Goal: Task Accomplishment & Management: Manage account settings

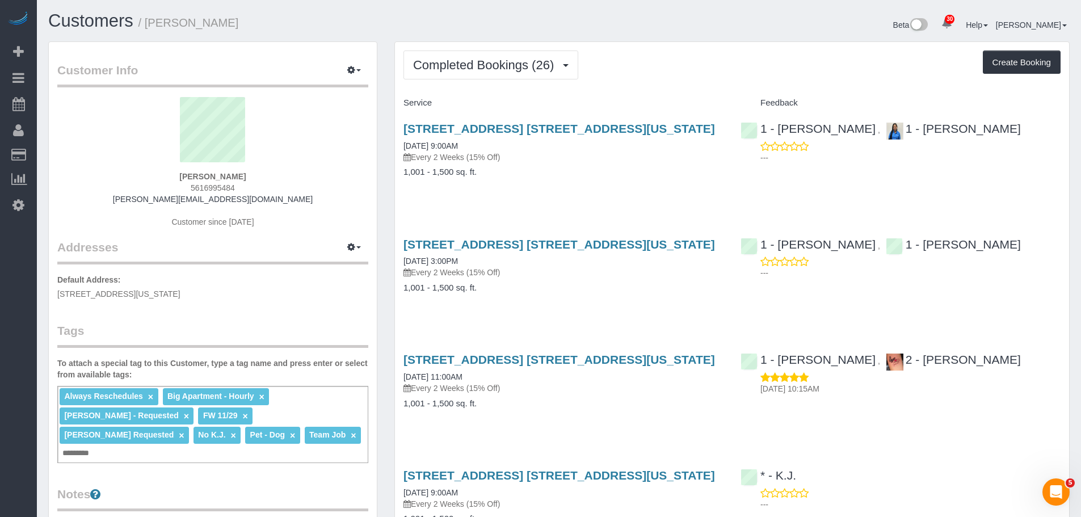
click at [506, 66] on span "Completed Bookings (26)" at bounding box center [486, 65] width 146 height 14
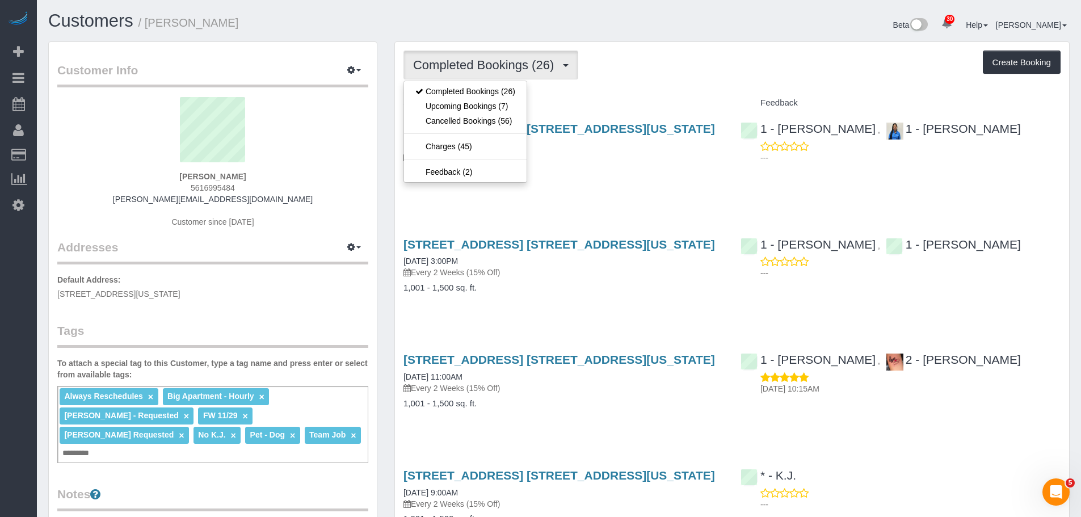
click at [685, 72] on div "Completed Bookings (26) Completed Bookings (26) Upcoming Bookings (7) Cancelled…" at bounding box center [731, 64] width 657 height 29
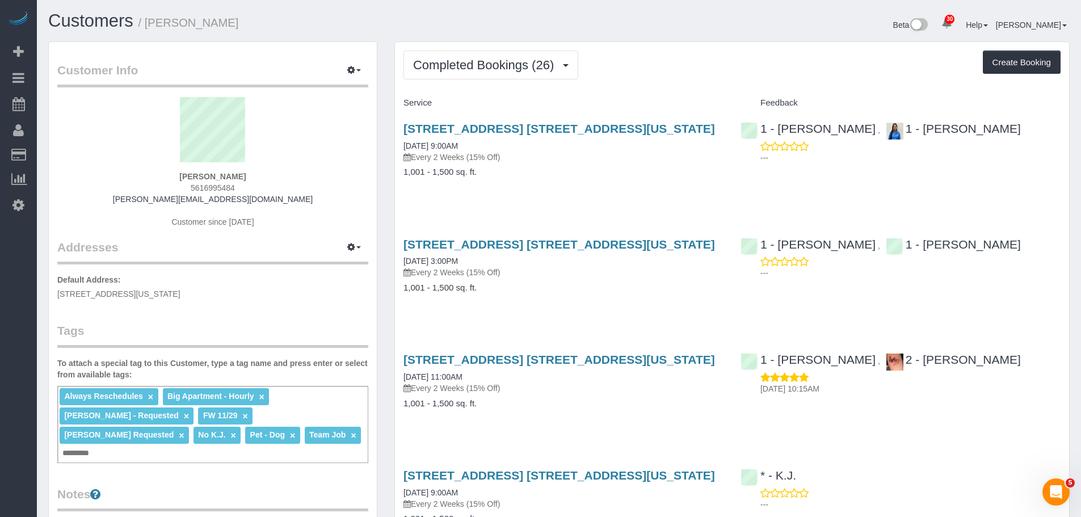
click at [584, 95] on div "Service" at bounding box center [563, 103] width 337 height 19
click at [503, 64] on span "Completed Bookings (26)" at bounding box center [486, 65] width 146 height 14
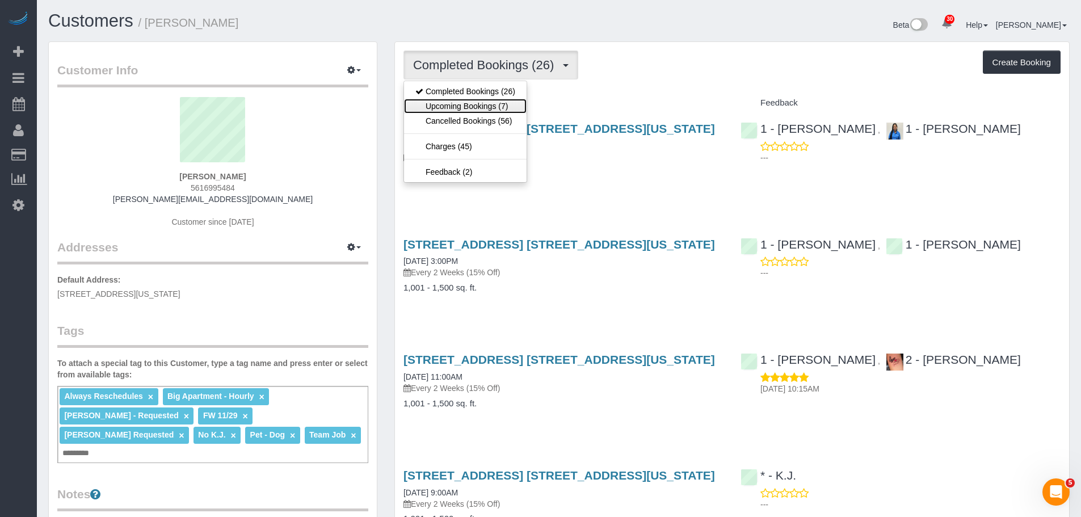
click at [482, 108] on link "Upcoming Bookings (7)" at bounding box center [465, 106] width 123 height 15
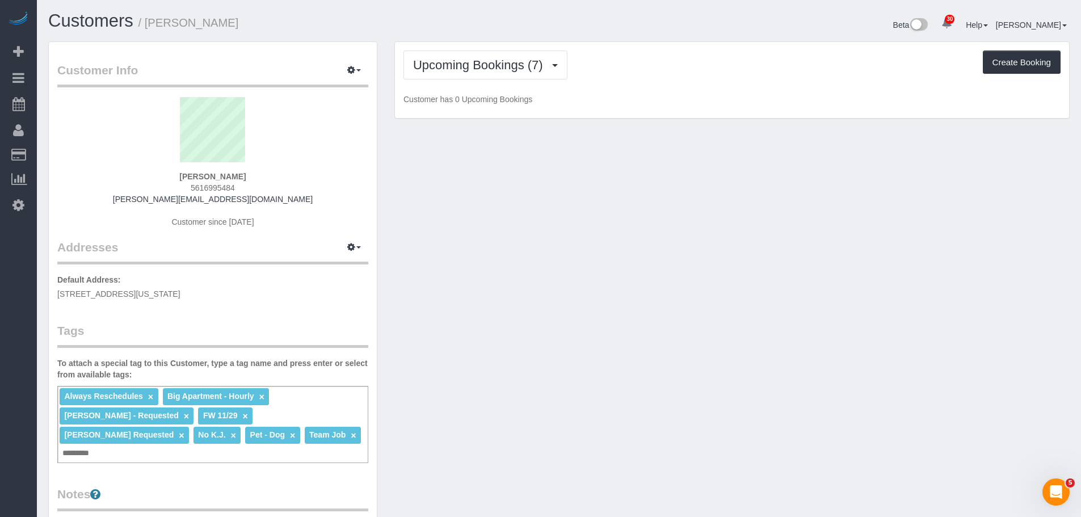
click at [655, 82] on div "Upcoming Bookings (7) Completed Bookings (26) Upcoming Bookings (7) Cancelled B…" at bounding box center [732, 80] width 674 height 77
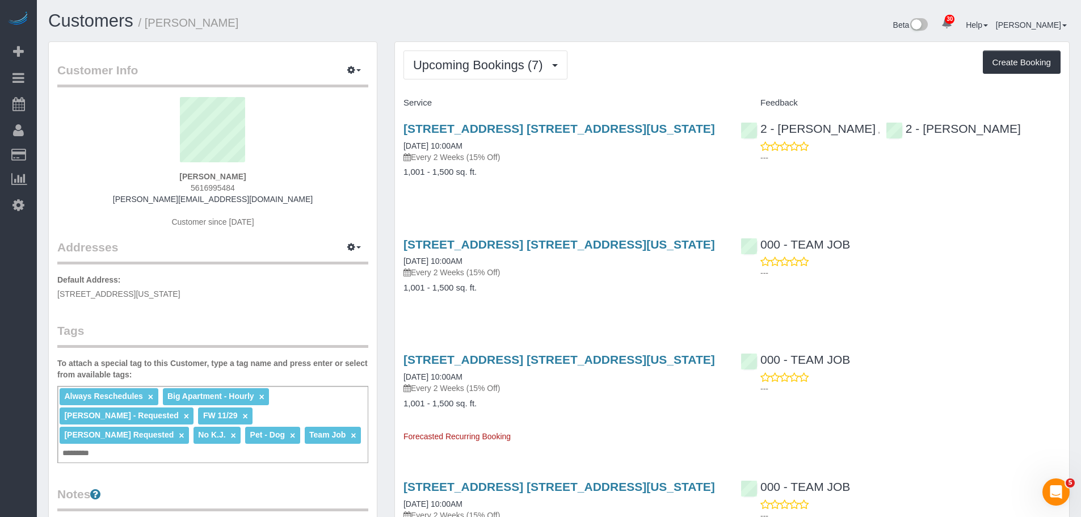
click at [681, 87] on div "Upcoming Bookings (7) Completed Bookings (26) Upcoming Bookings (7) Cancelled B…" at bounding box center [732, 514] width 674 height 945
click at [452, 61] on span "Upcoming Bookings (7)" at bounding box center [481, 65] width 136 height 14
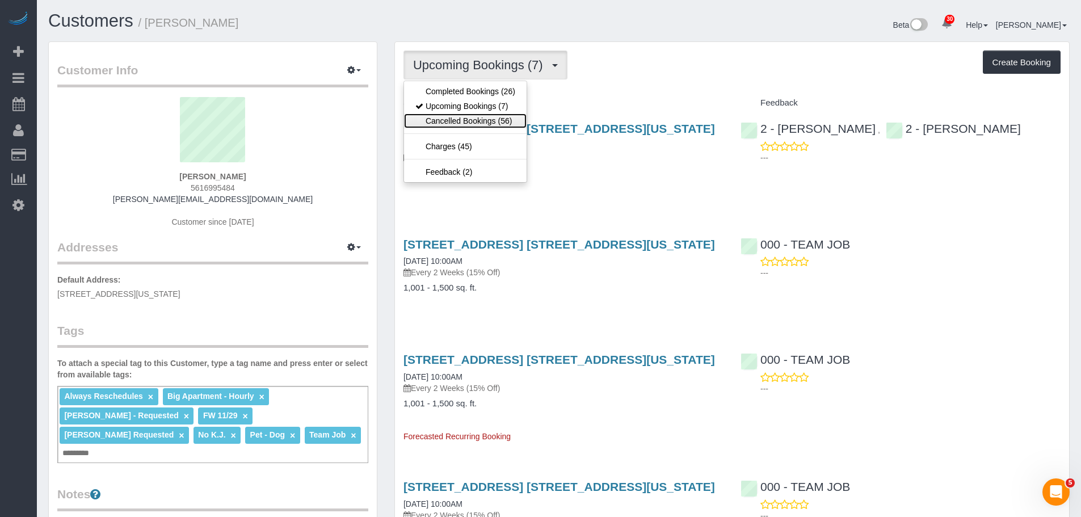
drag, startPoint x: 457, startPoint y: 120, endPoint x: 466, endPoint y: 120, distance: 8.5
click at [457, 120] on link "Cancelled Bookings (56)" at bounding box center [465, 120] width 123 height 15
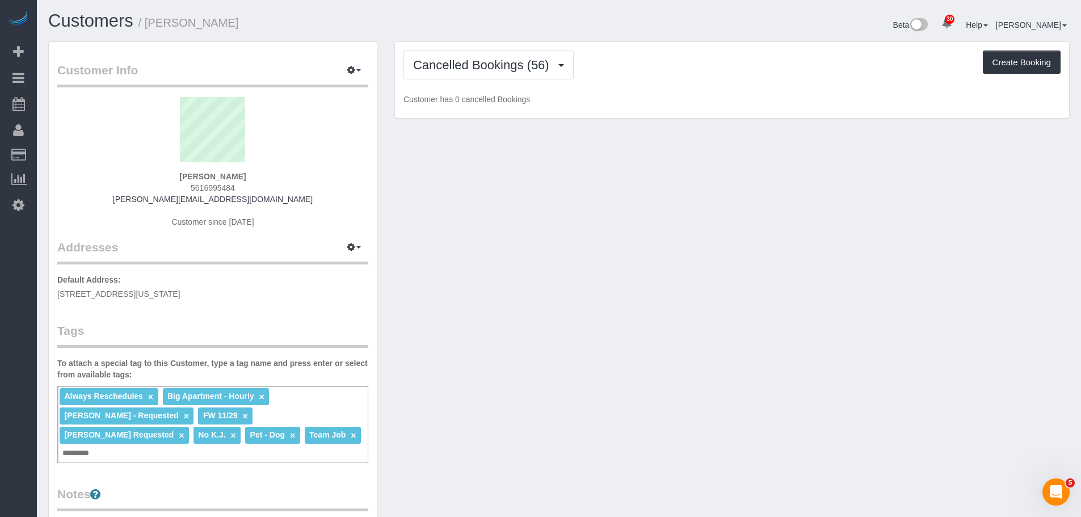
click at [679, 94] on p "Customer has 0 cancelled Bookings" at bounding box center [731, 99] width 657 height 11
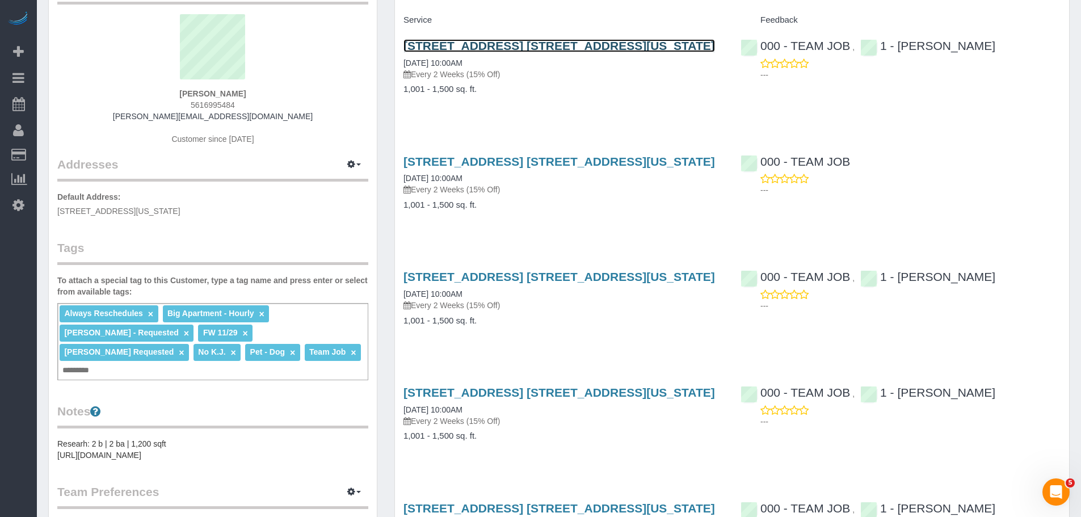
scroll to position [170, 0]
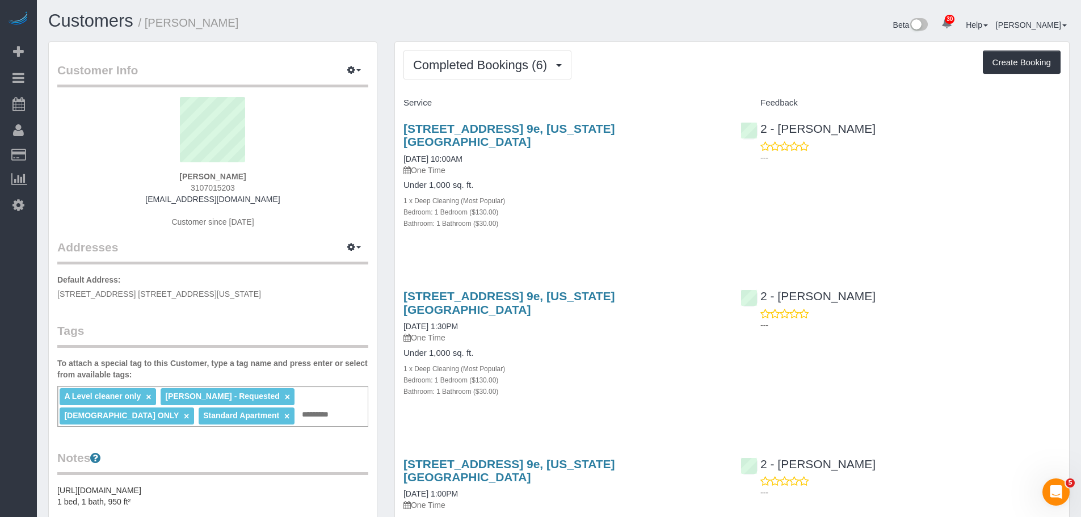
click at [318, 154] on sui-profile-pic at bounding box center [213, 134] width 294 height 74
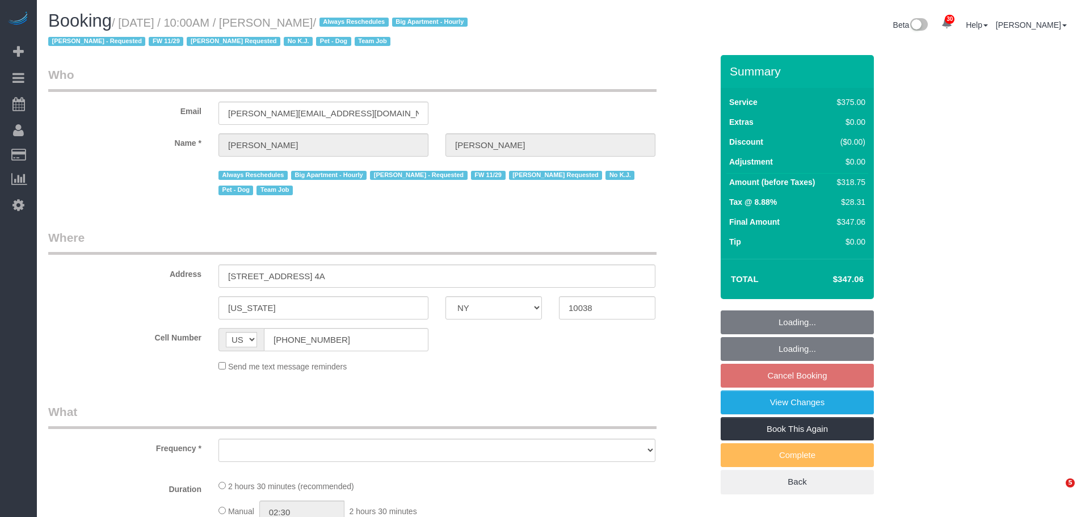
select select "NY"
select select "2"
select select "150"
select select "number:89"
select select "number:90"
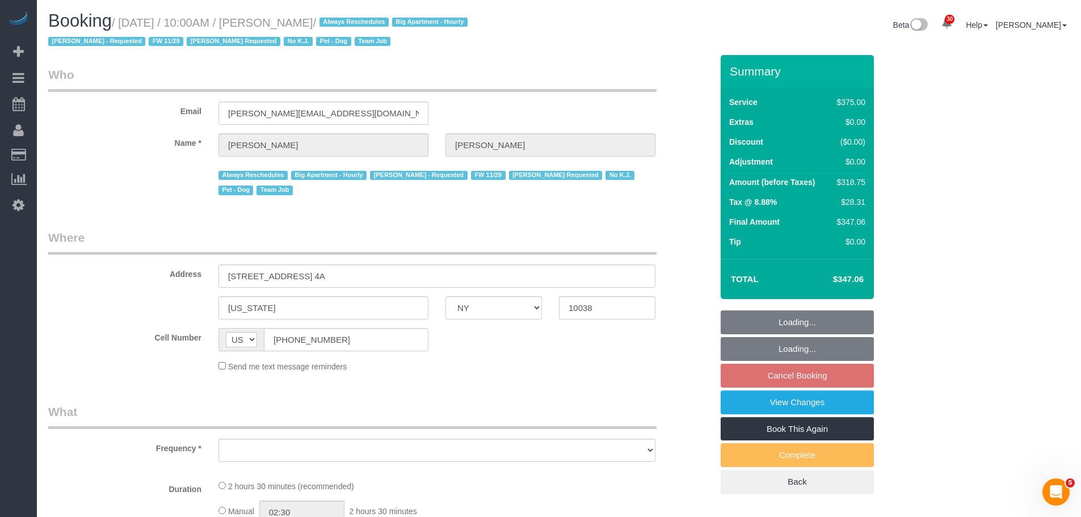
select select "number:13"
select select "number:7"
select select "number:21"
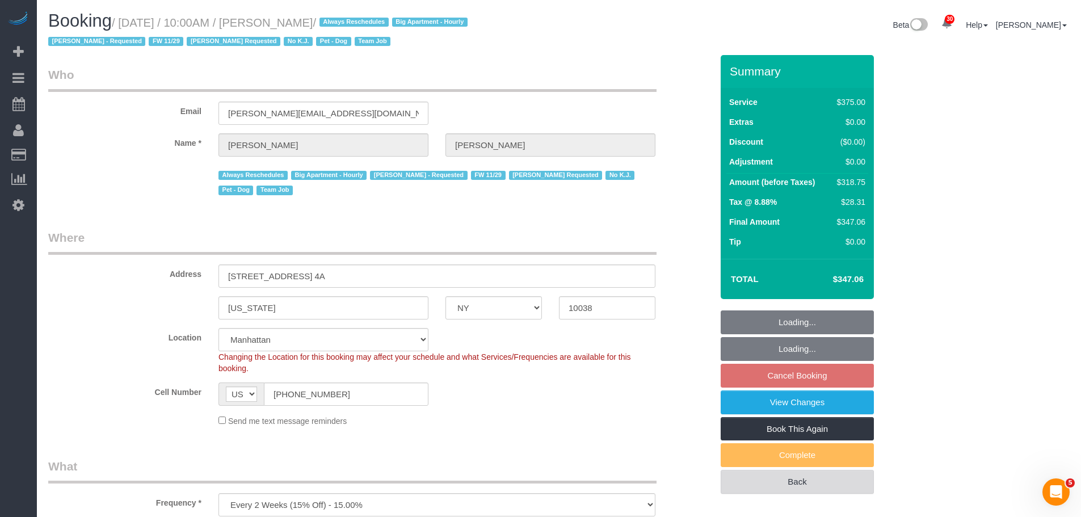
select select "object:1119"
select select "spot3"
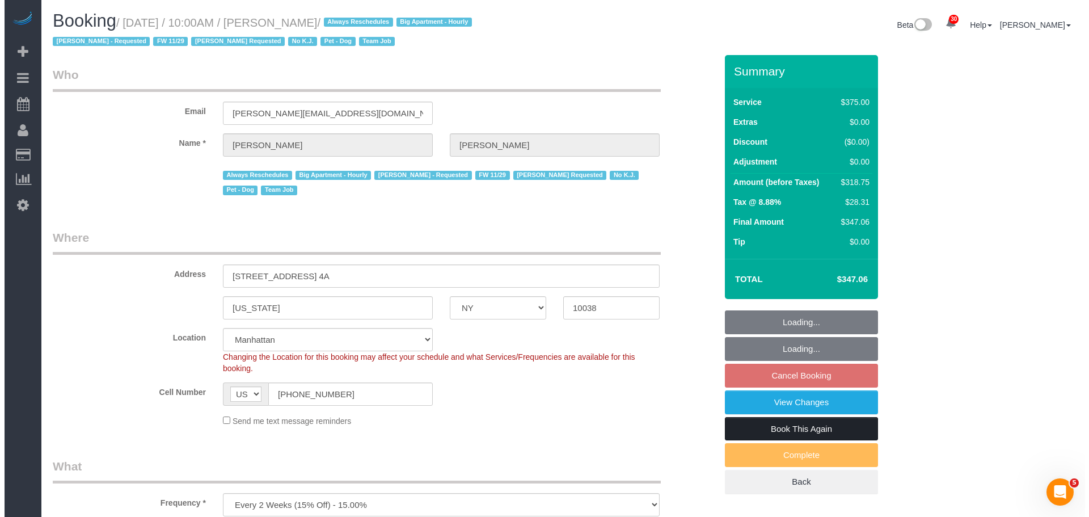
scroll to position [170, 0]
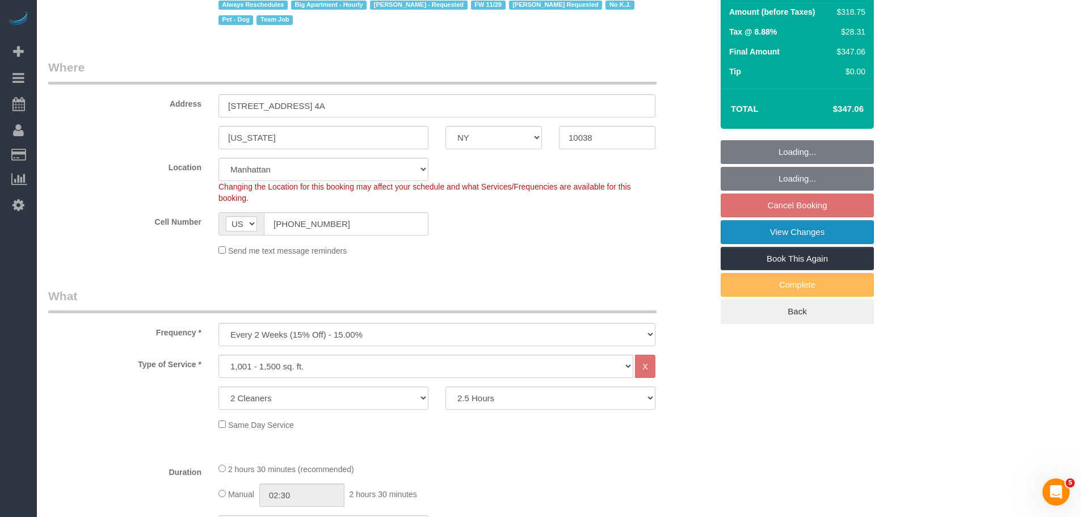
select select "object:1550"
click at [824, 237] on link "View Changes" at bounding box center [797, 232] width 153 height 24
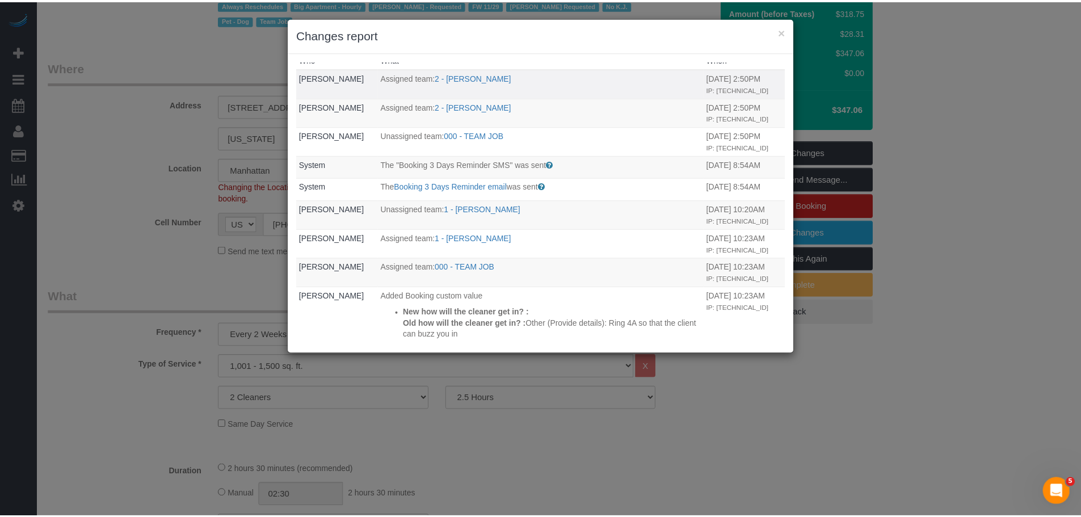
scroll to position [0, 0]
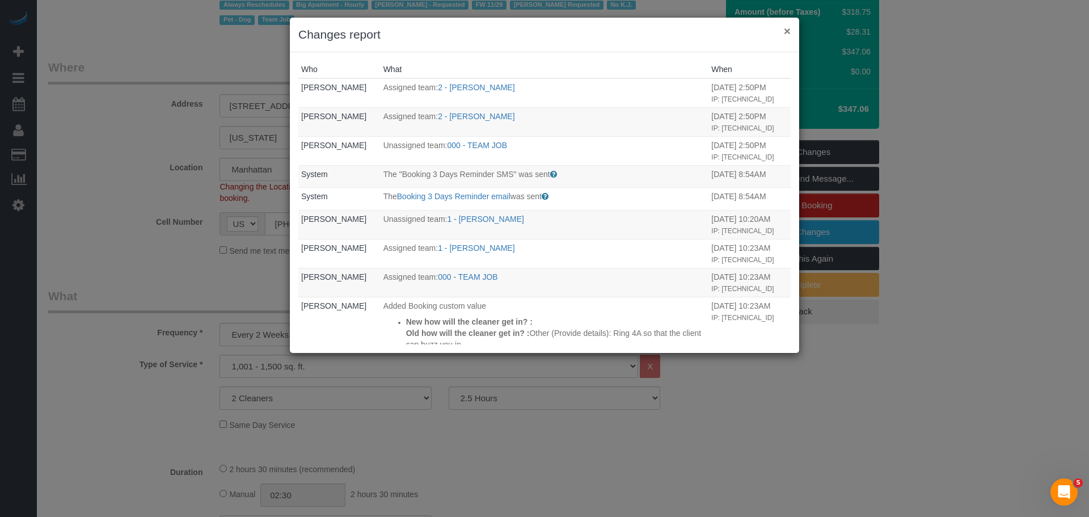
click at [787, 32] on button "×" at bounding box center [787, 31] width 7 height 12
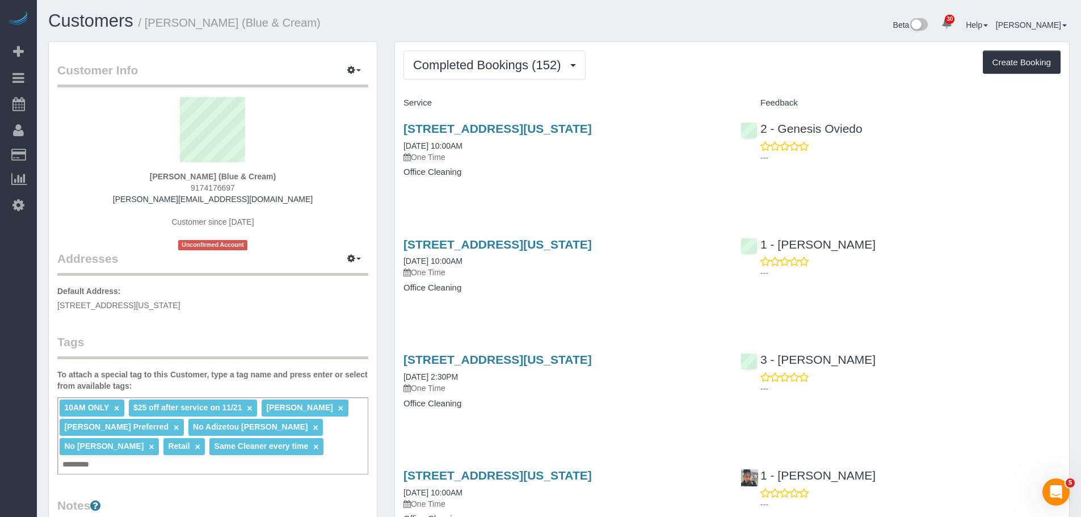
click at [642, 68] on div "Completed Bookings (152) Completed Bookings (152) Upcoming Bookings (1) Cancell…" at bounding box center [731, 64] width 657 height 29
click at [344, 79] on legend "Customer Info Edit Contact Info Send Message Email Preferences Special Sales Ta…" at bounding box center [212, 75] width 311 height 26
click at [351, 71] on icon "button" at bounding box center [351, 69] width 8 height 7
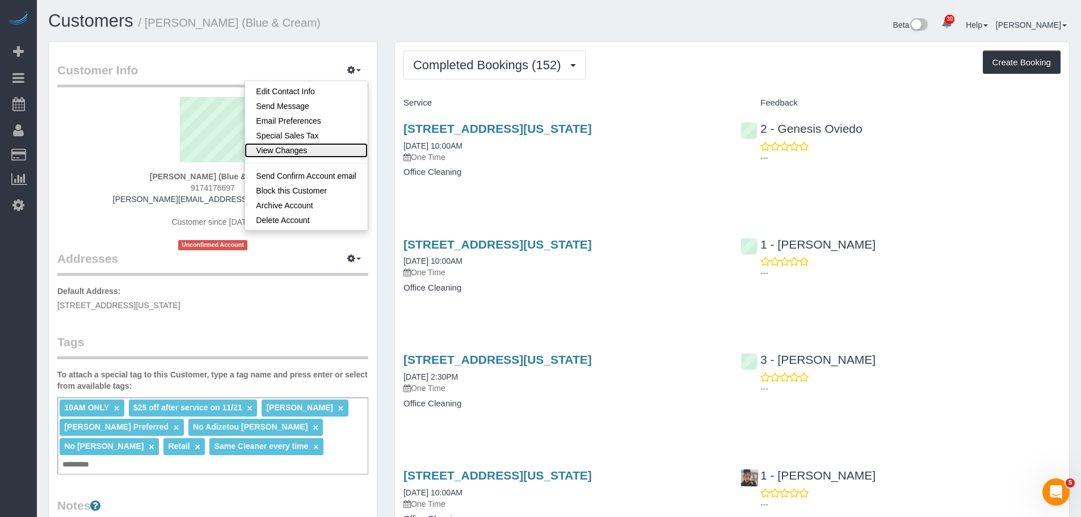
click at [344, 150] on link "View Changes" at bounding box center [306, 150] width 123 height 15
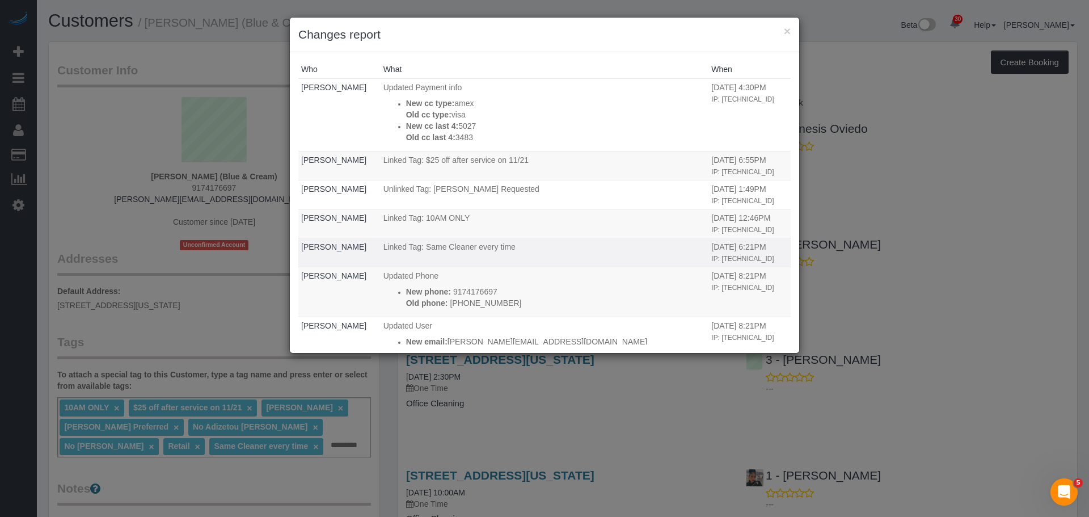
click at [601, 255] on td "Linked Tag: Same Cleaner every time" at bounding box center [545, 252] width 328 height 29
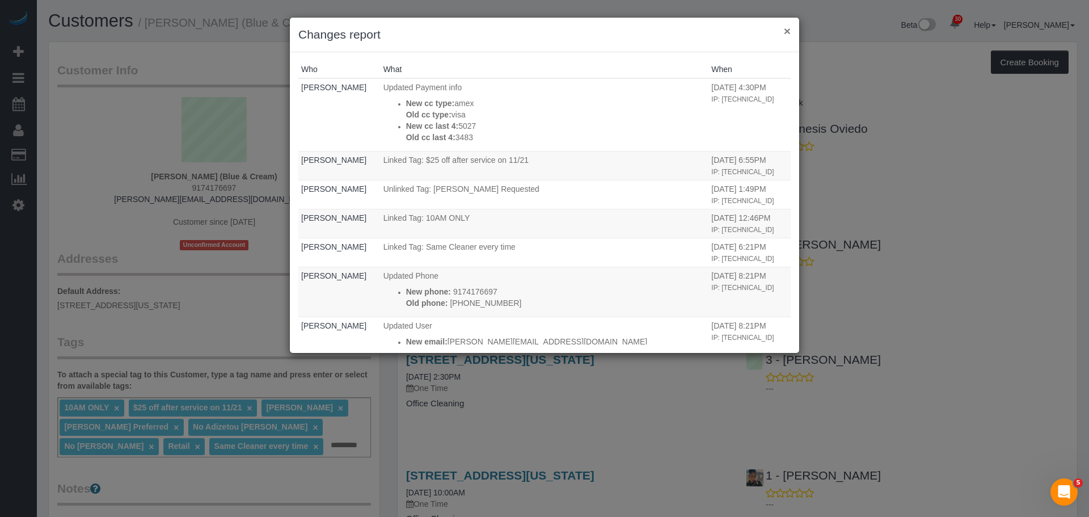
click at [789, 32] on button "×" at bounding box center [787, 31] width 7 height 12
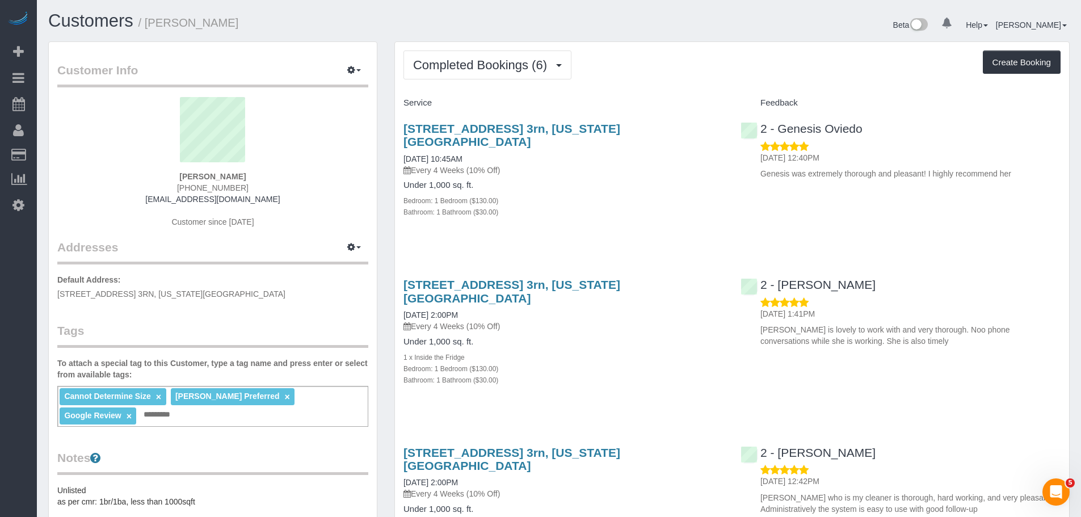
click at [647, 212] on div "[STREET_ADDRESS] 3rn, [US_STATE][GEOGRAPHIC_DATA] [DATE] 10:45AM Every 4 Weeks …" at bounding box center [563, 176] width 337 height 128
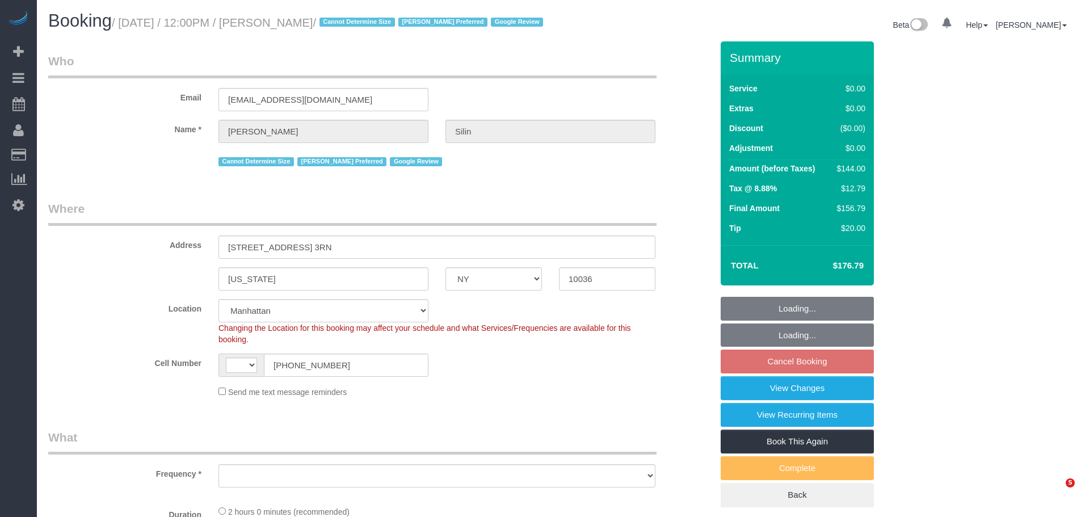
select select "NY"
select select "string:[GEOGRAPHIC_DATA]"
select select "object:725"
select select "number:89"
select select "number:75"
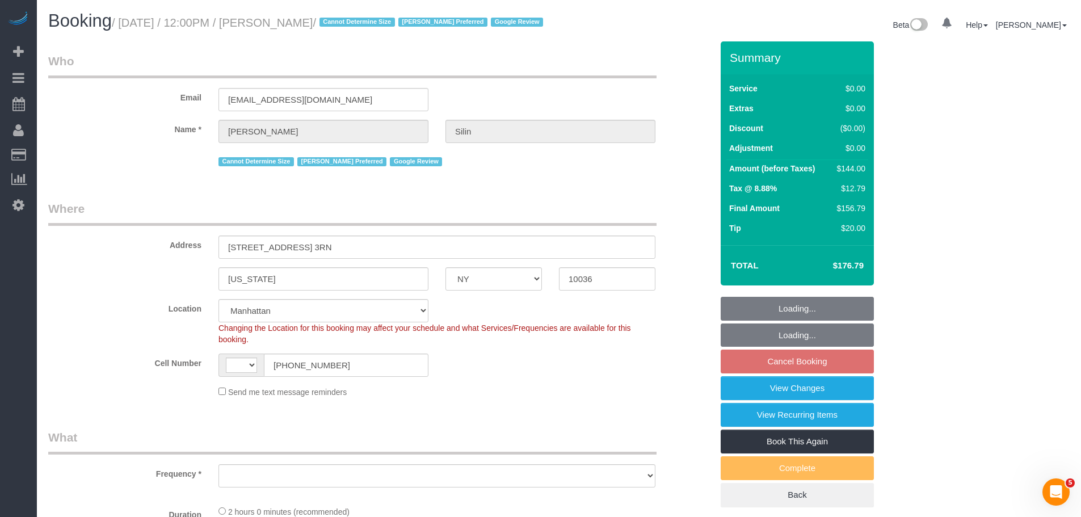
select select "number:15"
select select "number:5"
select select "object:976"
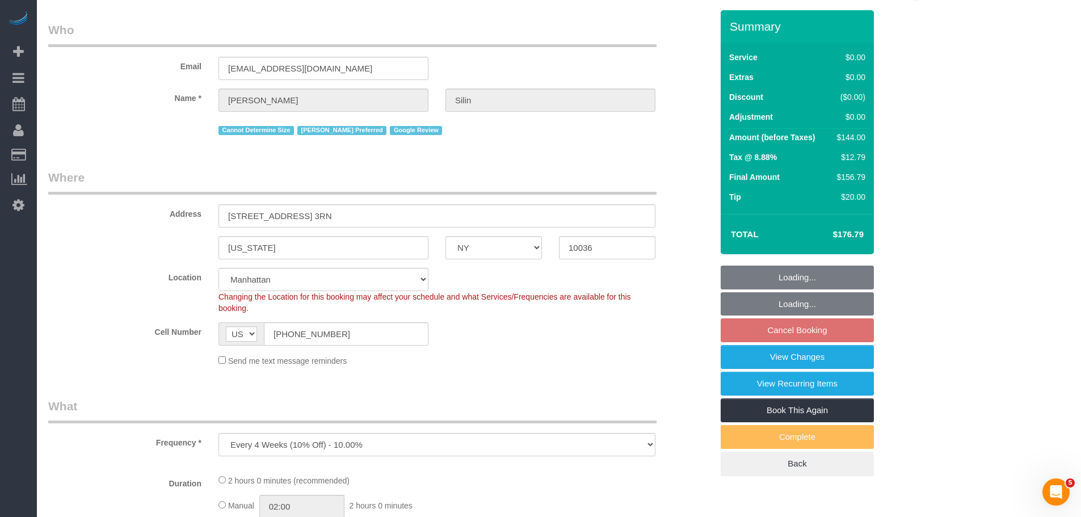
select select "spot5"
select select "string:stripe-pm_1R07Um4VGloSiKo7wQHwrVf3"
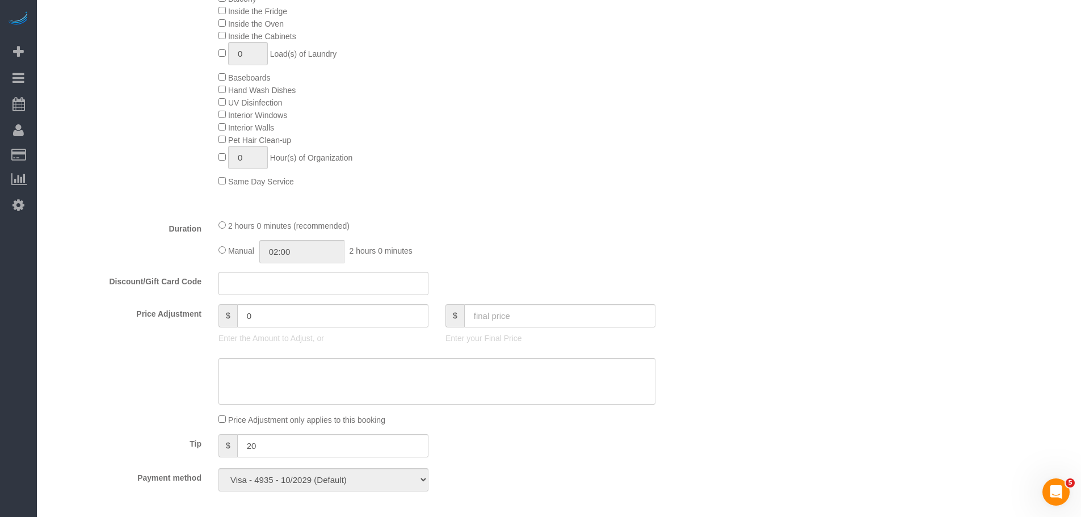
select select "1"
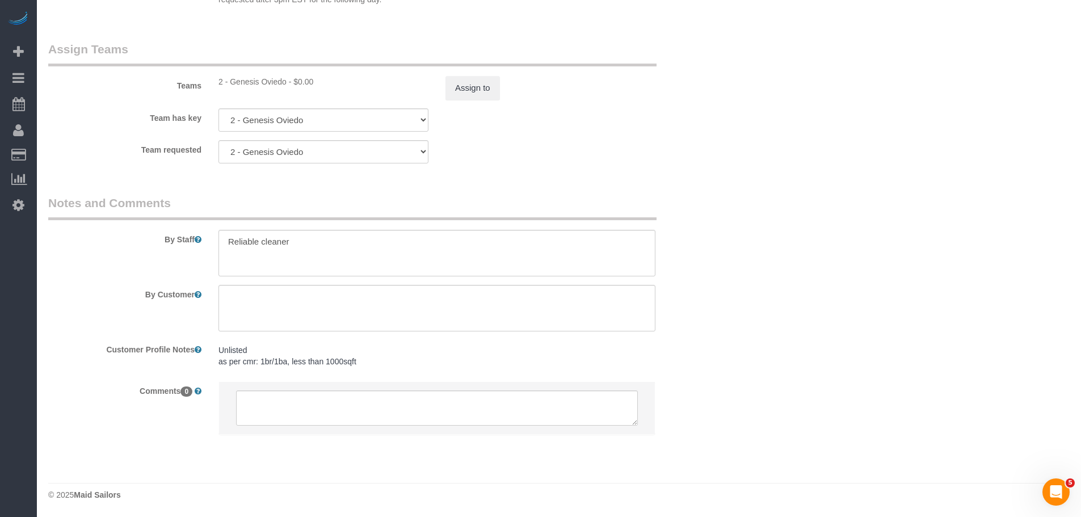
scroll to position [1476, 0]
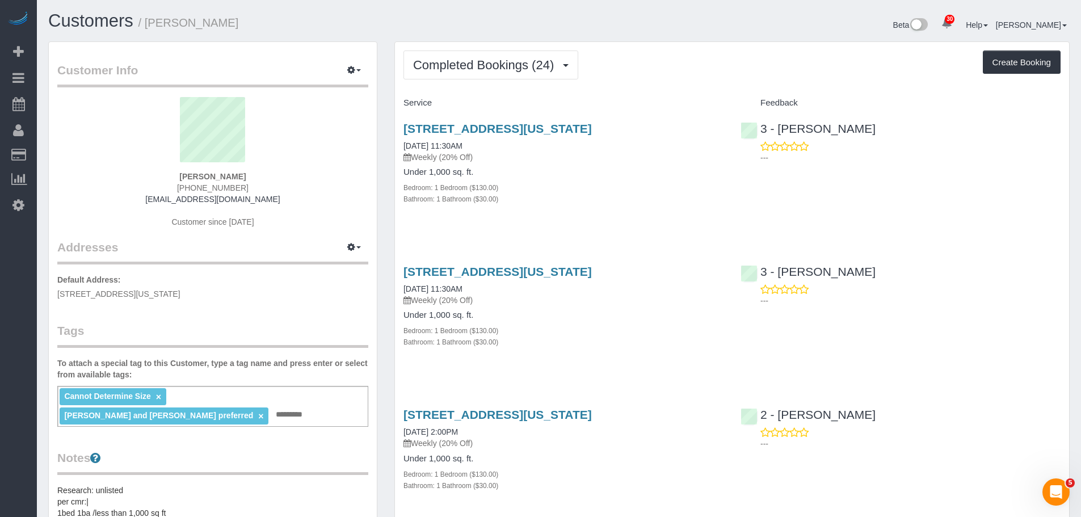
click at [734, 222] on div "[STREET_ADDRESS][US_STATE] [DATE] 11:30AM Weekly (20% Off) Under 1,000 sq. ft. …" at bounding box center [732, 169] width 674 height 115
click at [700, 61] on div "Completed Bookings (24) Completed Bookings (24) Upcoming Bookings (7) Cancelled…" at bounding box center [731, 64] width 657 height 29
click at [672, 94] on div "Service" at bounding box center [563, 103] width 337 height 19
click at [465, 65] on span "Completed Bookings (24)" at bounding box center [486, 65] width 146 height 14
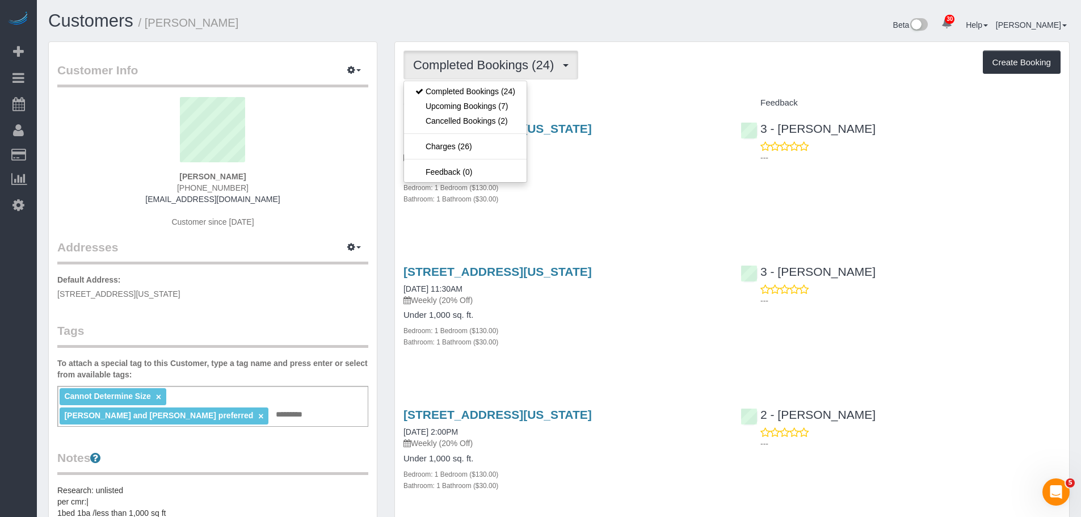
click at [696, 69] on div "Completed Bookings (24) Completed Bookings (24) Upcoming Bookings (7) Cancelled…" at bounding box center [731, 64] width 657 height 29
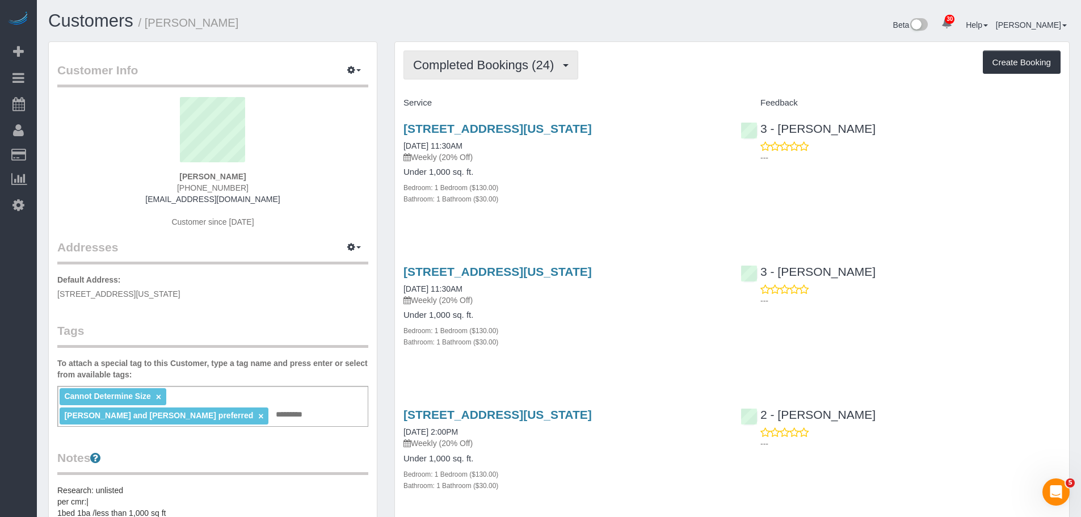
click at [486, 64] on span "Completed Bookings (24)" at bounding box center [486, 65] width 146 height 14
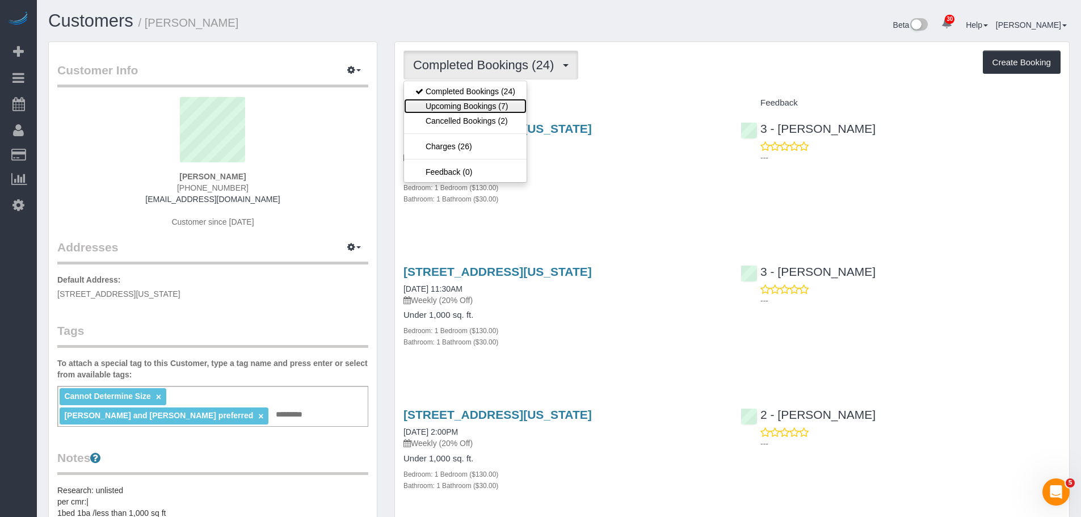
click at [483, 106] on link "Upcoming Bookings (7)" at bounding box center [465, 106] width 123 height 15
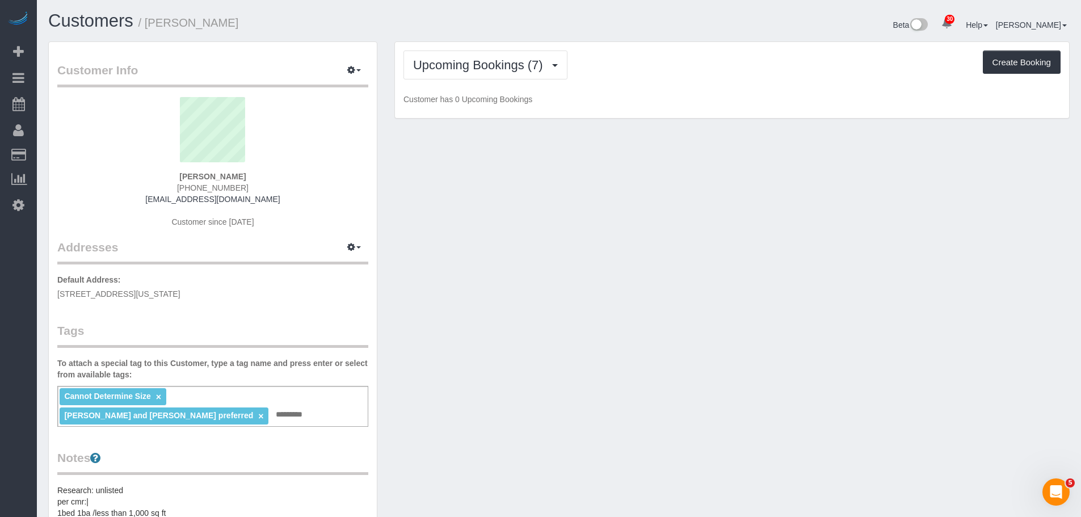
click at [635, 83] on div "Upcoming Bookings (7) Completed Bookings (24) Upcoming Bookings (7) Cancelled B…" at bounding box center [732, 80] width 674 height 77
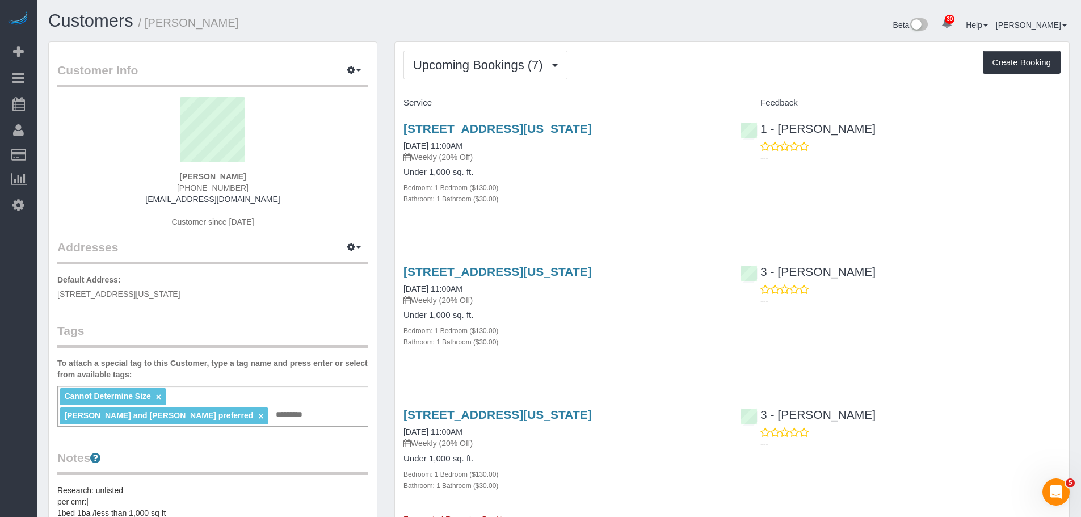
click at [719, 64] on div "Upcoming Bookings (7) Completed Bookings (24) Upcoming Bookings (7) Cancelled B…" at bounding box center [731, 64] width 657 height 29
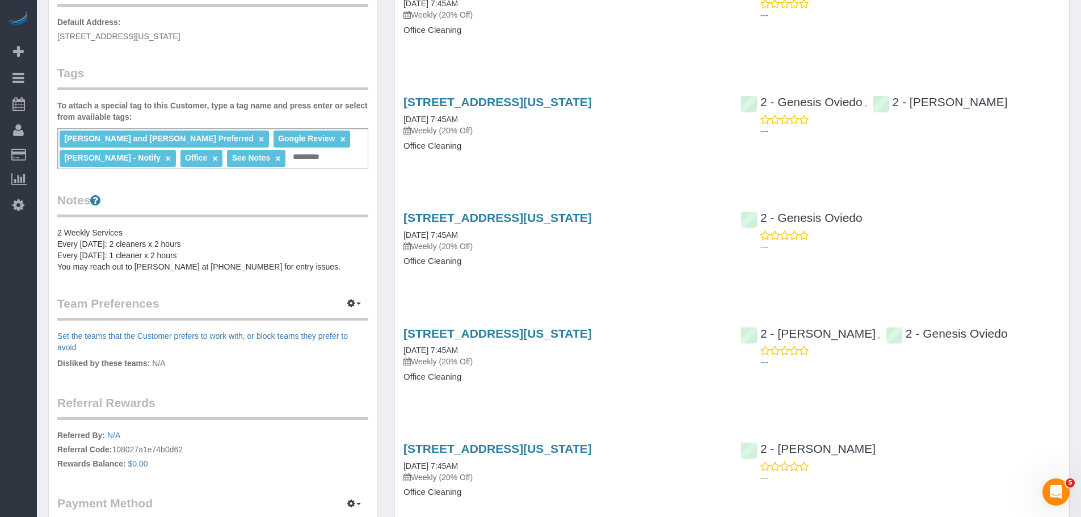
scroll to position [340, 0]
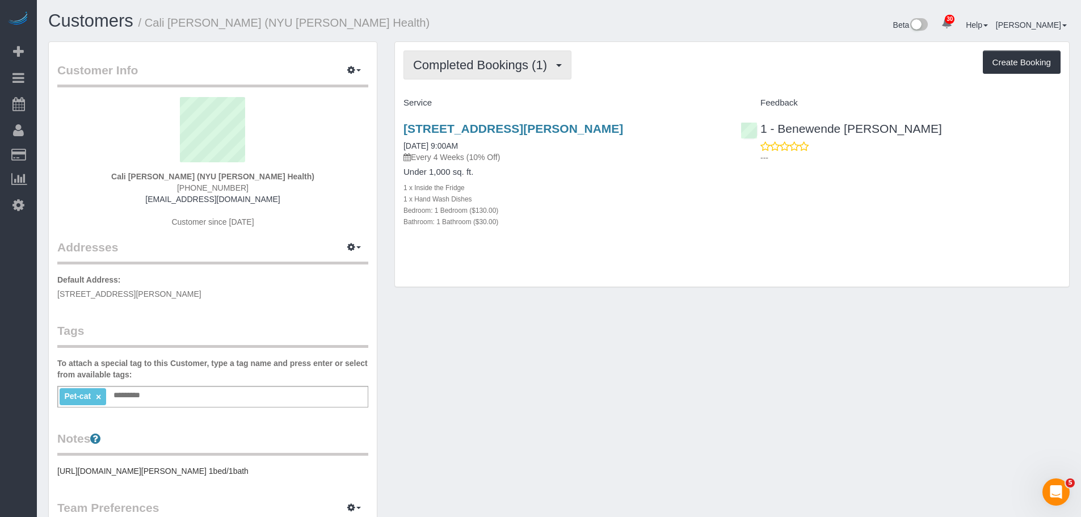
click at [474, 74] on button "Completed Bookings (1)" at bounding box center [487, 64] width 168 height 29
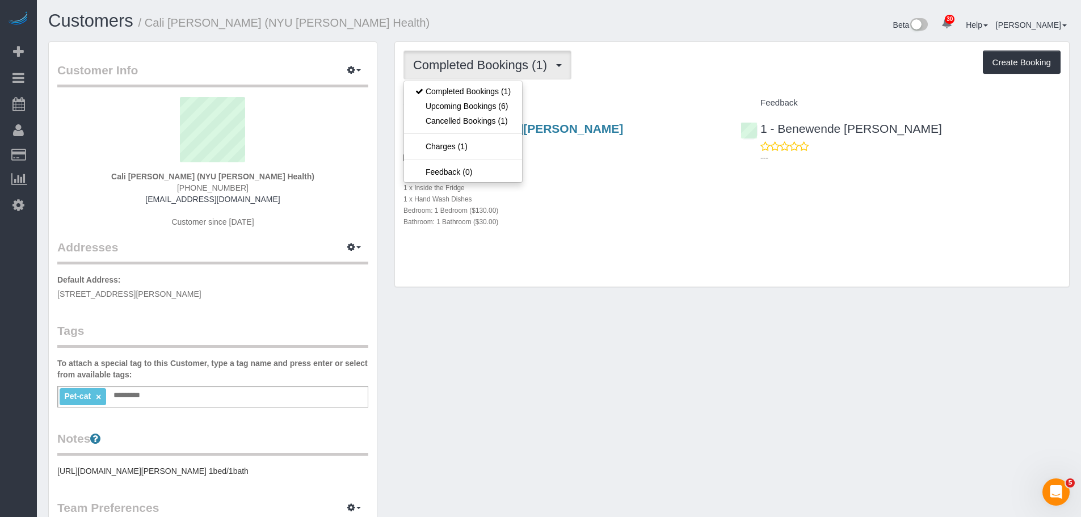
click at [647, 86] on div "Completed Bookings (1) Completed Bookings (1) Upcoming Bookings (6) Cancelled B…" at bounding box center [732, 164] width 674 height 245
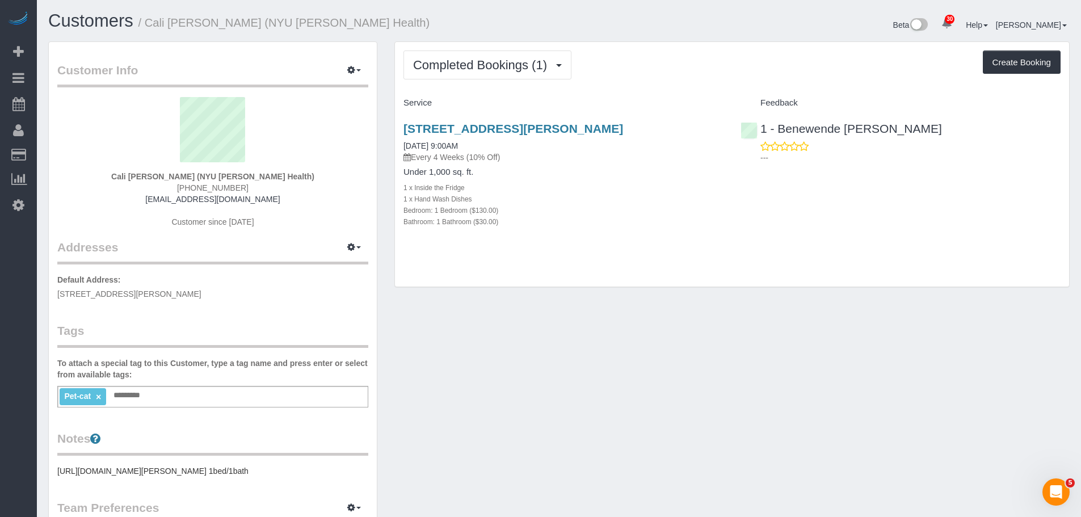
click at [731, 210] on div "410 Knickerbocker Ave, Apt. 1, Brooklyn, NY 11237 09/03/2025 9:00AM Every 4 Wee…" at bounding box center [563, 180] width 337 height 137
click at [483, 70] on span "Completed Bookings (1)" at bounding box center [483, 65] width 140 height 14
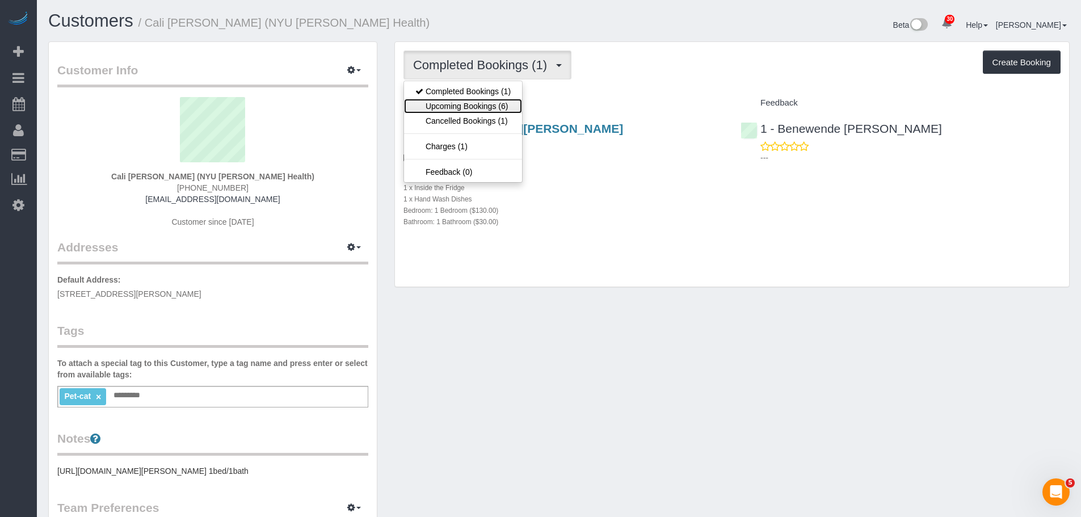
click at [479, 100] on link "Upcoming Bookings (6)" at bounding box center [463, 106] width 118 height 15
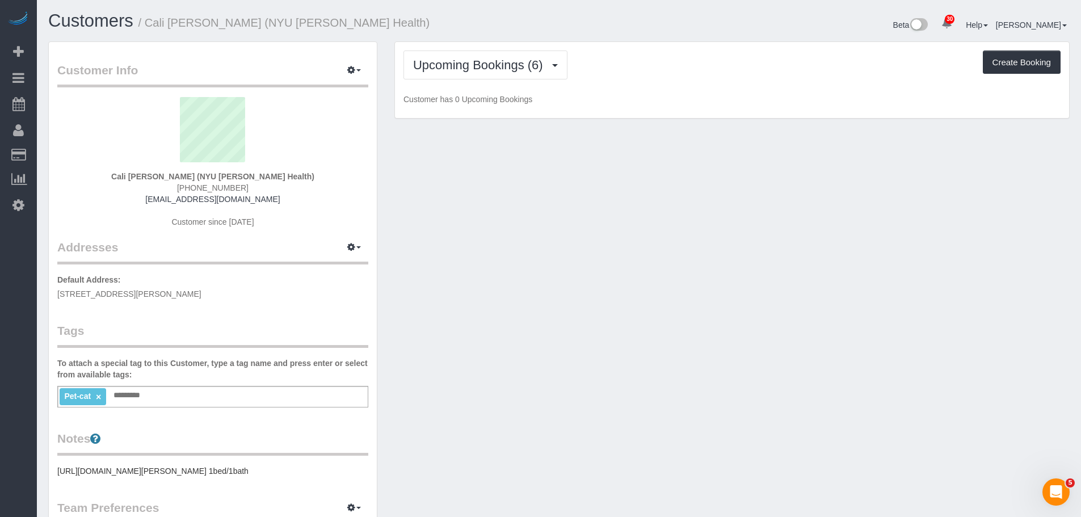
click at [628, 79] on div "Upcoming Bookings (6) Completed Bookings (1) Upcoming Bookings (6) Cancelled Bo…" at bounding box center [731, 64] width 657 height 29
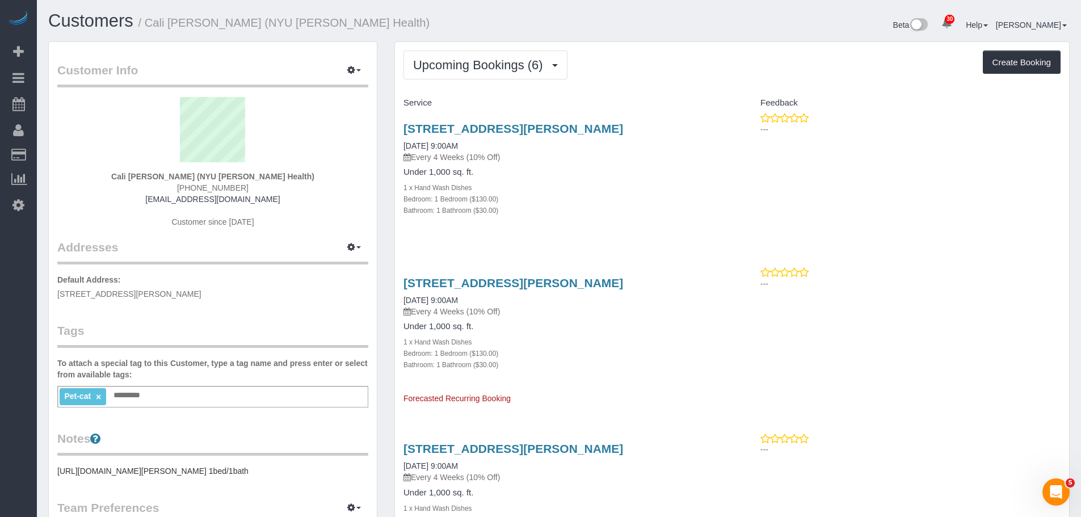
click at [670, 76] on div "Upcoming Bookings (6) Completed Bookings (1) Upcoming Bookings (6) Cancelled Bo…" at bounding box center [731, 64] width 657 height 29
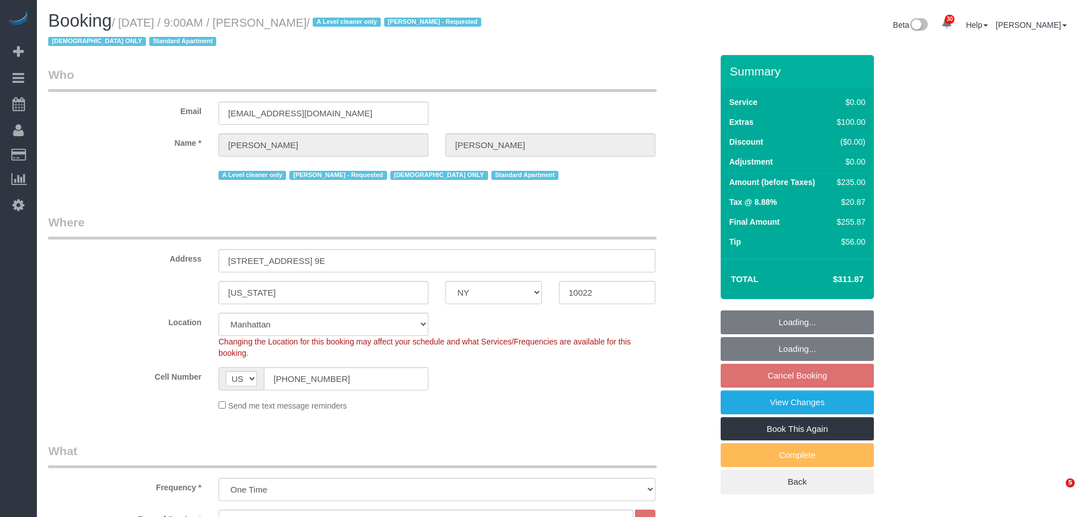
select select "NY"
select select "1"
select select "string:stripe-pm_1FfUHP4VGloSiKo7jLMQ7GPI"
select select "spot2"
select select "number:89"
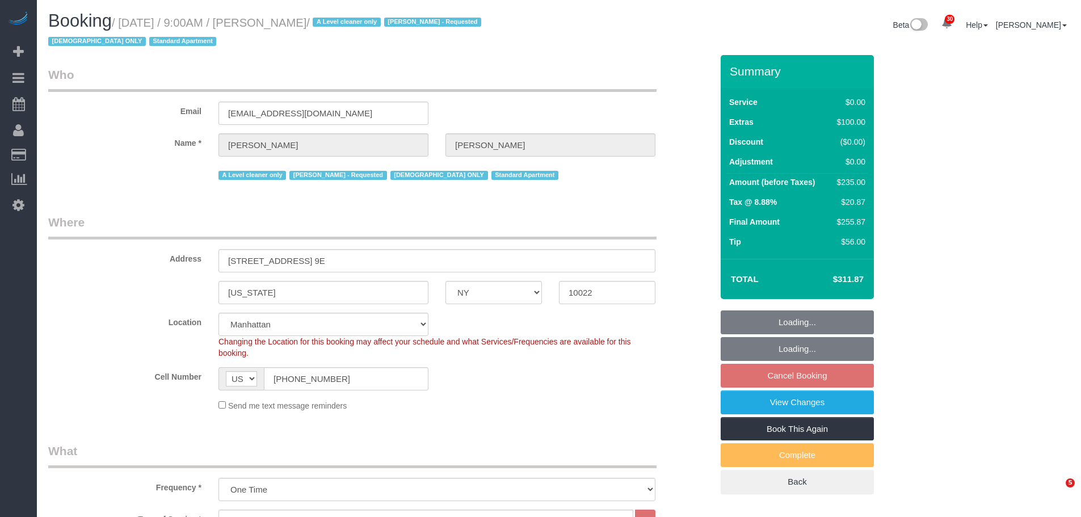
select select "number:71"
select select "number:15"
select select "number:5"
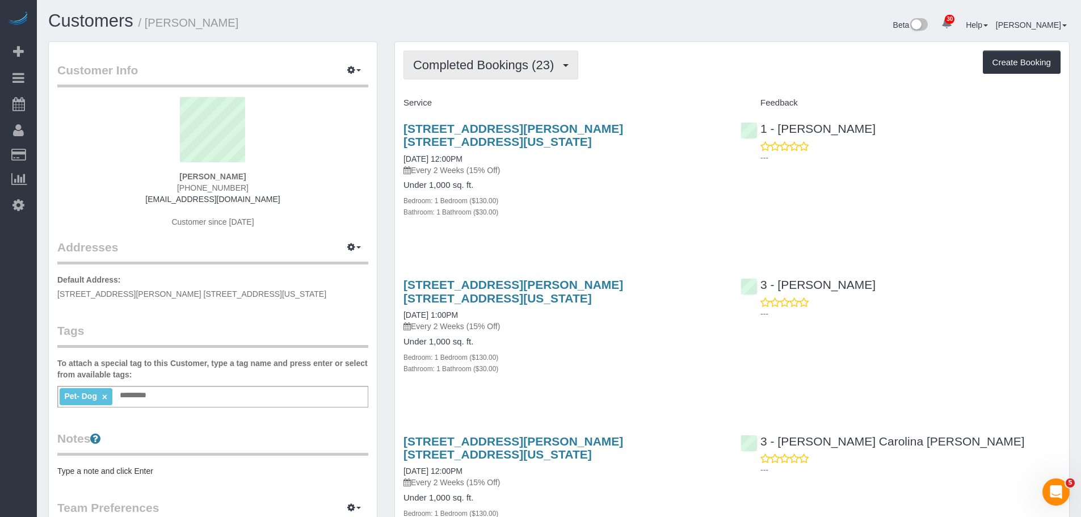
click at [482, 75] on button "Completed Bookings (23)" at bounding box center [490, 64] width 175 height 29
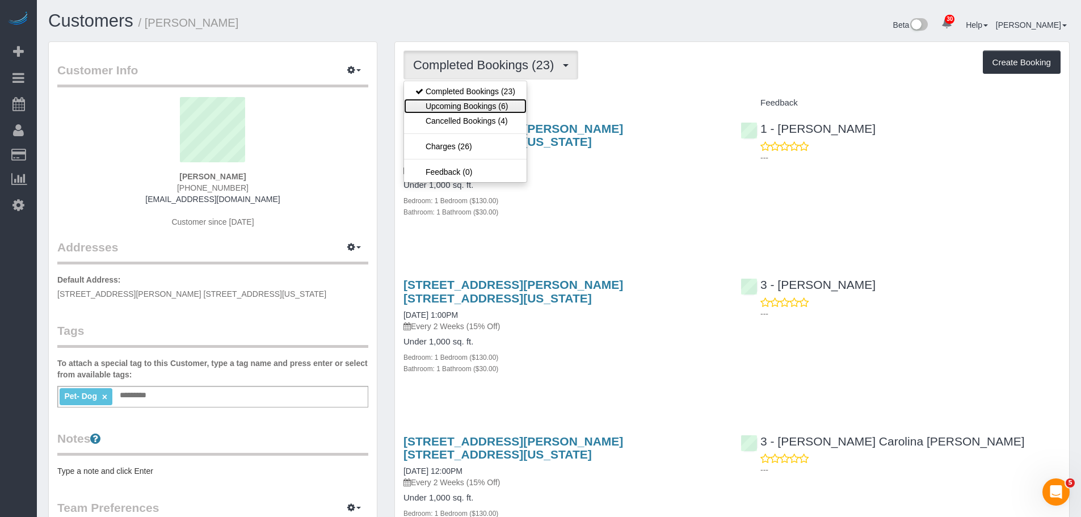
click at [485, 107] on link "Upcoming Bookings (6)" at bounding box center [465, 106] width 123 height 15
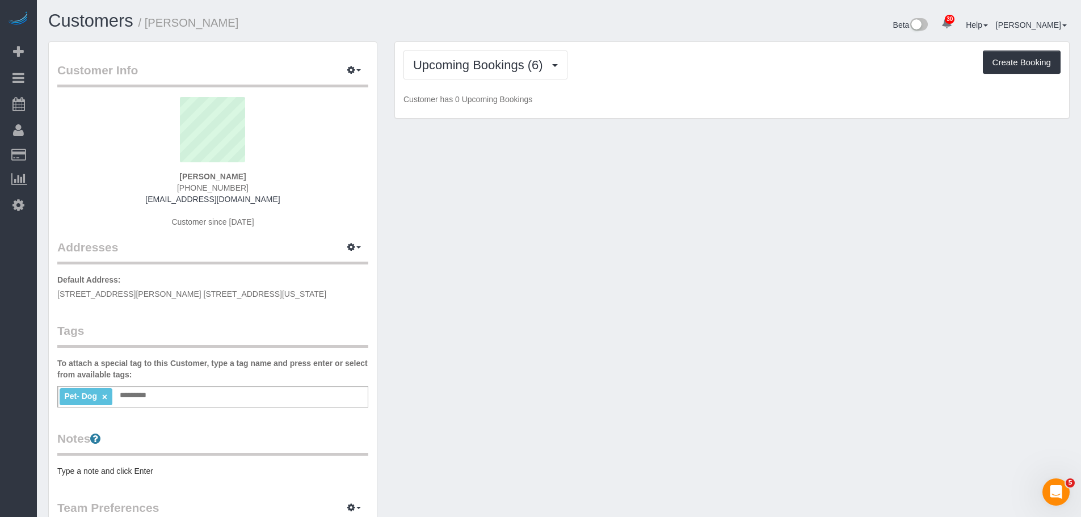
click at [604, 108] on div "Upcoming Bookings (6) Completed Bookings (23) Upcoming Bookings (6) Cancelled B…" at bounding box center [732, 80] width 674 height 77
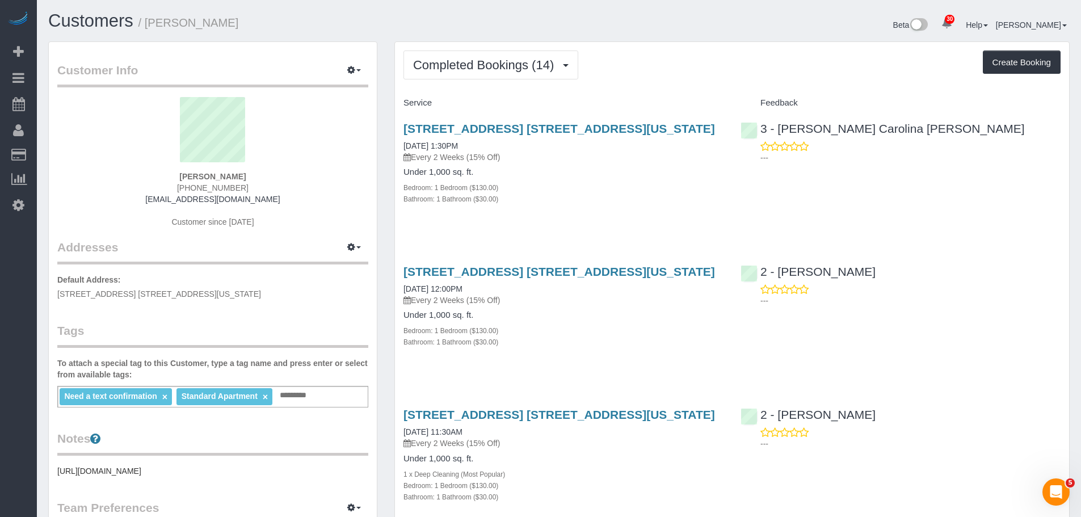
drag, startPoint x: 672, startPoint y: 66, endPoint x: 636, endPoint y: 79, distance: 38.8
click at [672, 66] on div "Completed Bookings (14) Completed Bookings (14) Upcoming Bookings (7) Cancelled…" at bounding box center [731, 64] width 657 height 29
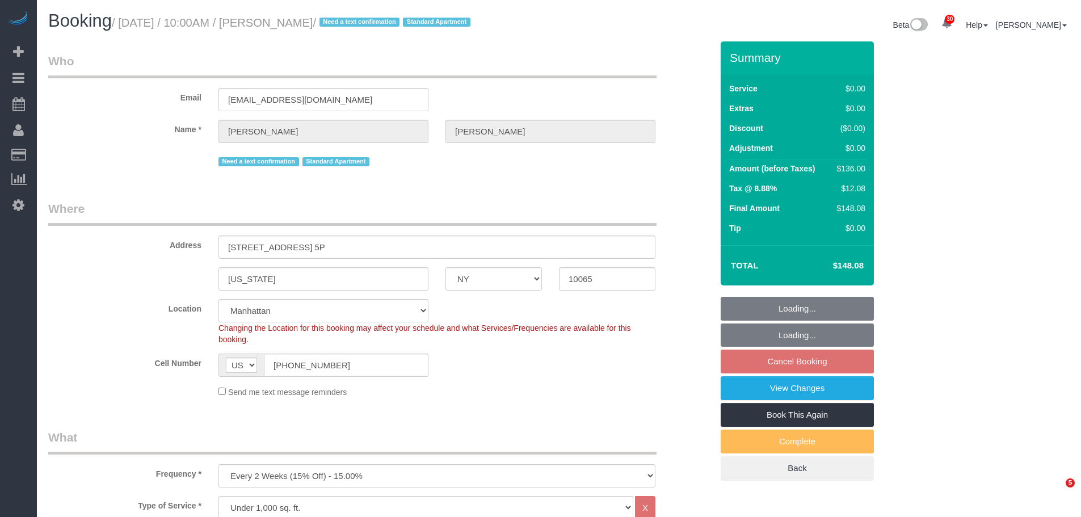
select select "NY"
select select "1"
select select "number:57"
select select "number:75"
select select "number:15"
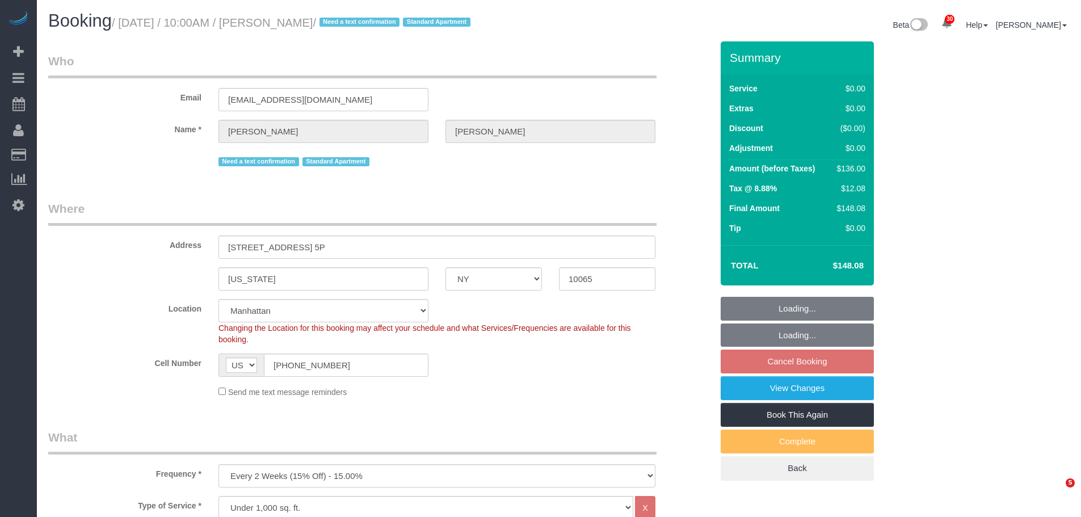
select select "number:6"
select select "object:1527"
select select "spot3"
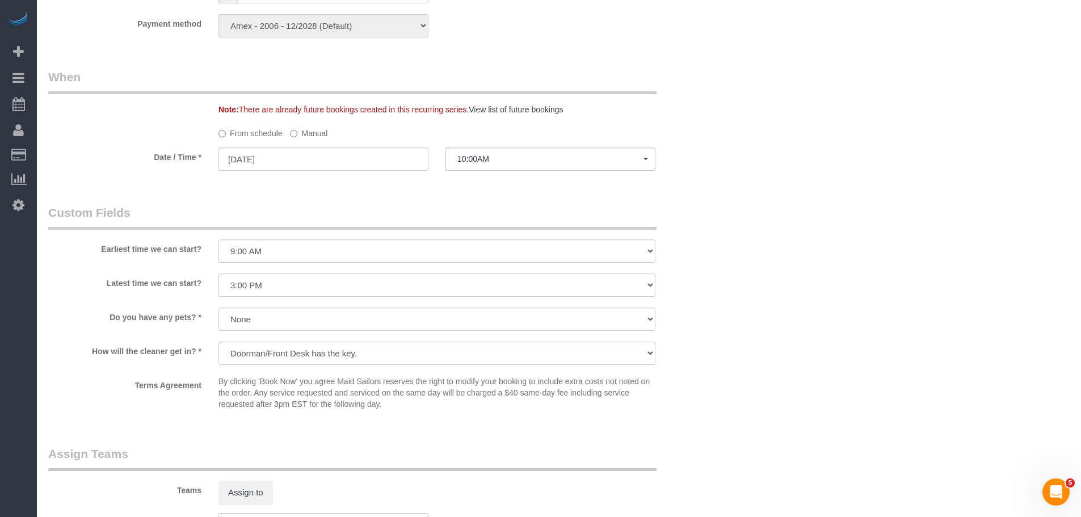
scroll to position [1418, 0]
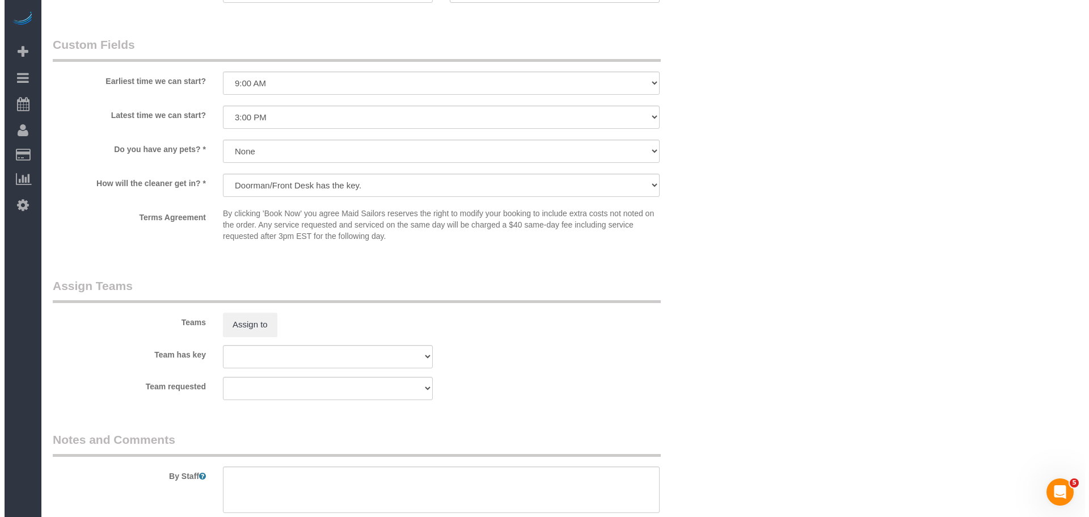
scroll to position [1248, 0]
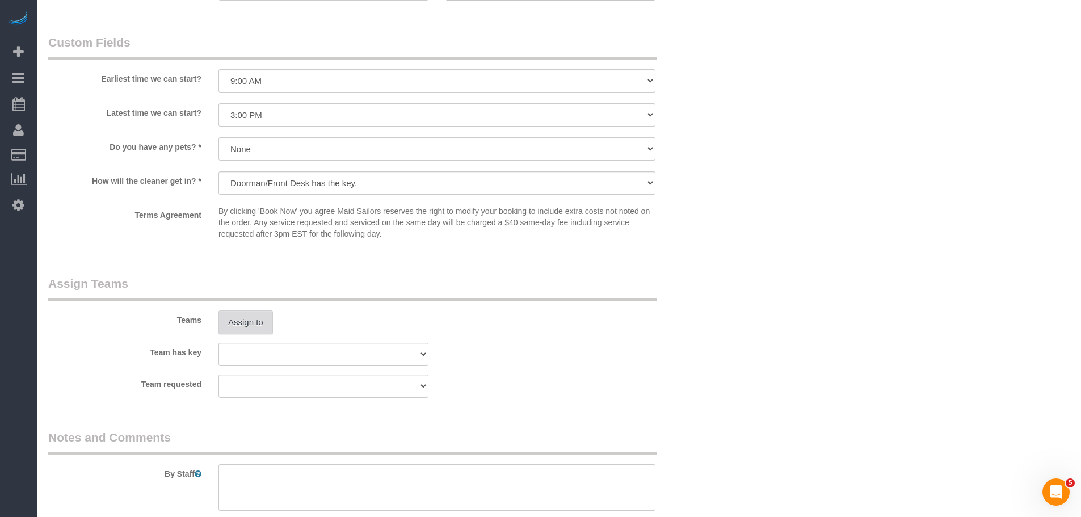
click at [257, 320] on button "Assign to" at bounding box center [245, 322] width 54 height 24
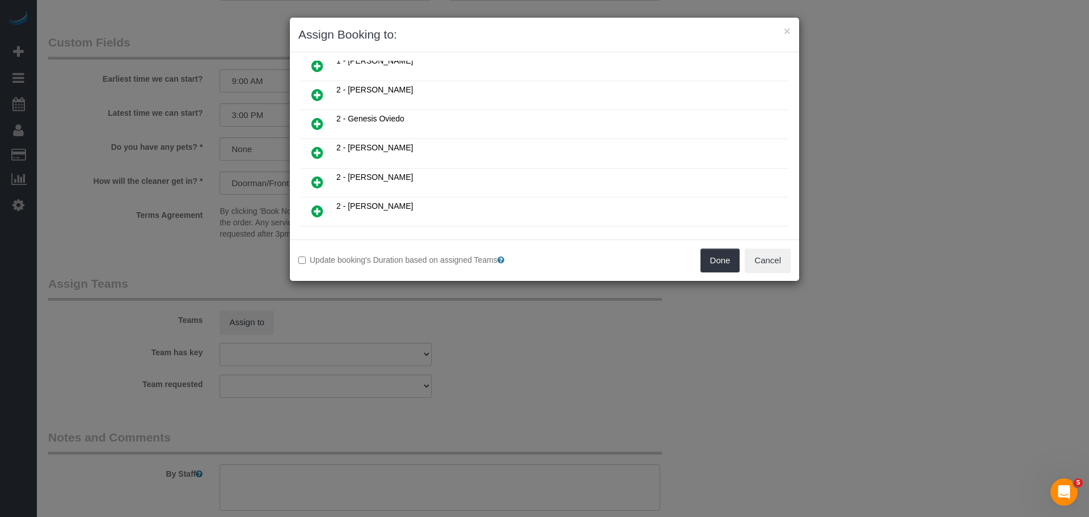
scroll to position [738, 0]
click at [319, 185] on icon at bounding box center [317, 183] width 12 height 14
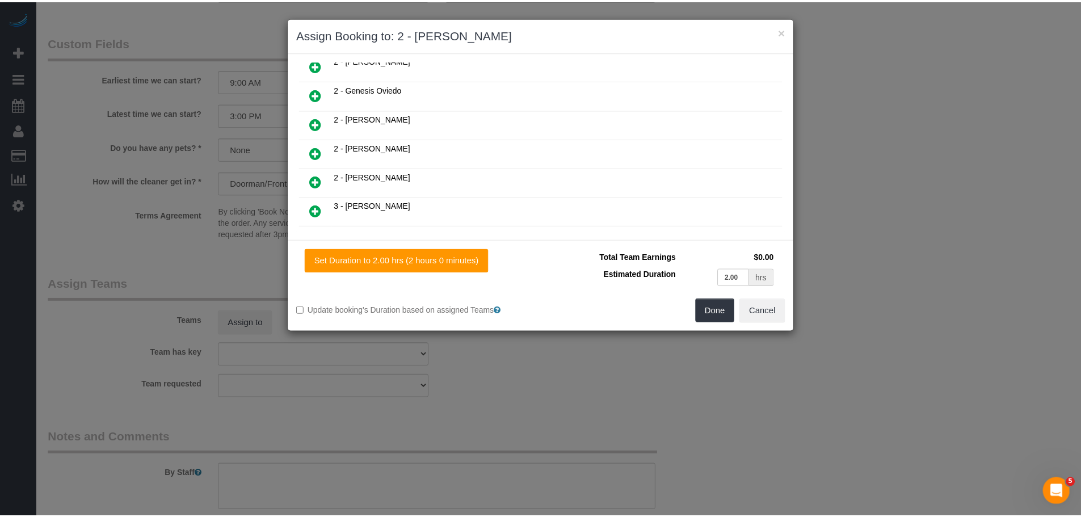
scroll to position [765, 0]
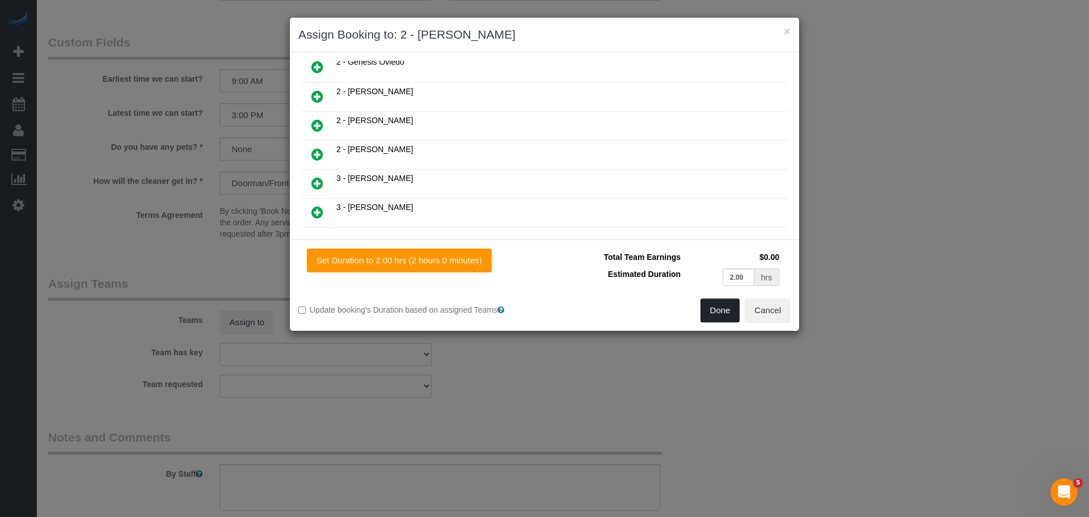
click at [731, 318] on button "Done" at bounding box center [721, 310] width 40 height 24
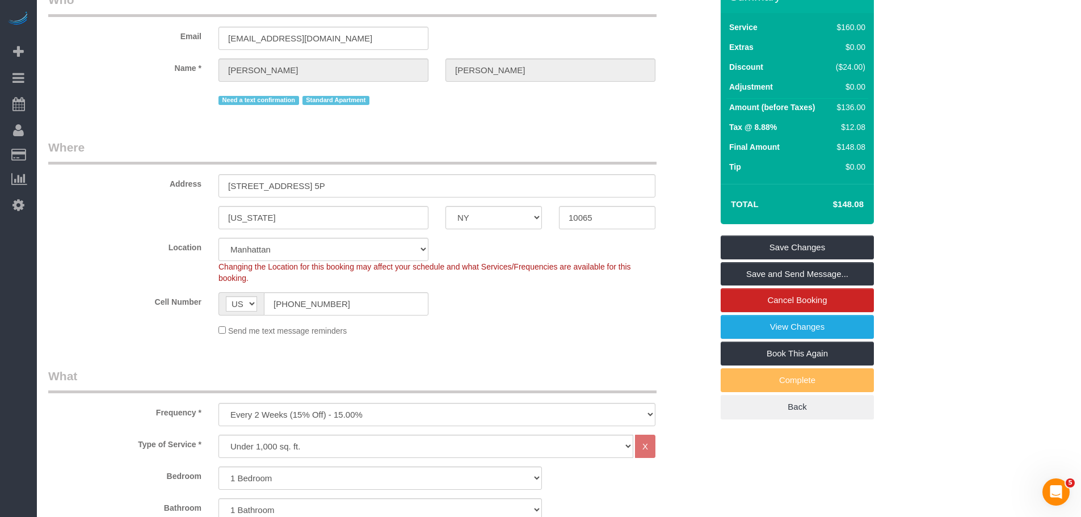
scroll to position [57, 0]
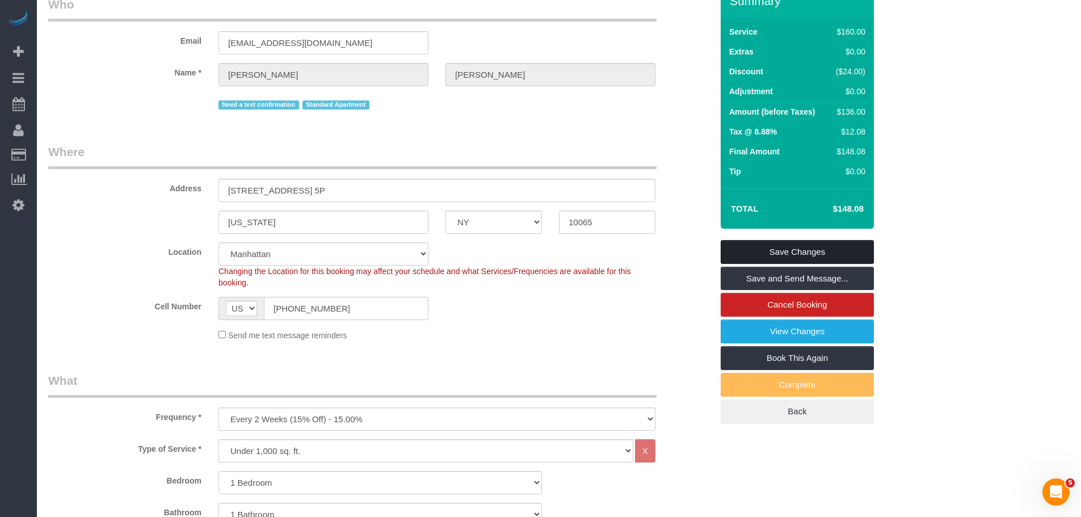
click at [793, 247] on link "Save Changes" at bounding box center [797, 252] width 153 height 24
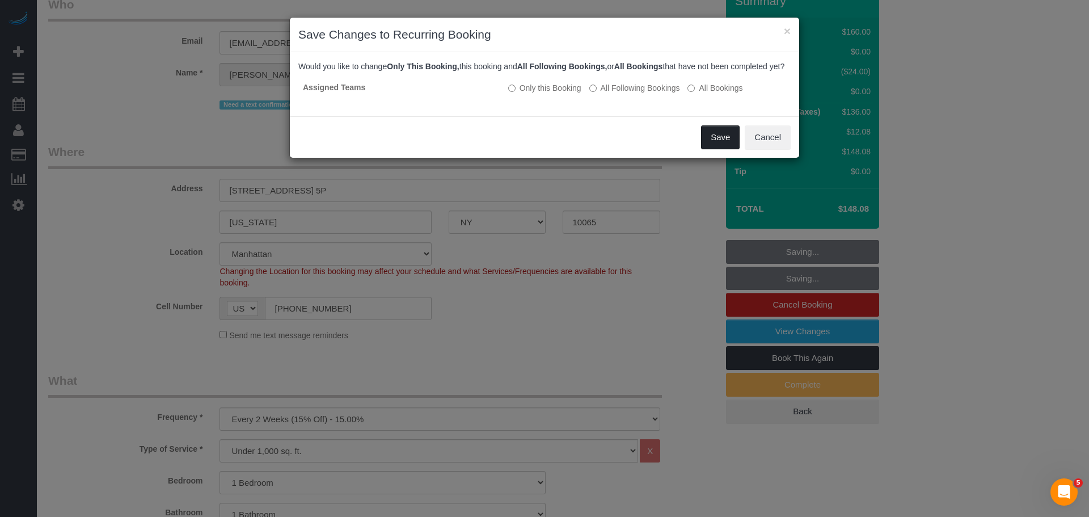
click at [718, 149] on button "Save" at bounding box center [720, 137] width 39 height 24
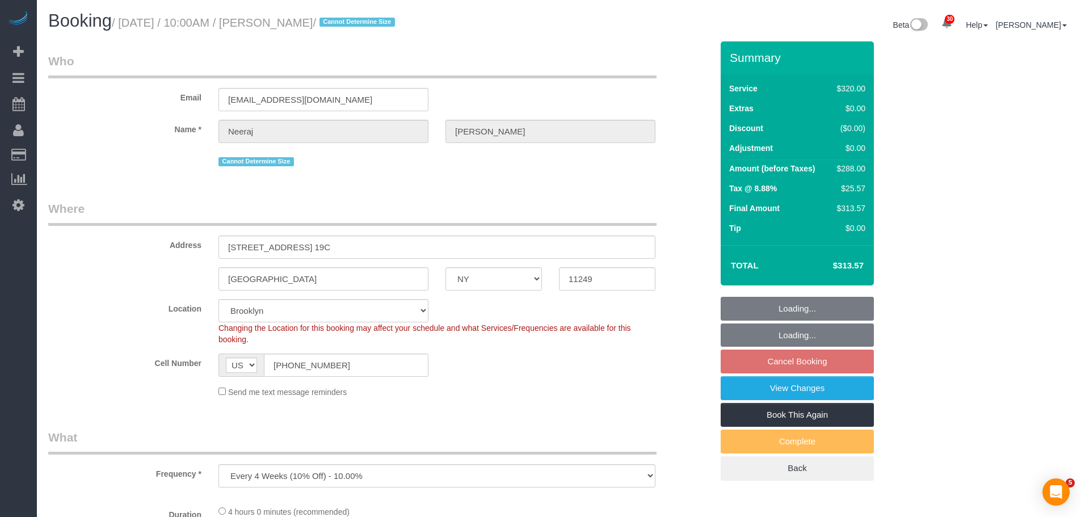
select select "NY"
select select "object:826"
select select "spot3"
select select "240"
select select "number:89"
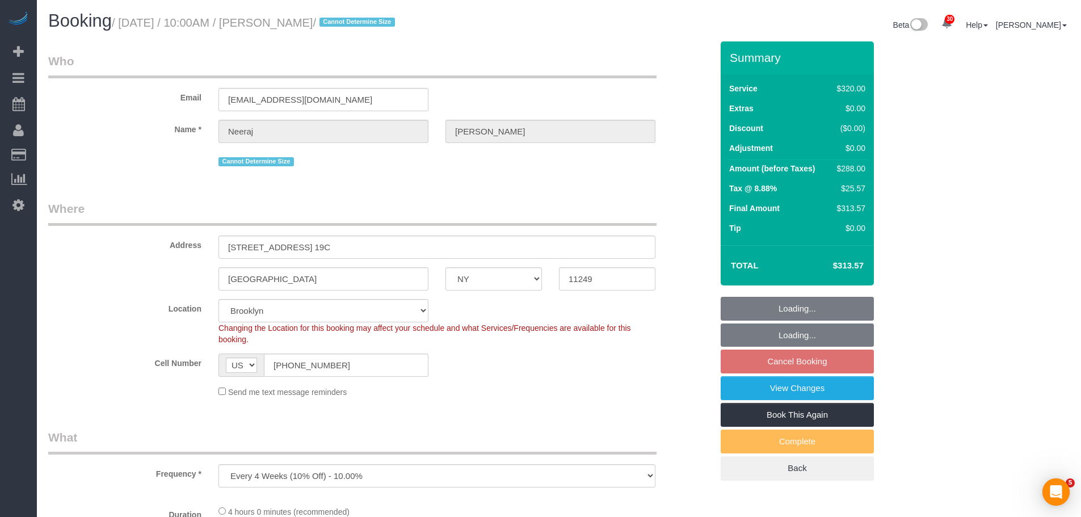
select select "number:90"
select select "number:15"
select select "number:5"
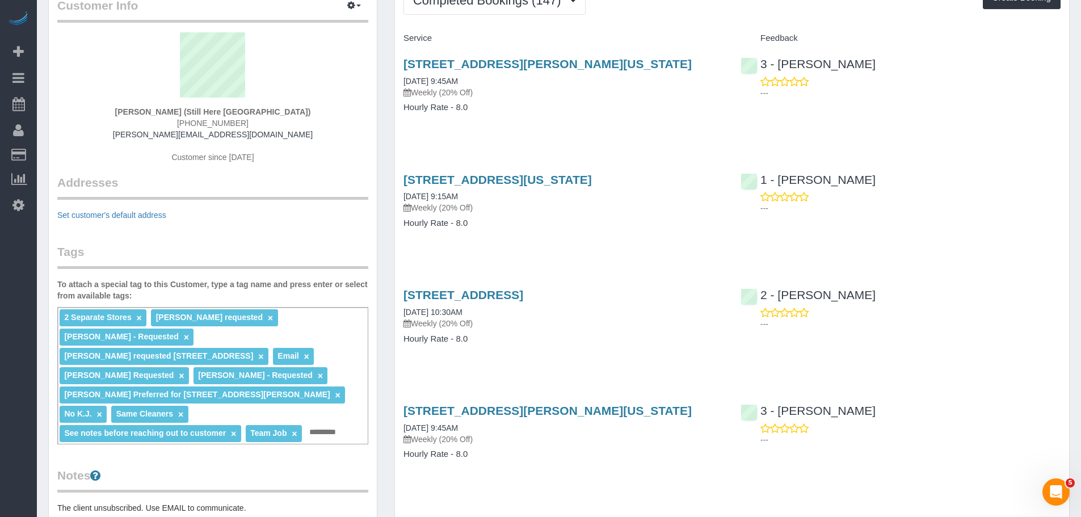
scroll to position [170, 0]
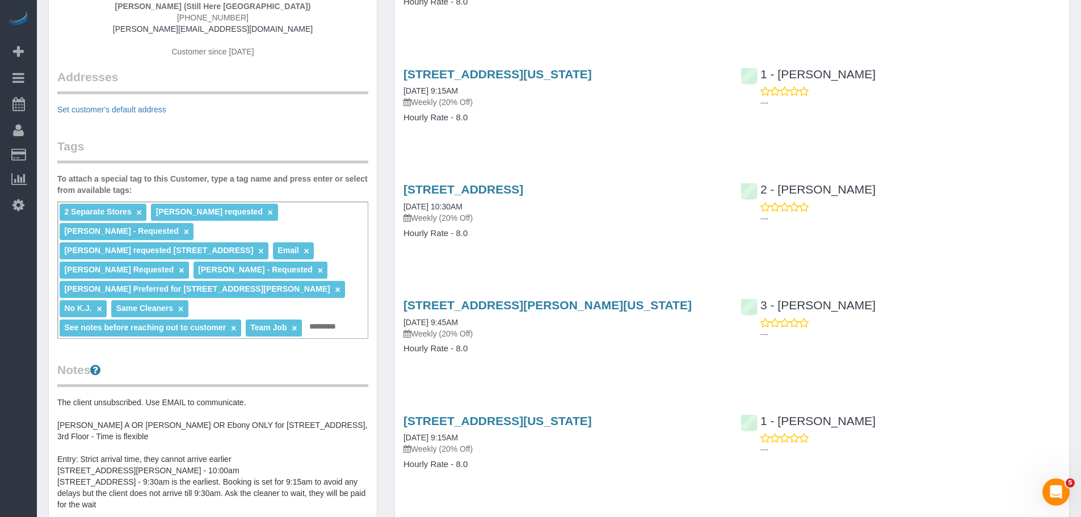
click at [652, 252] on div "170 Wythe Avenue, Brooklyn, NY 11249 09/22/2025 10:30AM Weekly (20% Off) Hourly…" at bounding box center [563, 216] width 337 height 87
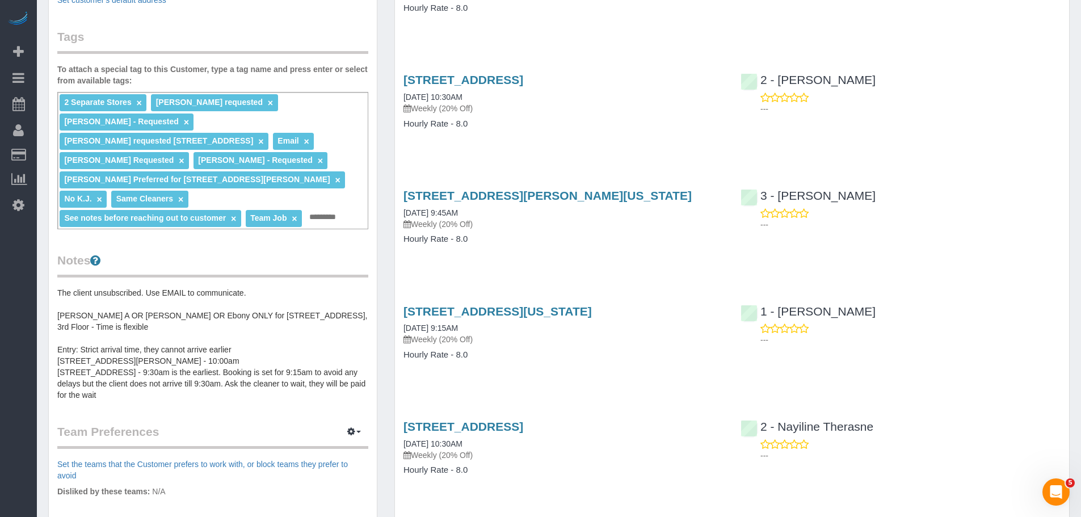
scroll to position [340, 0]
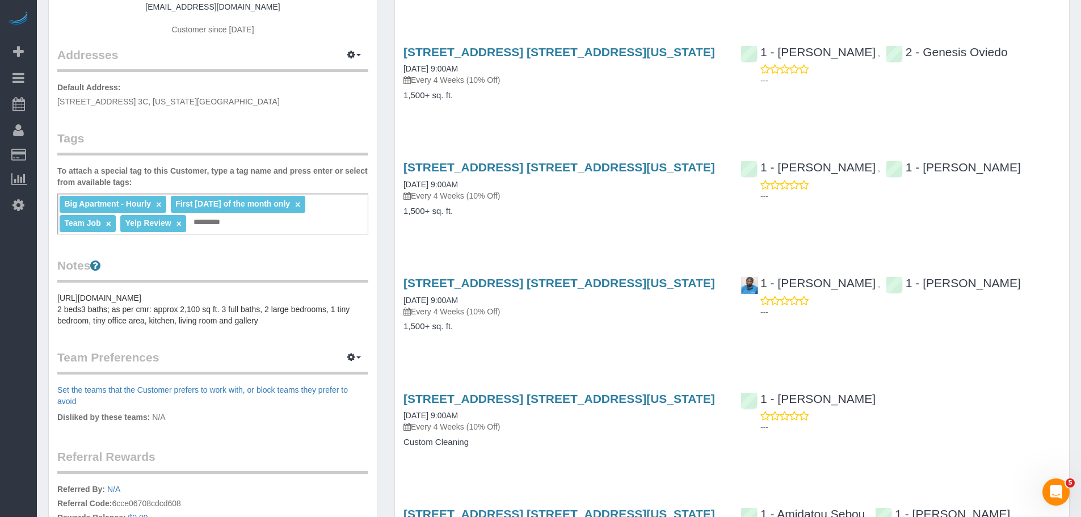
scroll to position [57, 0]
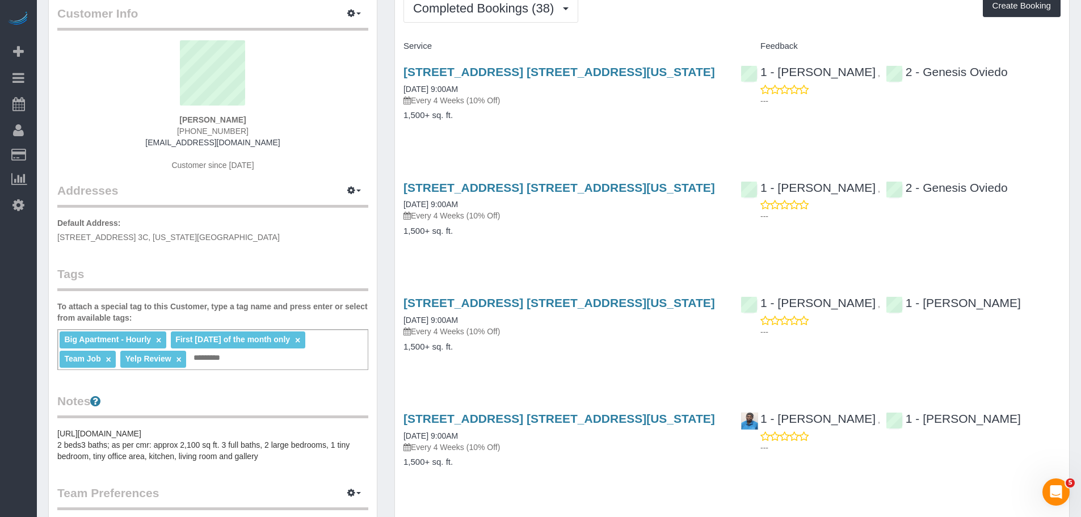
click at [618, 140] on div "[STREET_ADDRESS] [STREET_ADDRESS][US_STATE] [DATE] 9:00AM Every 4 Weeks (10% Of…" at bounding box center [563, 99] width 337 height 87
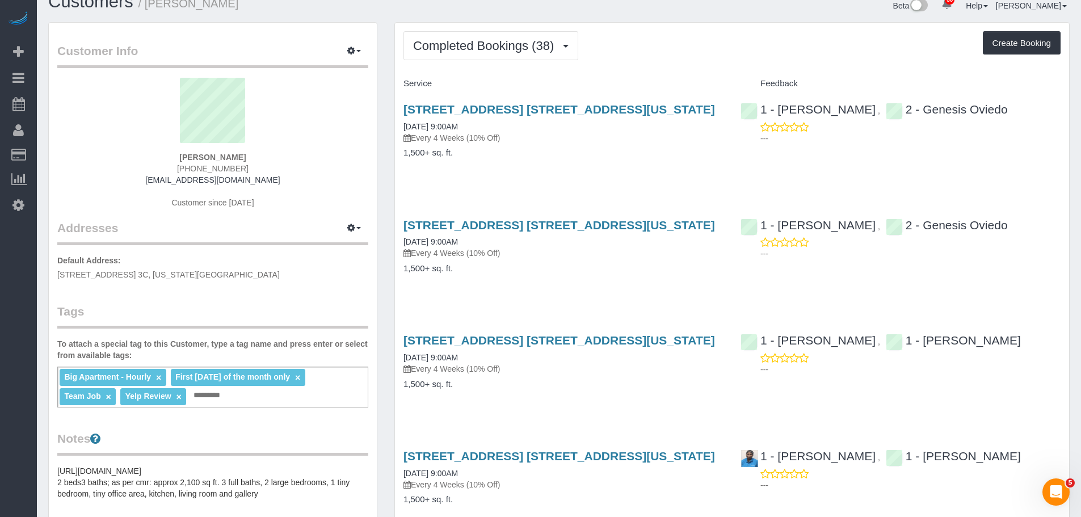
scroll to position [0, 0]
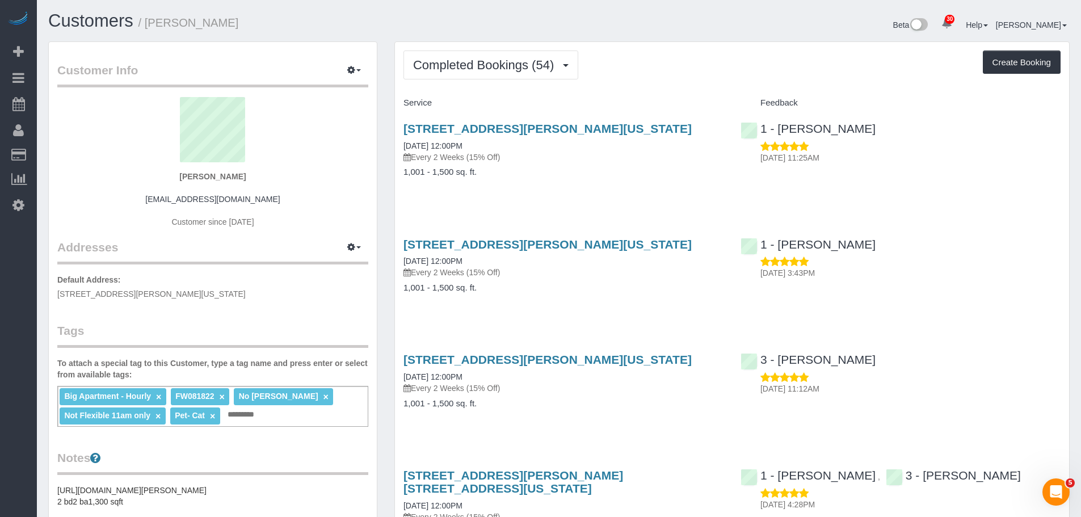
click at [679, 78] on div "Completed Bookings (54) Completed Bookings (54) Upcoming Bookings (7) Cancelled…" at bounding box center [731, 64] width 657 height 29
drag, startPoint x: 521, startPoint y: 123, endPoint x: 398, endPoint y: 130, distance: 122.7
click at [398, 130] on div "15 William Street , Apt 25e, New York, NY 10005 09/16/2025 12:00PM Every 2 Week…" at bounding box center [563, 155] width 337 height 87
copy link "15 William Street , Apt 25e, New York, NY 10005"
click at [698, 105] on h4 "Service" at bounding box center [563, 103] width 320 height 10
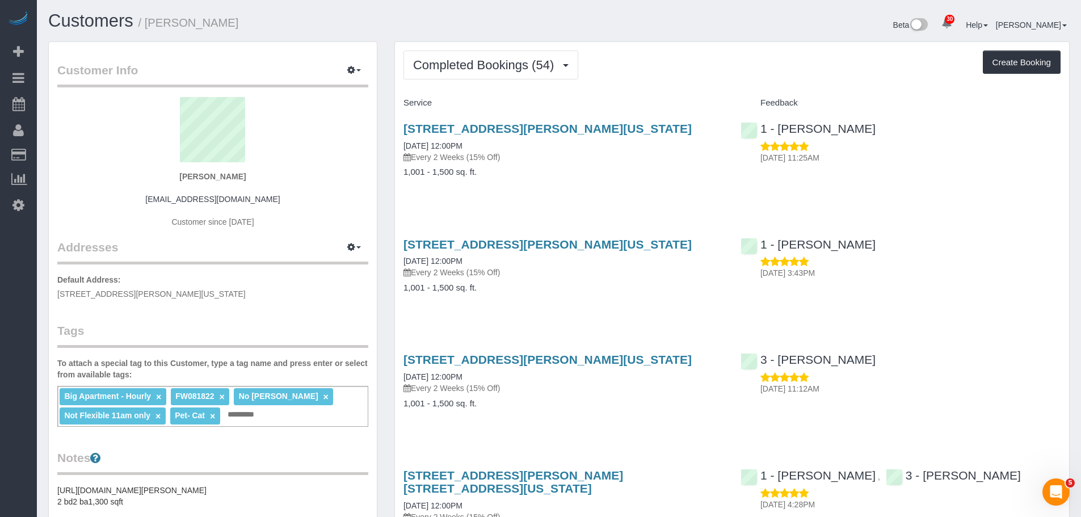
click at [678, 79] on div "Completed Bookings (54) Completed Bookings (54) Upcoming Bookings (7) Cancelled…" at bounding box center [731, 64] width 657 height 29
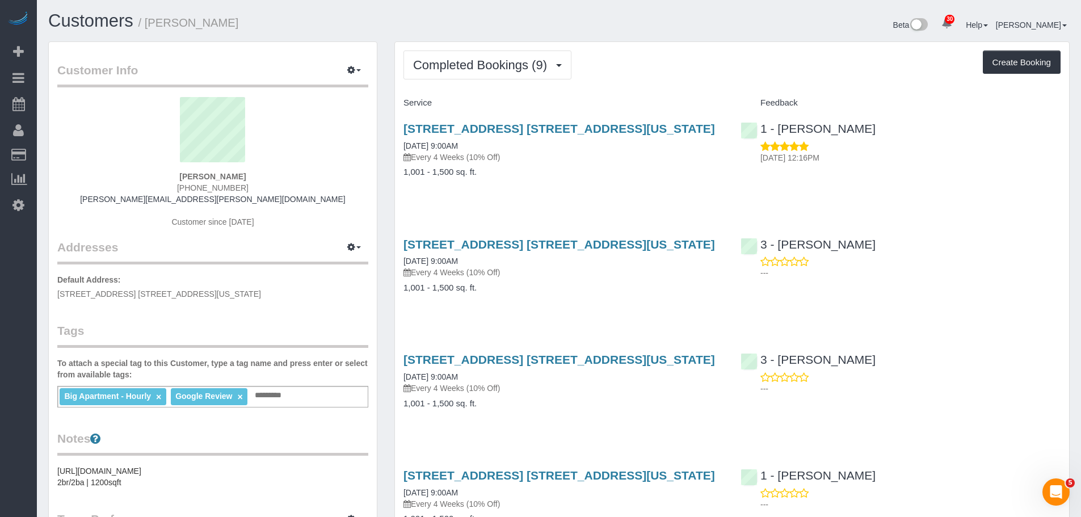
click at [666, 60] on div "Completed Bookings (9) Completed Bookings (9) Upcoming Bookings (7) Cancelled B…" at bounding box center [731, 64] width 657 height 29
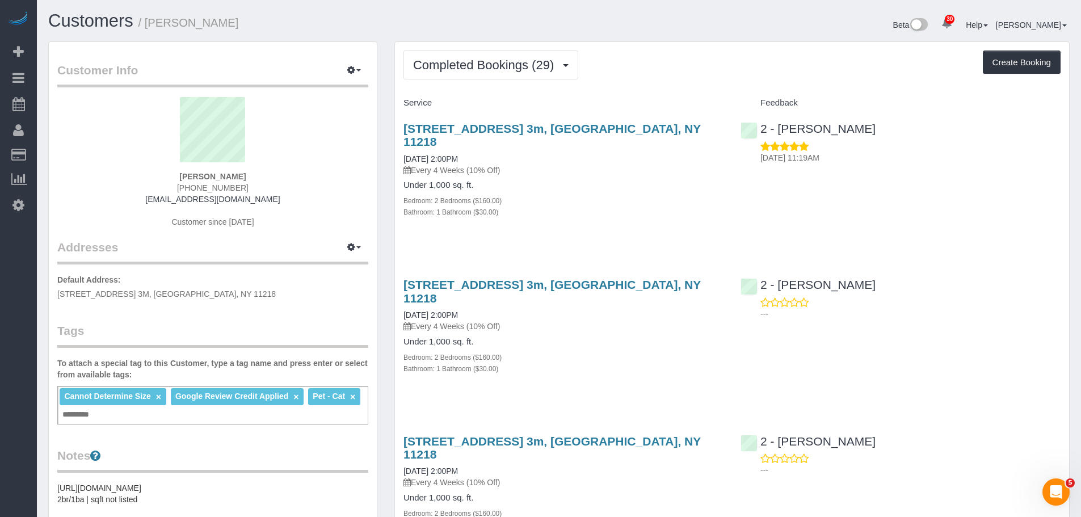
scroll to position [3618, 1081]
click at [695, 206] on div "Bathroom: 1 Bathroom ($30.00)" at bounding box center [563, 211] width 320 height 11
click at [690, 226] on div "350 Ocean Parkway, Apt. 3m, Brooklyn, NY 11218 09/28/2025 2:00PM Every 4 Weeks …" at bounding box center [563, 176] width 337 height 128
click at [698, 78] on div "Completed Bookings (29) Completed Bookings (29) Upcoming Bookings (6) Cancelled…" at bounding box center [731, 64] width 657 height 29
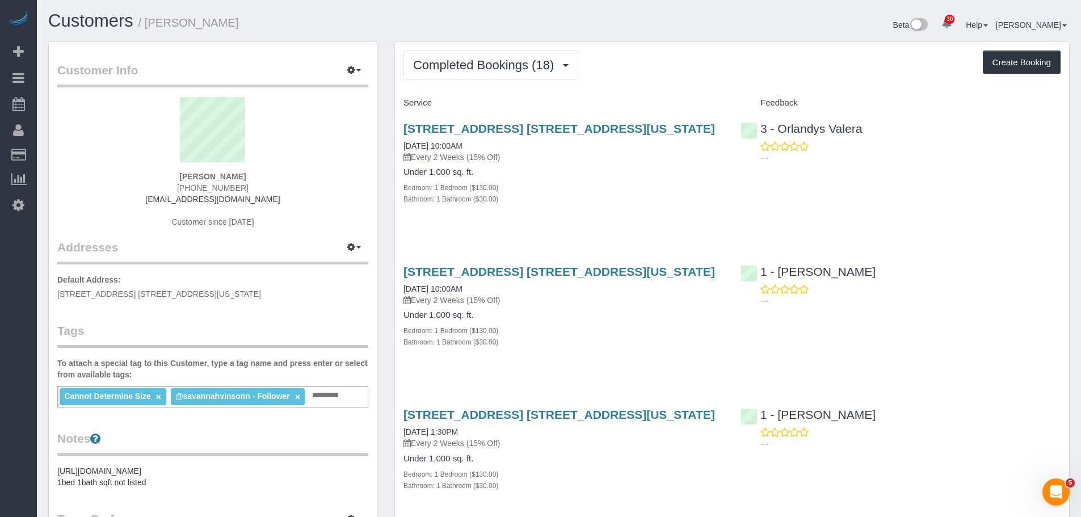
drag, startPoint x: 491, startPoint y: 127, endPoint x: 694, endPoint y: 125, distance: 203.7
click at [694, 126] on div "10 East 29th Street, Apt. 17k, New York, NY 10016 09/17/2025 10:00AM Every 2 We…" at bounding box center [563, 169] width 337 height 115
copy link "10 East 29th Street, Apt. 17k, New York, NY 10016"
click at [725, 74] on div "Completed Bookings (18) Completed Bookings (18) Upcoming Bookings (6) Cancelled…" at bounding box center [731, 64] width 657 height 29
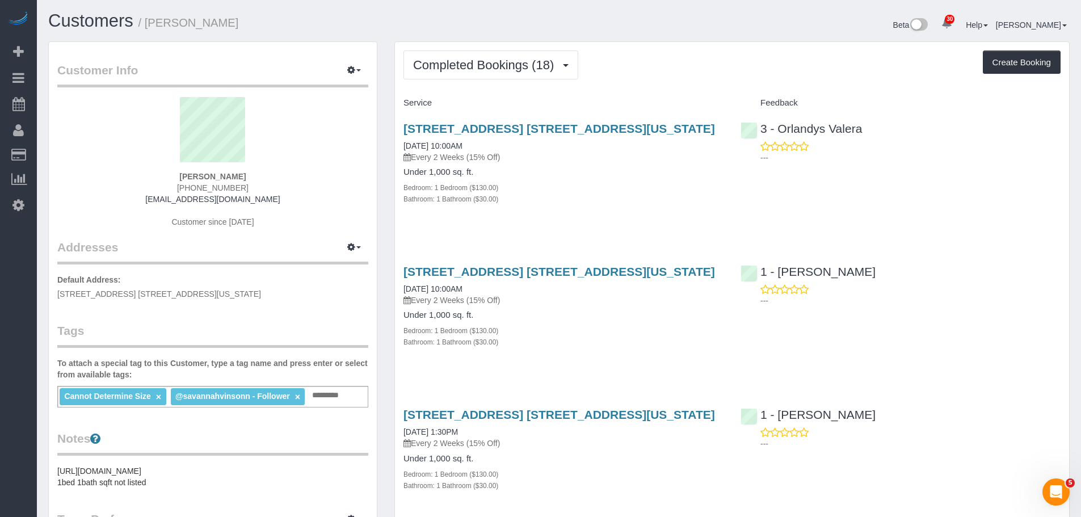
click at [686, 96] on div "Service" at bounding box center [563, 103] width 337 height 19
click at [679, 94] on div "Service" at bounding box center [563, 103] width 337 height 19
click at [672, 63] on div "Completed Bookings (18) Completed Bookings (18) Upcoming Bookings (6) Cancelled…" at bounding box center [731, 64] width 657 height 29
click at [698, 74] on div "Completed Bookings (18) Completed Bookings (18) Upcoming Bookings (6) Cancelled…" at bounding box center [731, 64] width 657 height 29
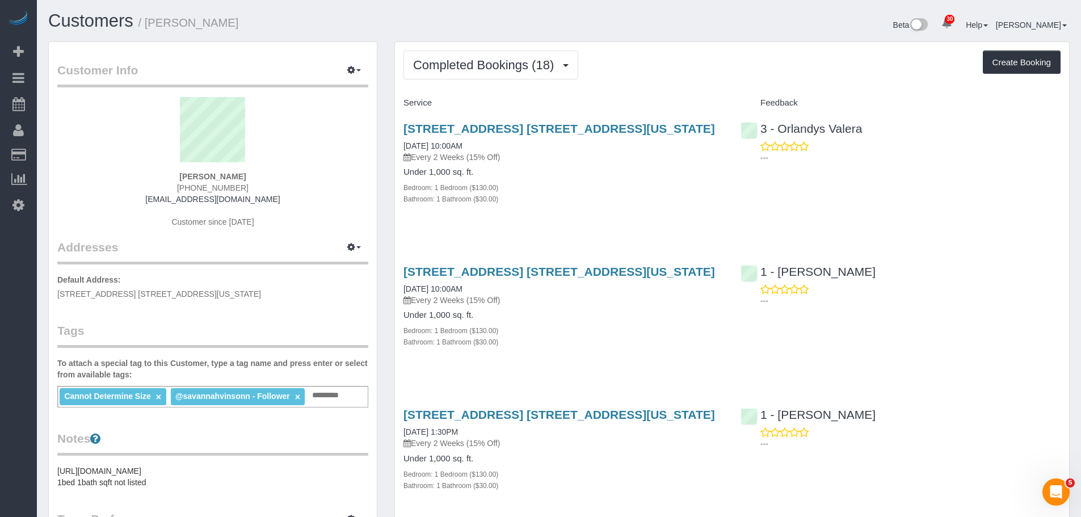
click at [692, 71] on div "Completed Bookings (18) Completed Bookings (18) Upcoming Bookings (6) Cancelled…" at bounding box center [731, 64] width 657 height 29
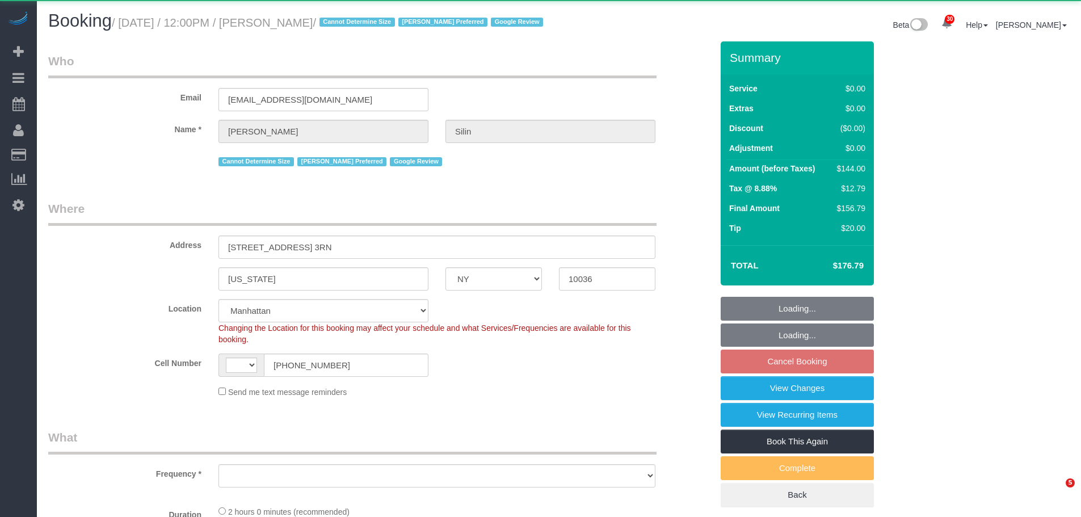
select select "NY"
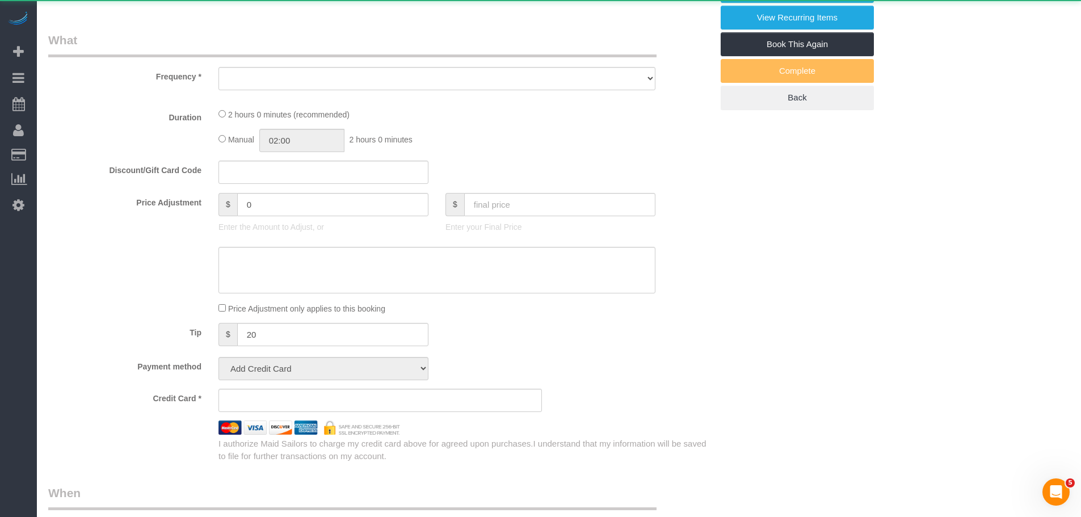
select select "string:[GEOGRAPHIC_DATA]"
select select "string:stripe-pm_1R07Um4VGloSiKo7wQHwrVf3"
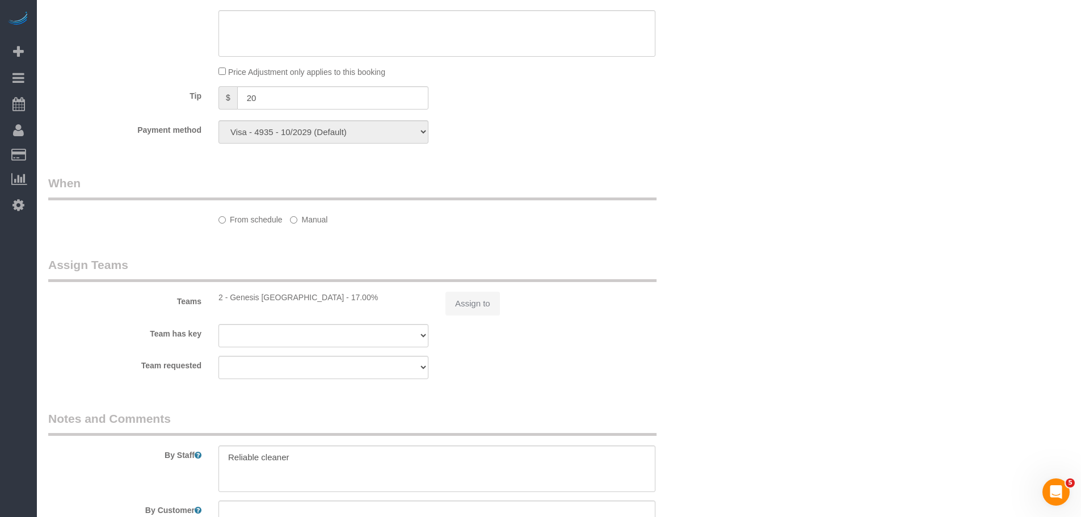
scroll to position [681, 0]
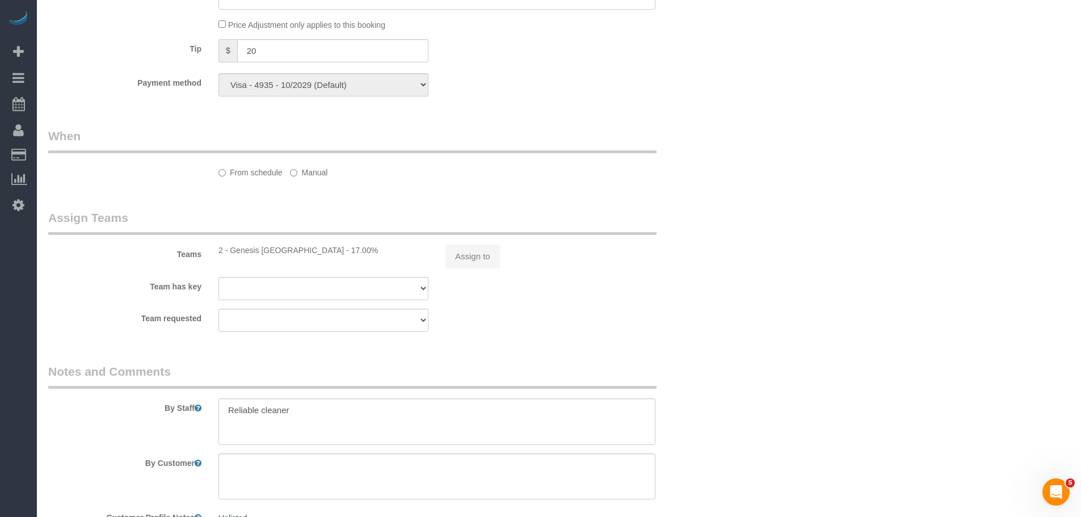
select select "object:831"
select select "spot3"
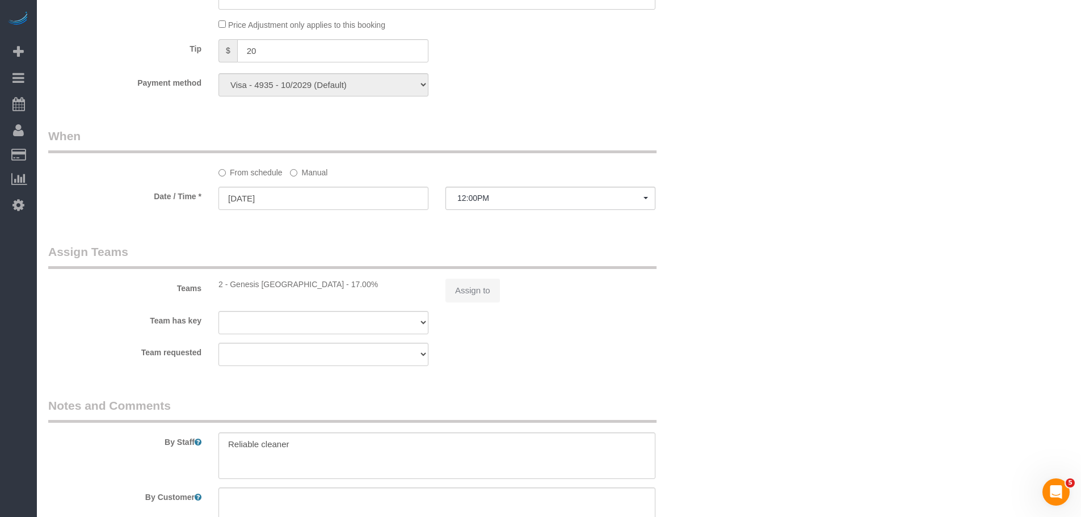
select select "number:89"
select select "number:75"
select select "number:15"
select select "number:5"
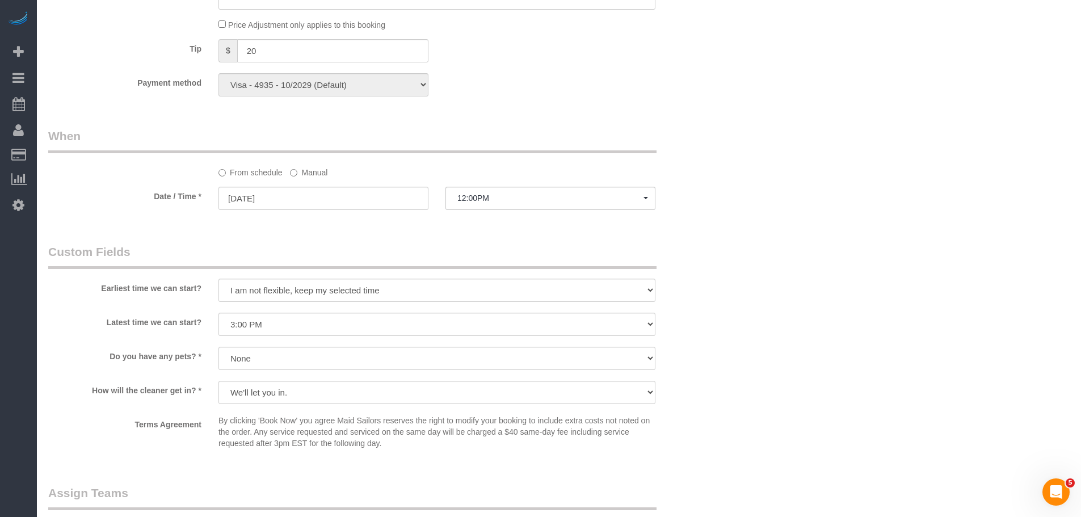
select select "1"
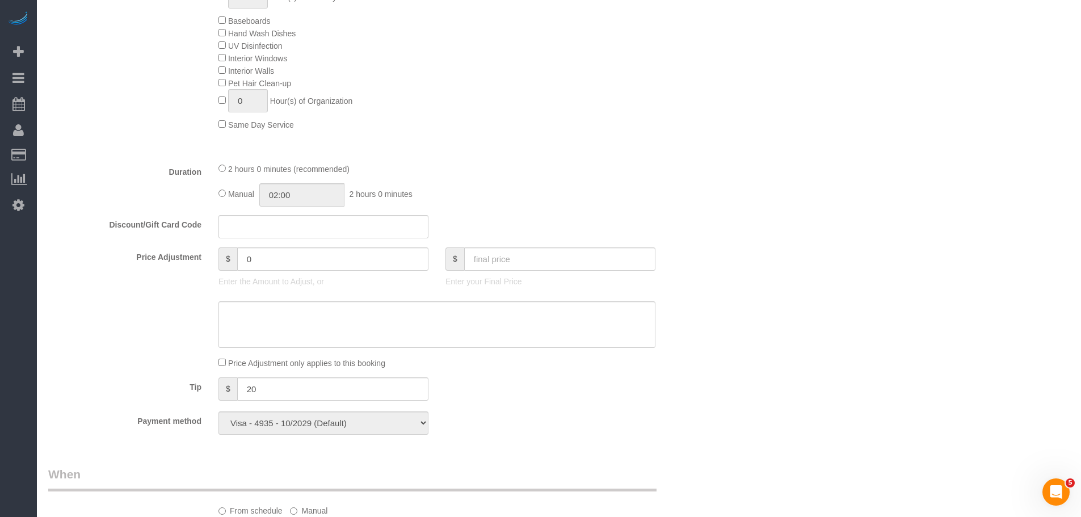
scroll to position [1019, 0]
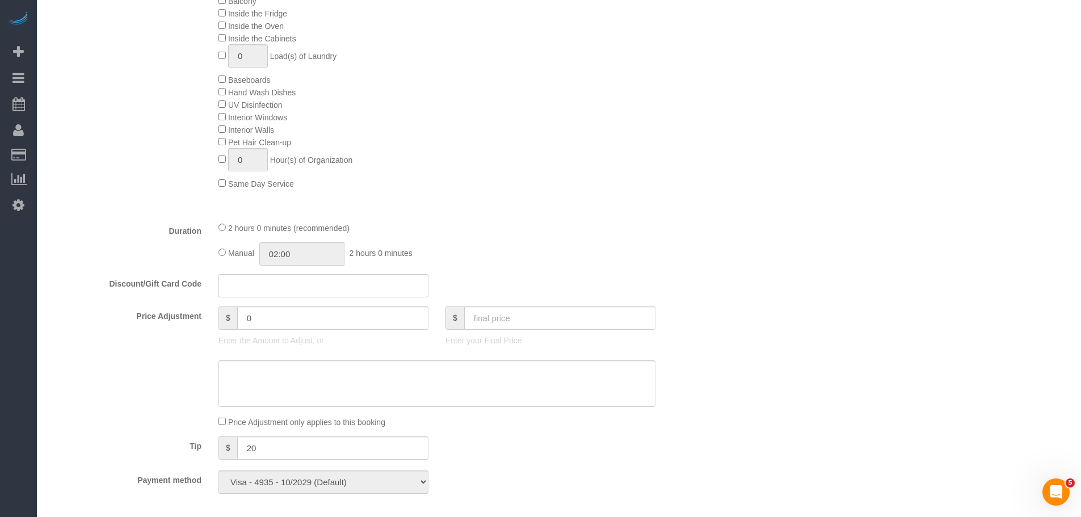
select select "1"
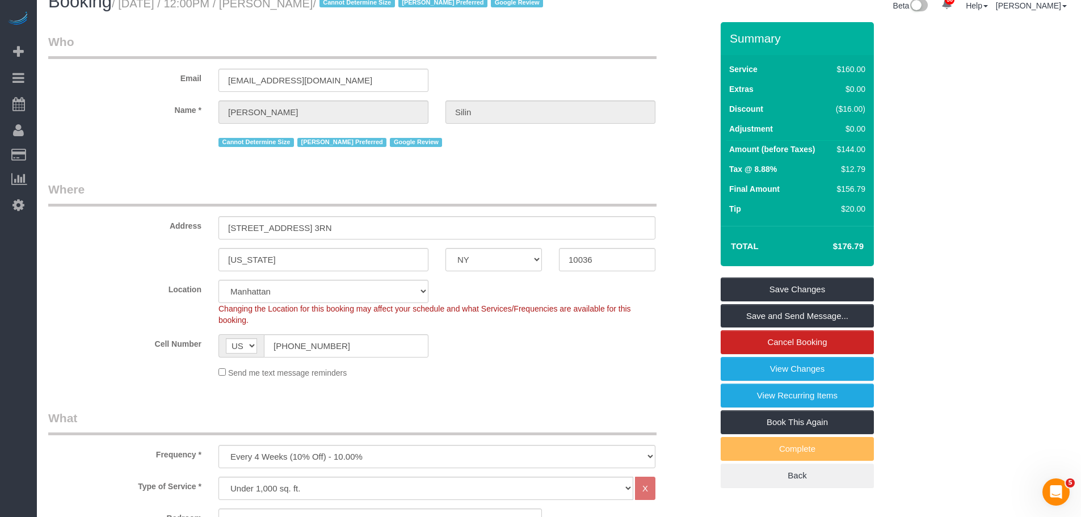
scroll to position [0, 0]
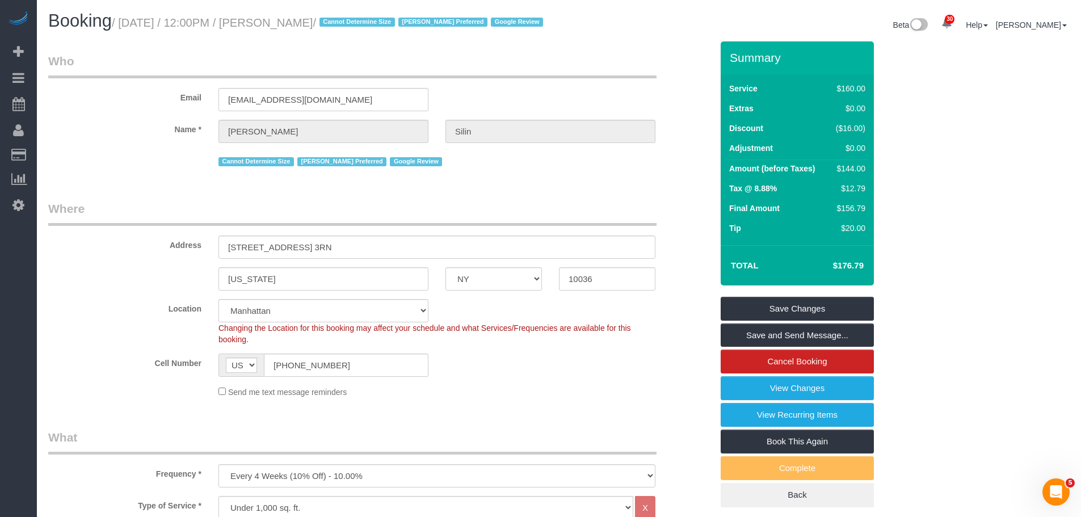
click at [281, 16] on h1 "Booking / October 01, 2025 / 12:00PM / Dale Silin / Cannot Determine Size Eveli…" at bounding box center [299, 20] width 502 height 19
click at [302, 18] on small "/ October 01, 2025 / 12:00PM / Dale Silin / Cannot Determine Size Eveling Merca…" at bounding box center [329, 22] width 435 height 12
copy small "Dale Silin"
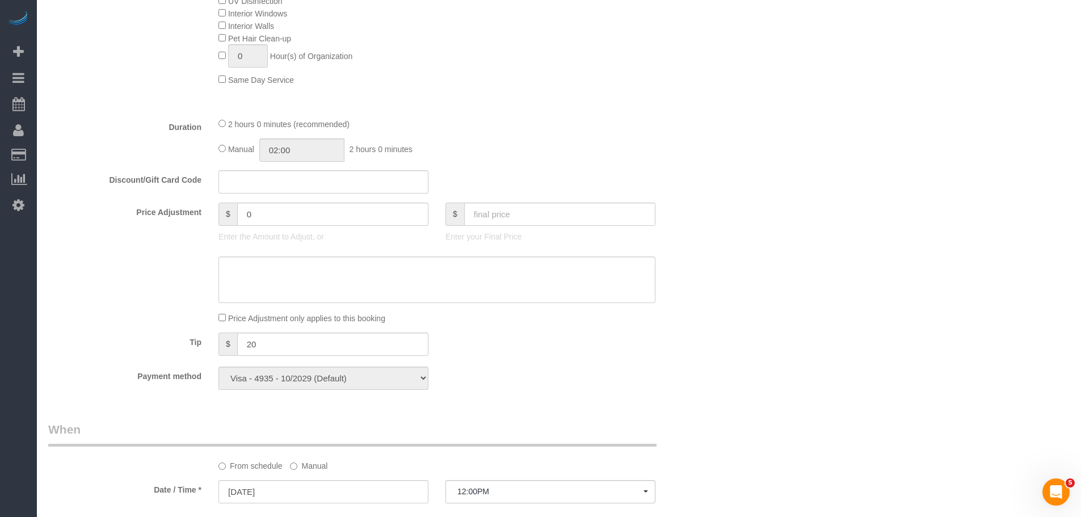
scroll to position [851, 0]
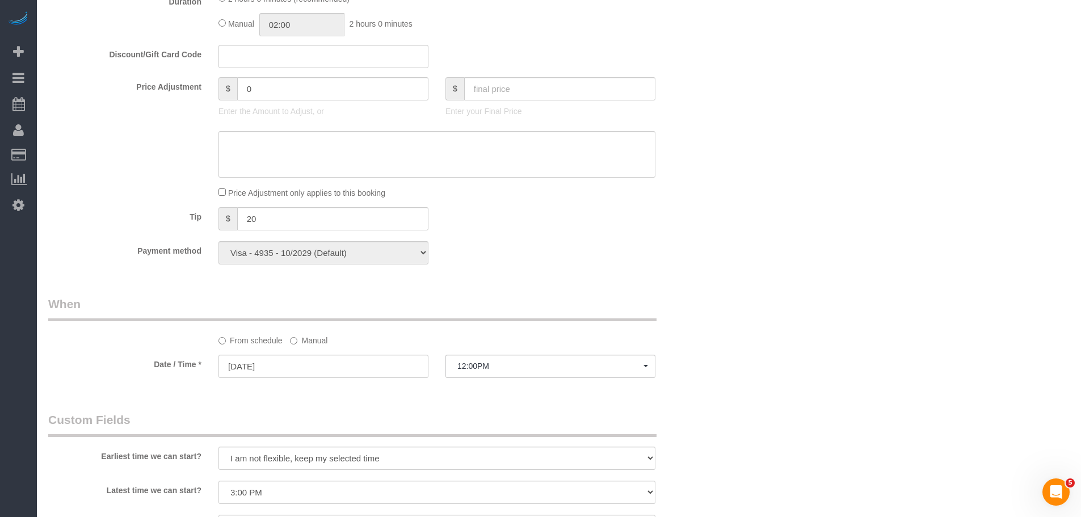
click at [305, 346] on label "Manual" at bounding box center [308, 338] width 37 height 15
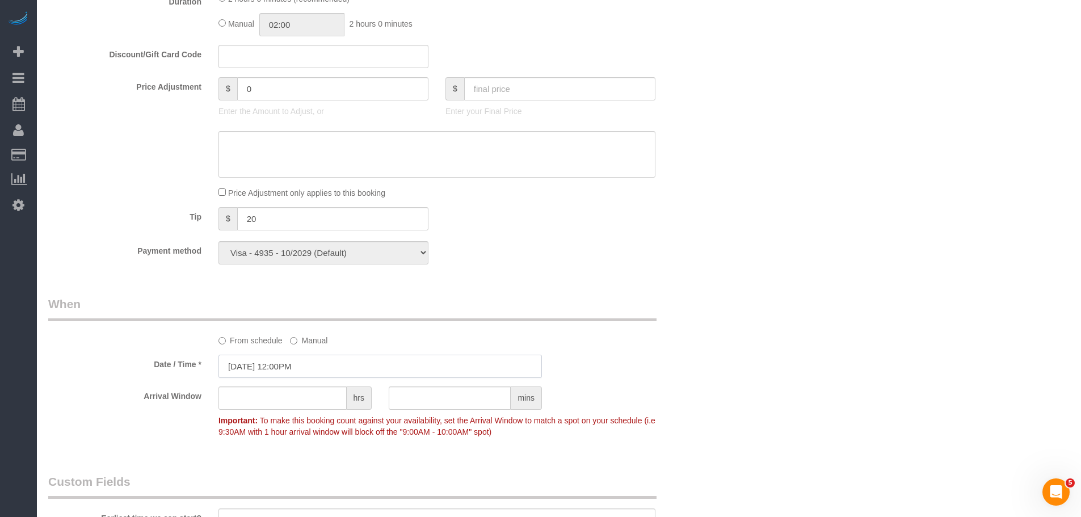
click at [310, 378] on input "10/01/2025 12:00PM" at bounding box center [379, 366] width 323 height 23
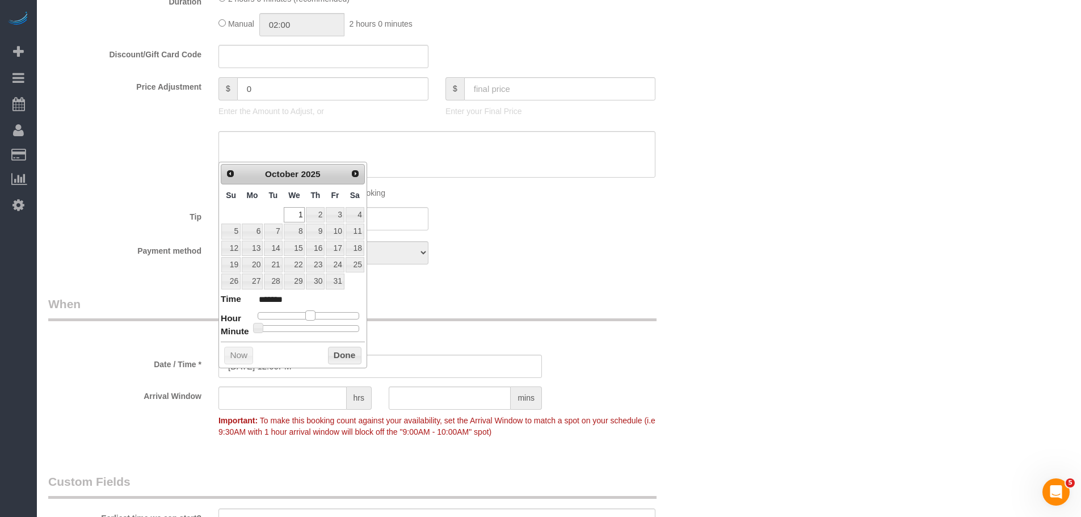
click at [314, 317] on span at bounding box center [310, 315] width 10 height 10
type input "10/01/2025 2:00PM"
type input "******"
type input "10/01/2025 2:30PM"
type input "******"
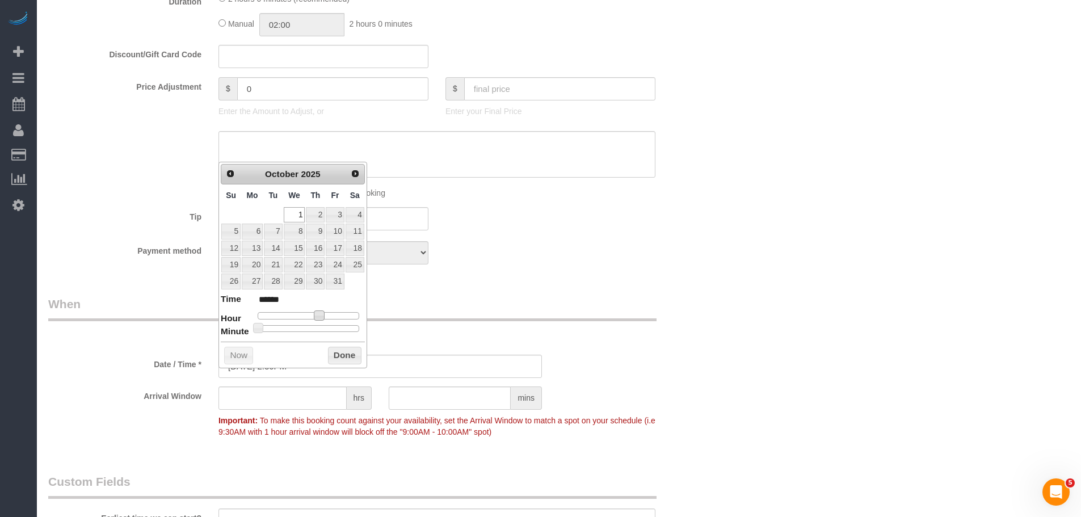
click at [313, 328] on div at bounding box center [309, 328] width 102 height 7
click at [347, 357] on button "Done" at bounding box center [344, 356] width 33 height 18
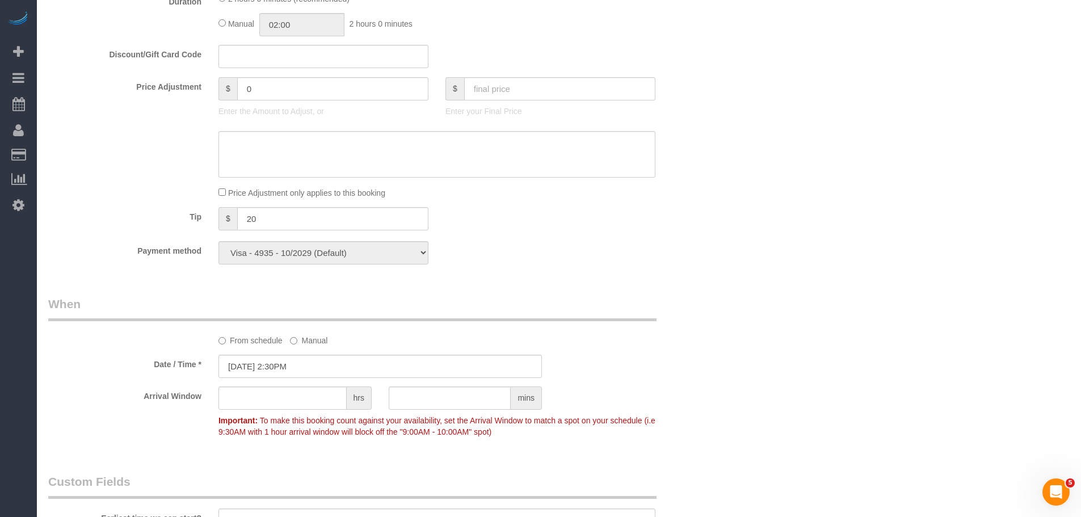
click at [711, 302] on div "Who Email dale1112@aol.com Name * Dale Silin Cannot Determine Size Eveling Merc…" at bounding box center [380, 170] width 681 height 1961
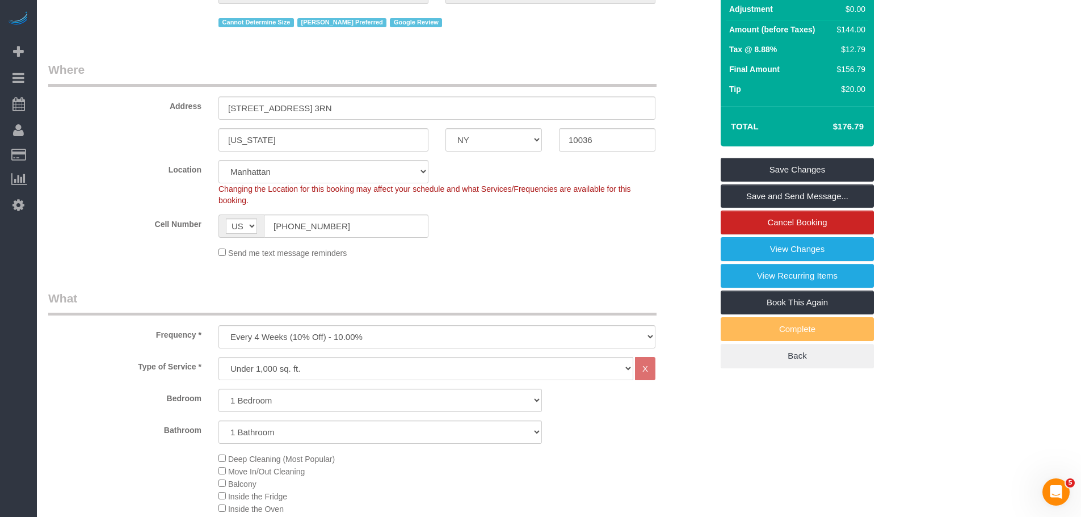
scroll to position [57, 0]
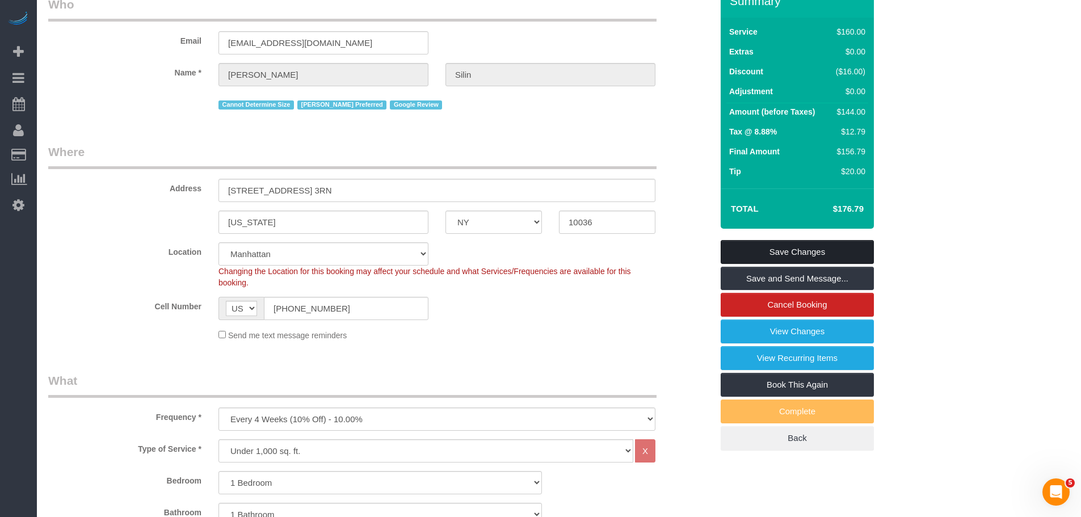
click at [800, 264] on link "Save Changes" at bounding box center [797, 252] width 153 height 24
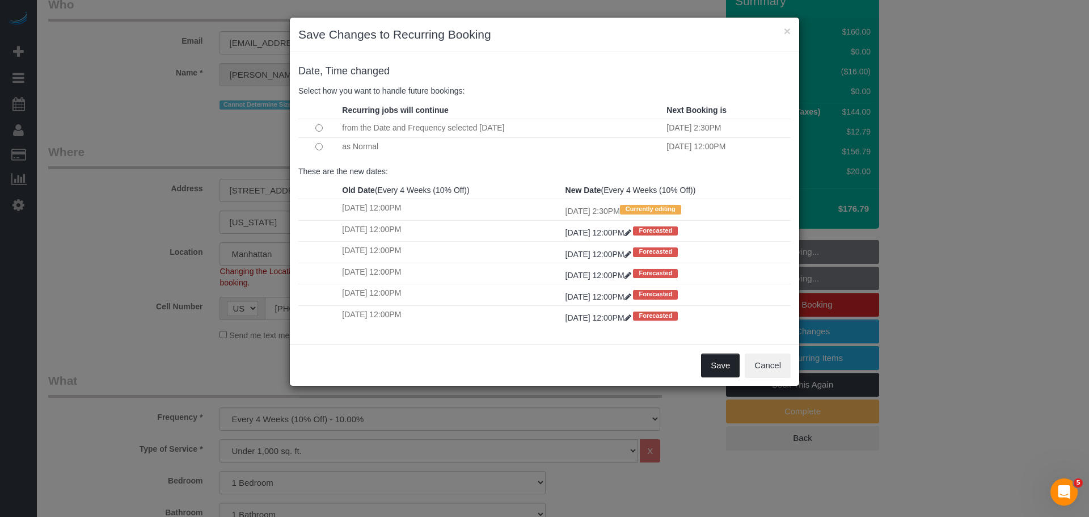
click at [717, 364] on button "Save" at bounding box center [720, 365] width 39 height 24
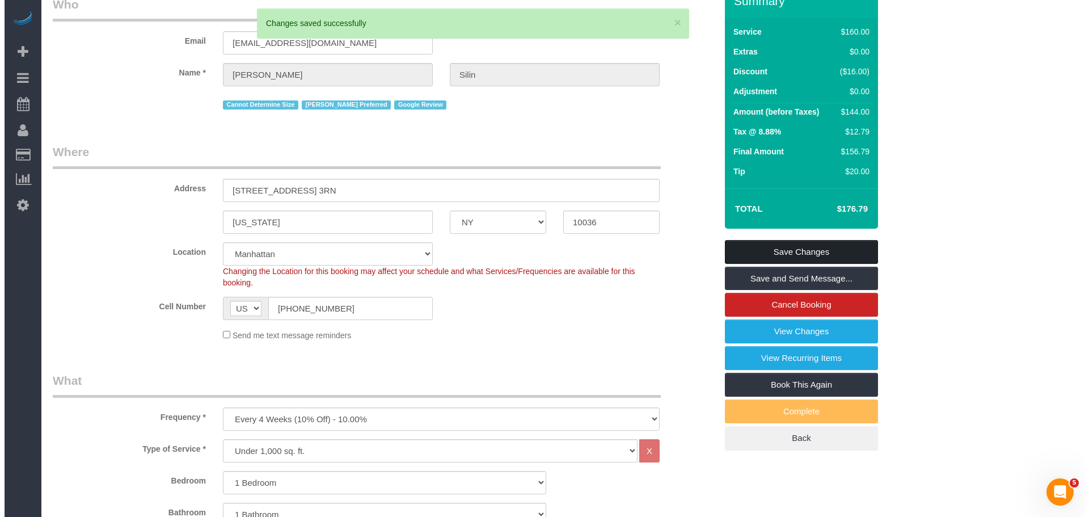
scroll to position [0, 0]
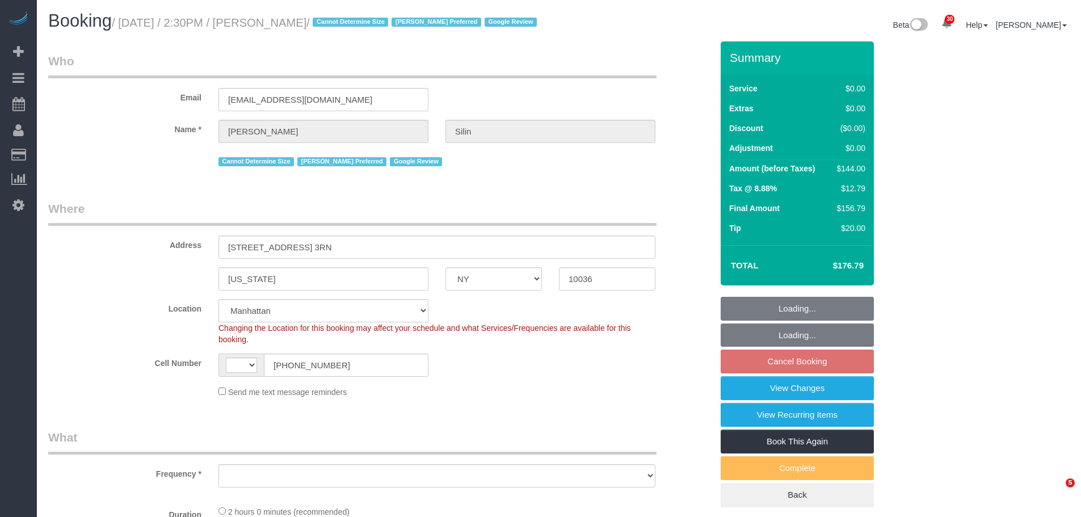
select select "NY"
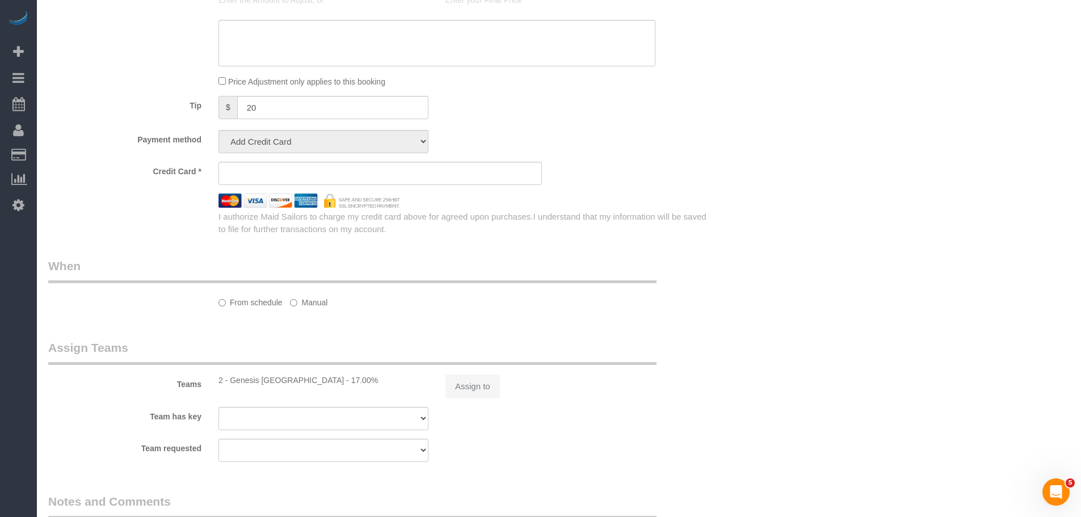
select select "object:832"
select select "string:stripe-pm_1R07Um4VGloSiKo7wQHwrVf3"
select select "1"
select select "number:89"
select select "number:75"
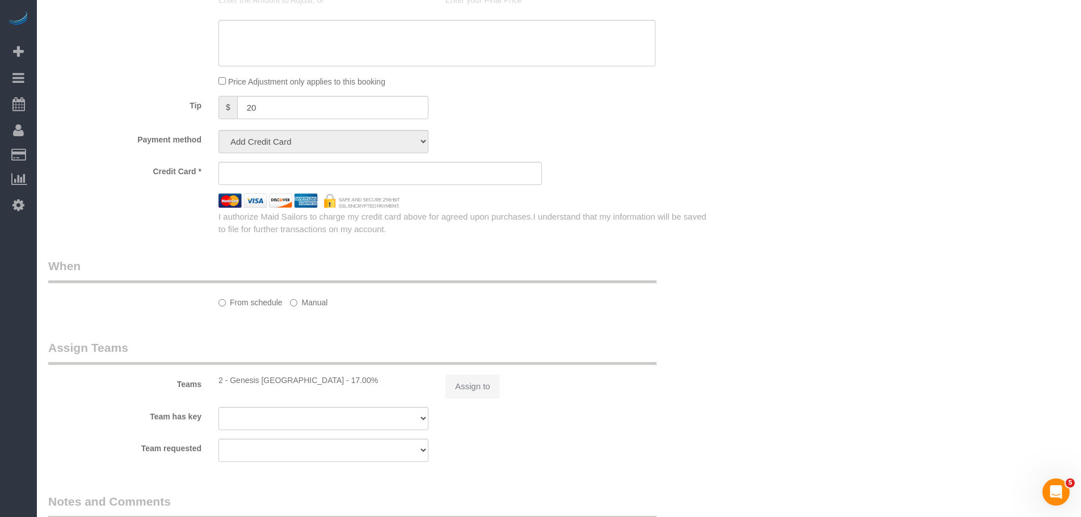
select select "number:15"
select select "number:5"
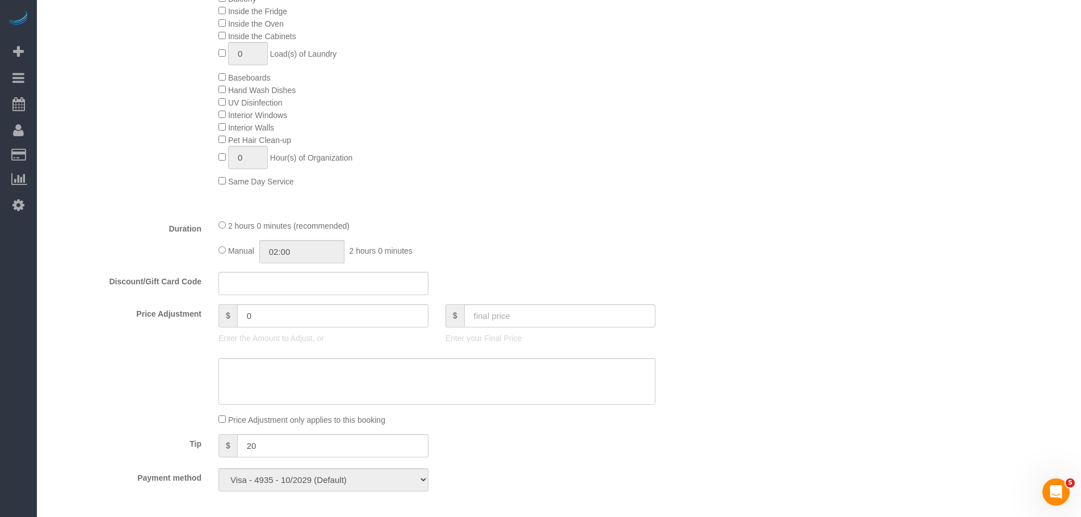
select select "string:[GEOGRAPHIC_DATA]"
select select "object:1537"
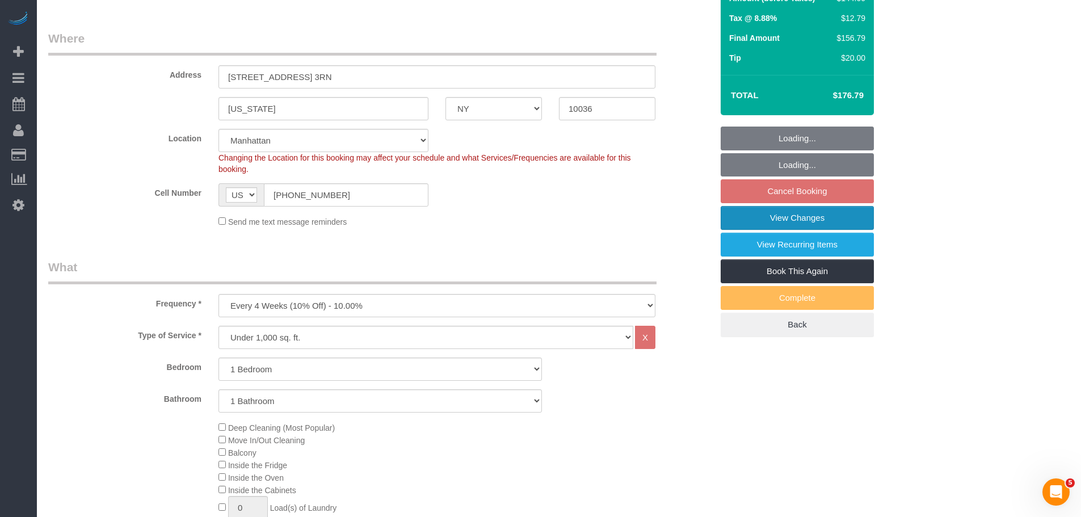
click at [826, 227] on link "View Changes" at bounding box center [797, 218] width 153 height 24
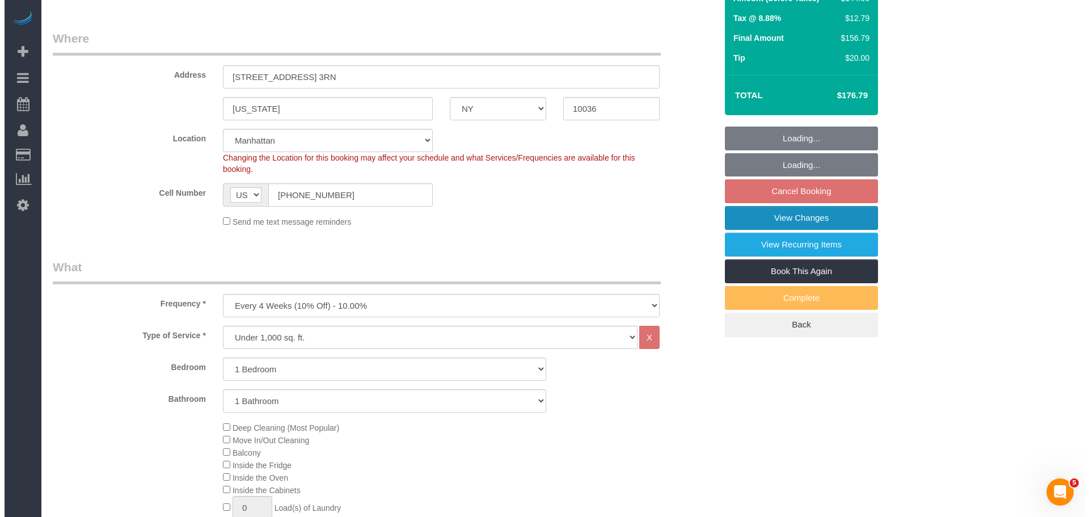
scroll to position [157, 0]
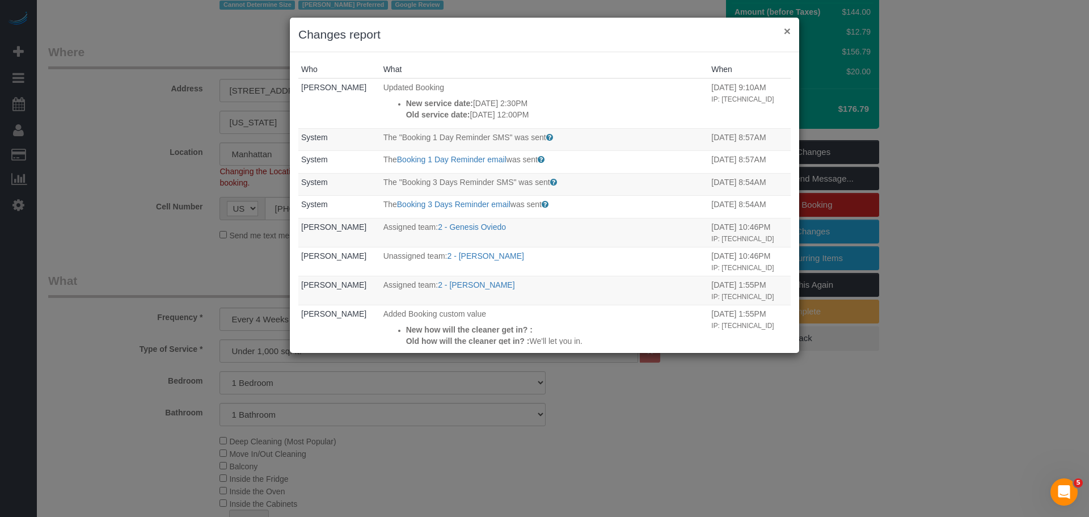
click at [789, 31] on button "×" at bounding box center [787, 31] width 7 height 12
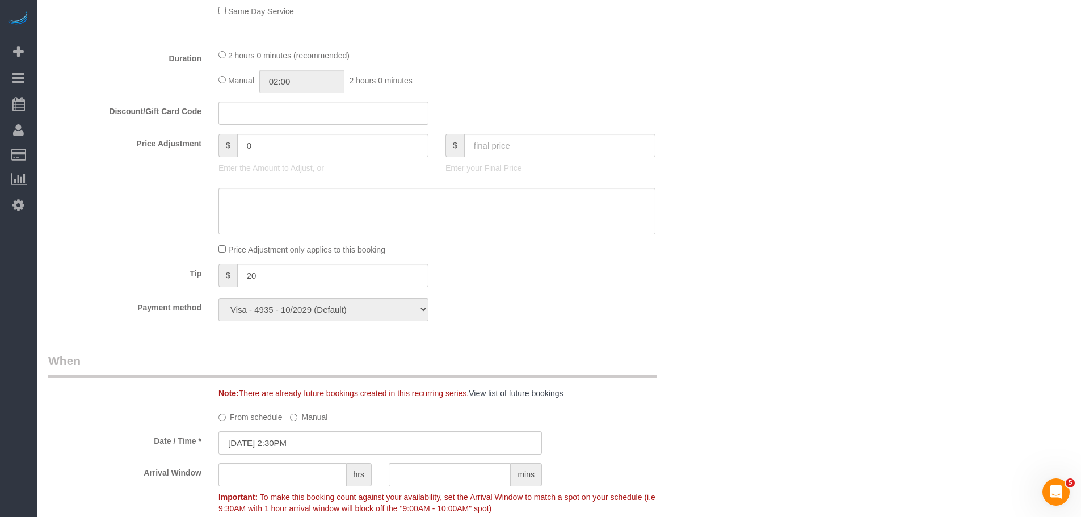
scroll to position [1021, 0]
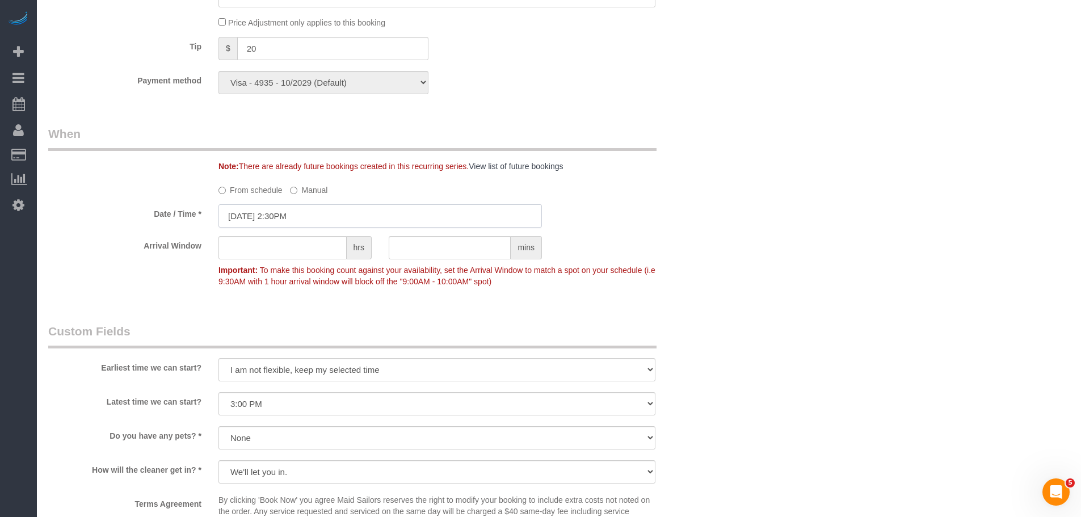
click at [315, 227] on input "10/01/2025 2:30PM" at bounding box center [379, 215] width 323 height 23
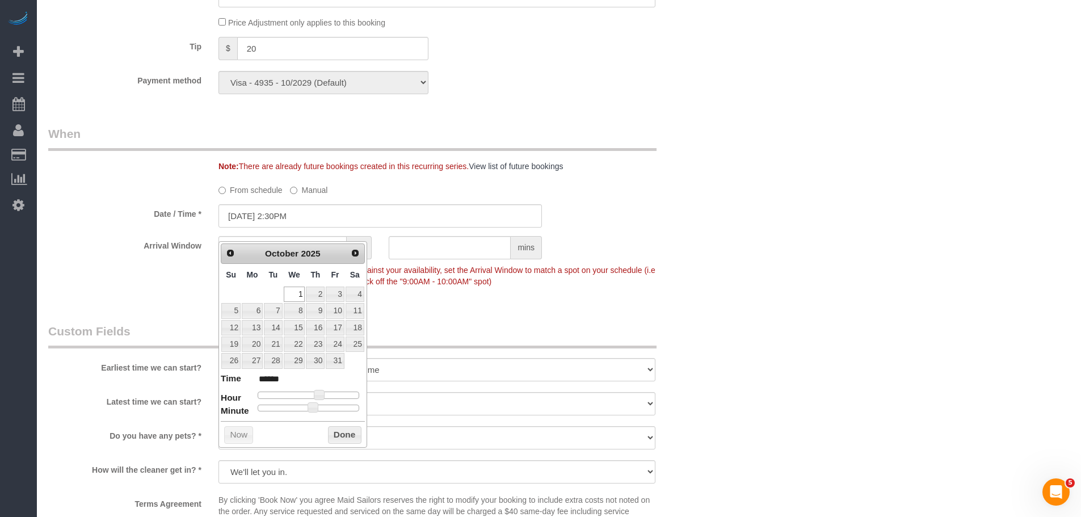
type input "10/01/2025 10:30AM"
type input "*******"
click at [301, 397] on div at bounding box center [309, 394] width 102 height 7
type input "10/01/2025 11:30AM"
type input "*******"
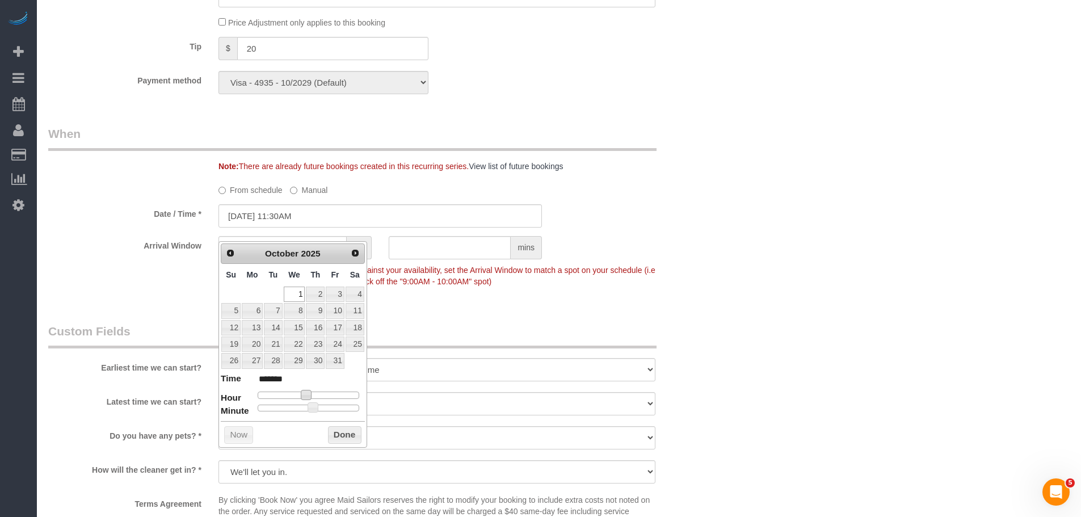
type input "10/01/2025 12:30PM"
type input "*******"
type input "10/01/2025 12:25PM"
type input "*******"
type input "10/01/2025 12:15PM"
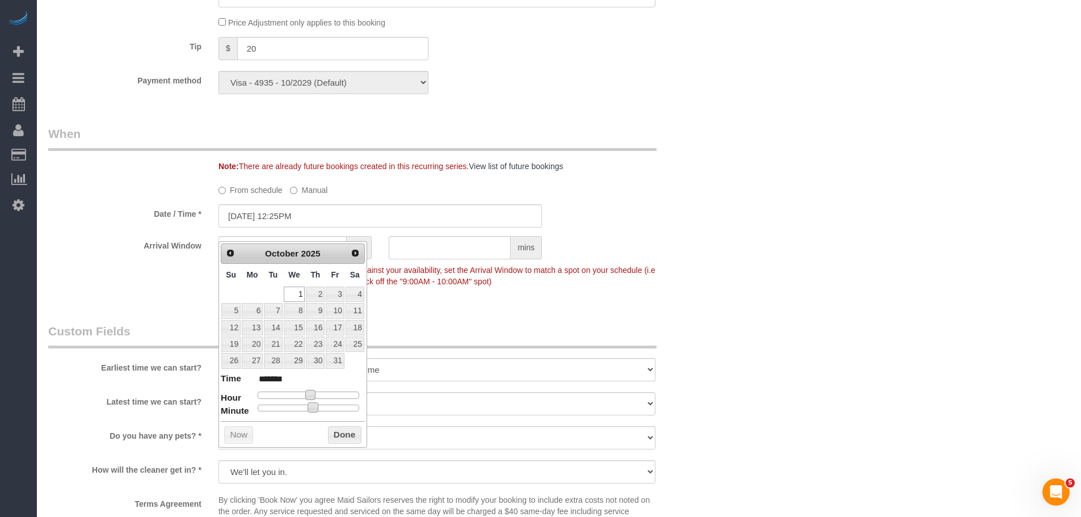
type input "*******"
type input "10/01/2025 12:00PM"
type input "*******"
drag, startPoint x: 221, startPoint y: 405, endPoint x: 340, endPoint y: 429, distance: 122.2
click at [218, 405] on div "Prev Next October 2025 Su Mo Tu We Th Fr Sa 1 2 3 4 5 6 7 8 9 10 11 12 13 14 15…" at bounding box center [292, 344] width 149 height 207
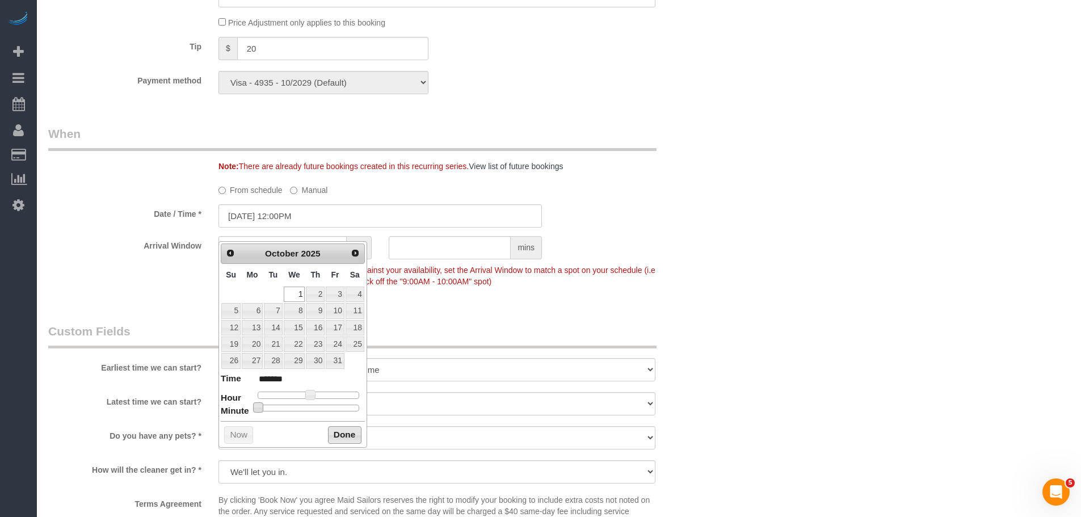
click at [343, 434] on button "Done" at bounding box center [344, 435] width 33 height 18
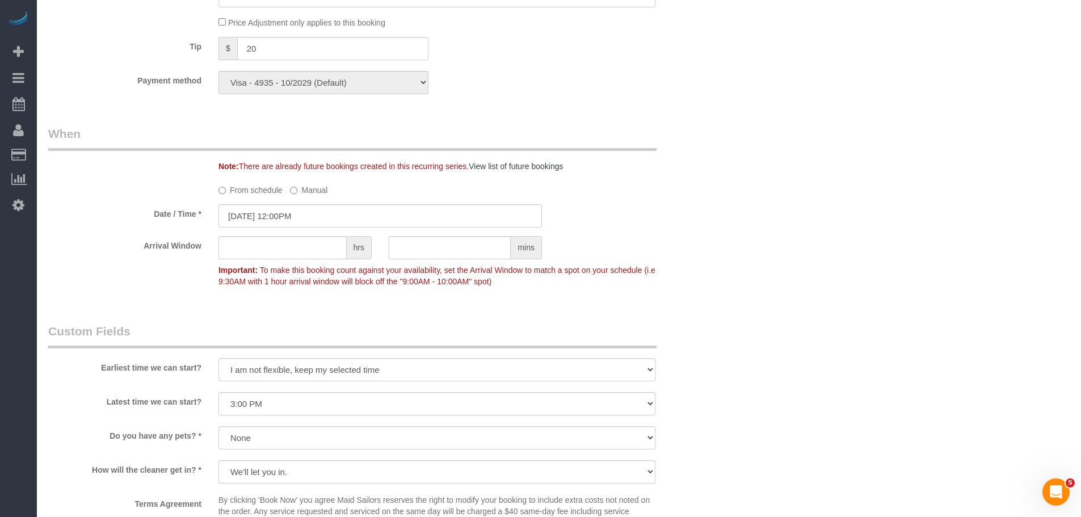
click at [673, 265] on div "Arrival Window hrs mins Important: To make this booking count against your avai…" at bounding box center [380, 264] width 681 height 56
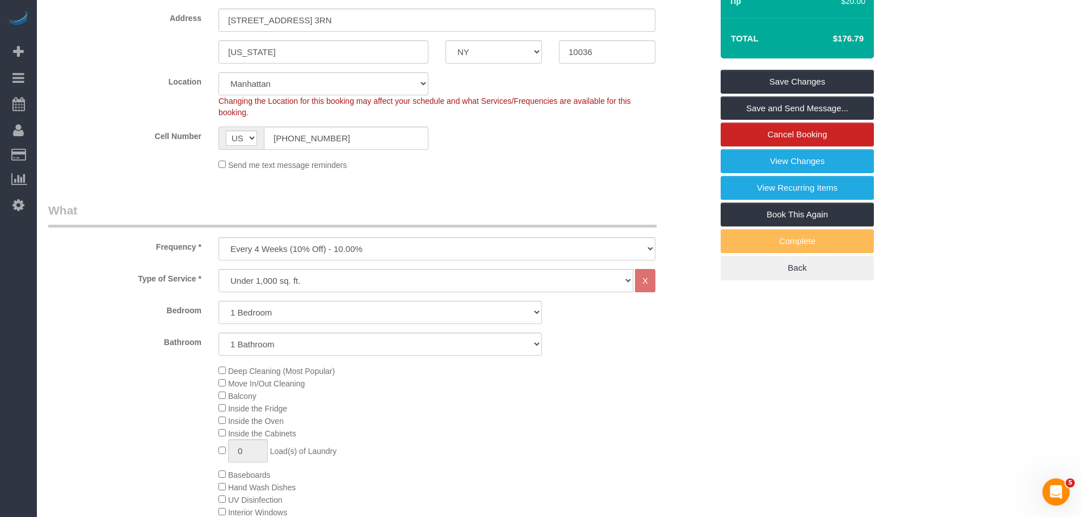
scroll to position [57, 0]
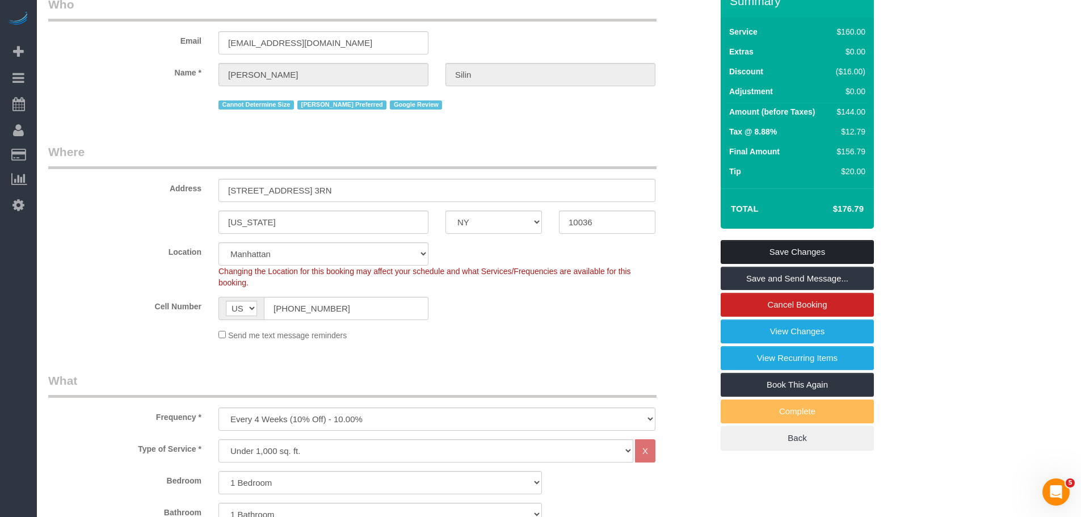
click at [832, 264] on link "Save Changes" at bounding box center [797, 252] width 153 height 24
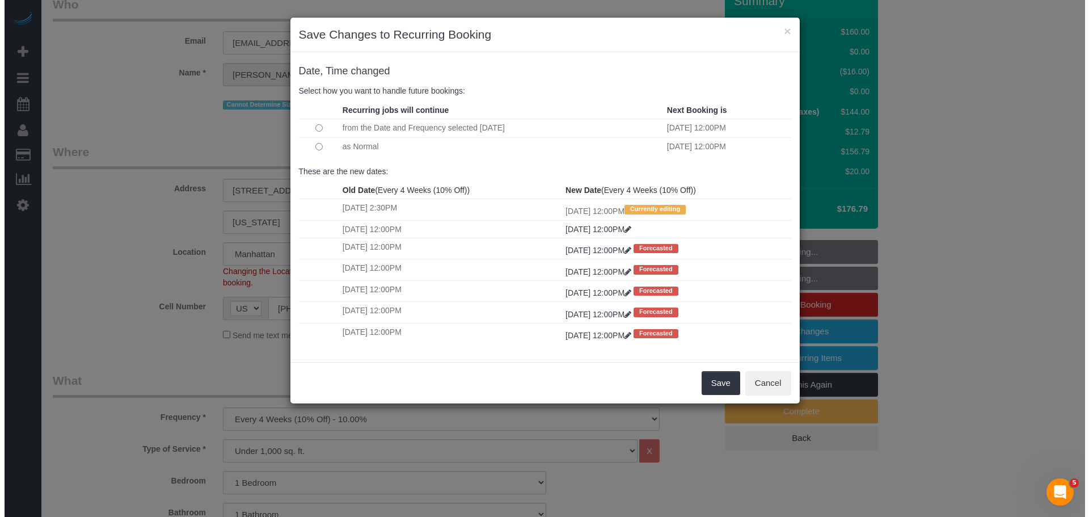
scroll to position [43, 0]
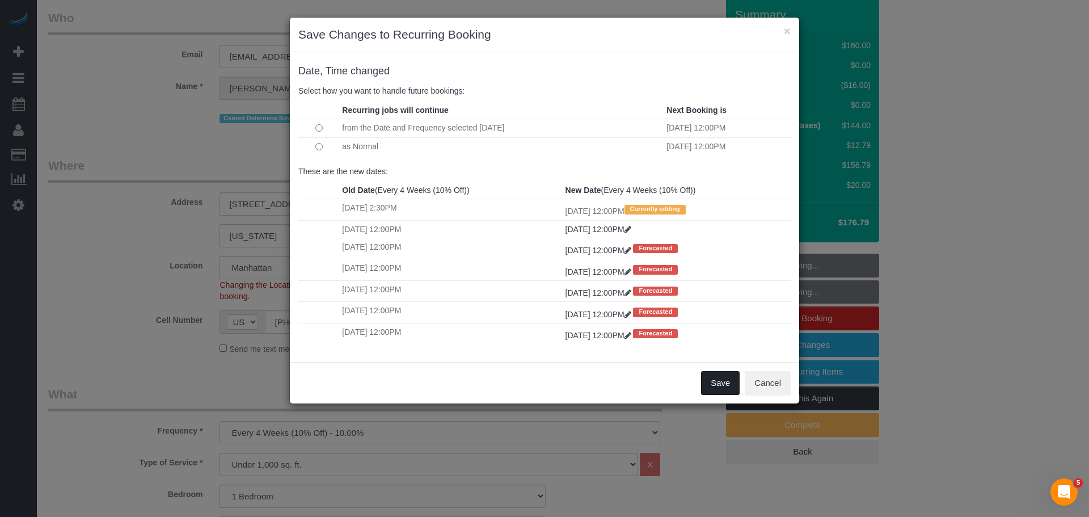
click at [709, 378] on button "Save" at bounding box center [720, 383] width 39 height 24
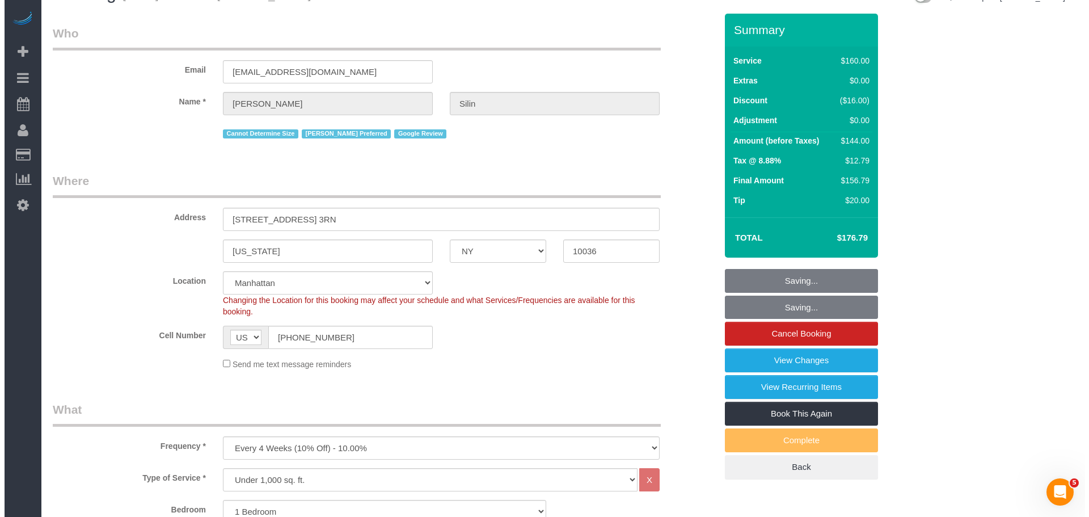
scroll to position [0, 0]
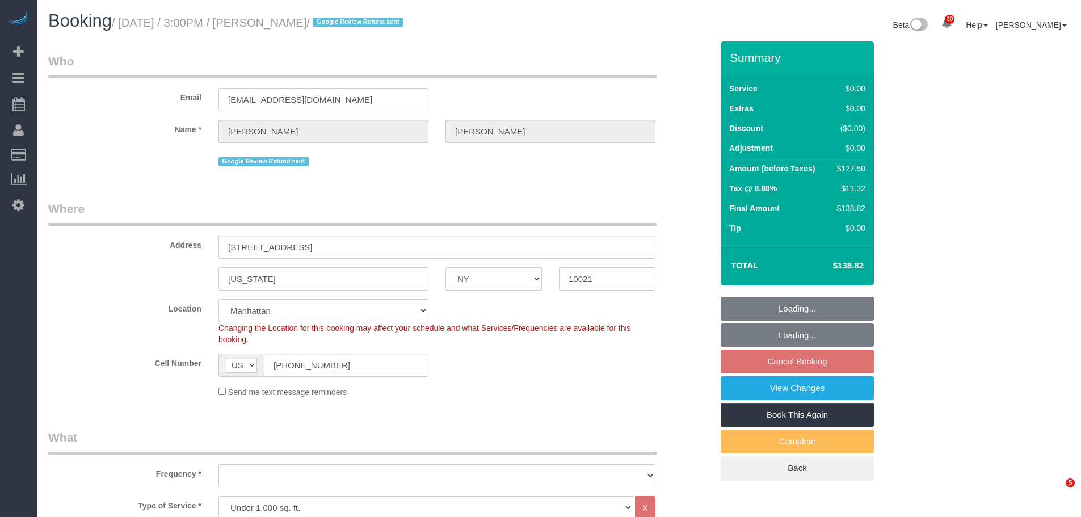
select select "NY"
select select "spot6"
select select "number:89"
select select "number:90"
select select "number:15"
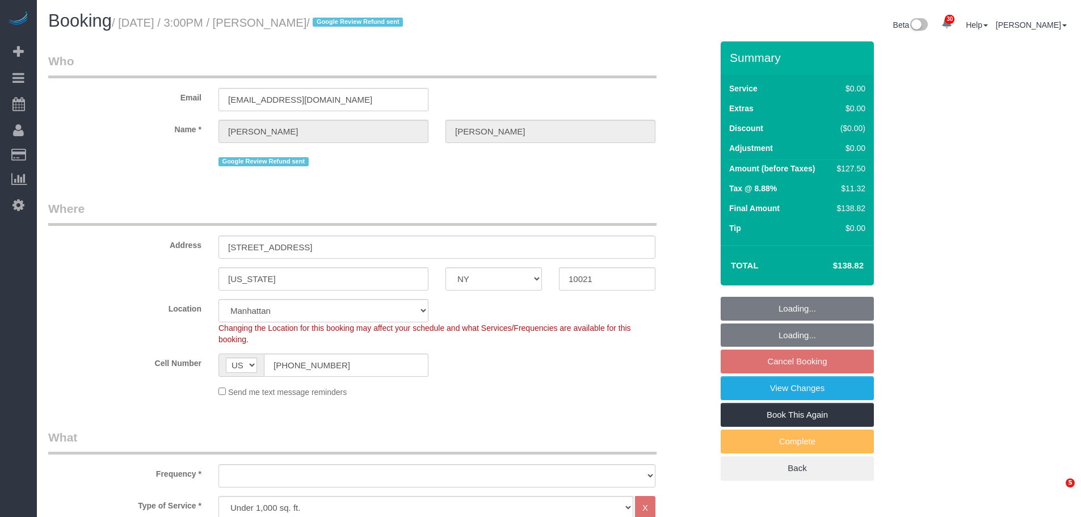
select select "number:6"
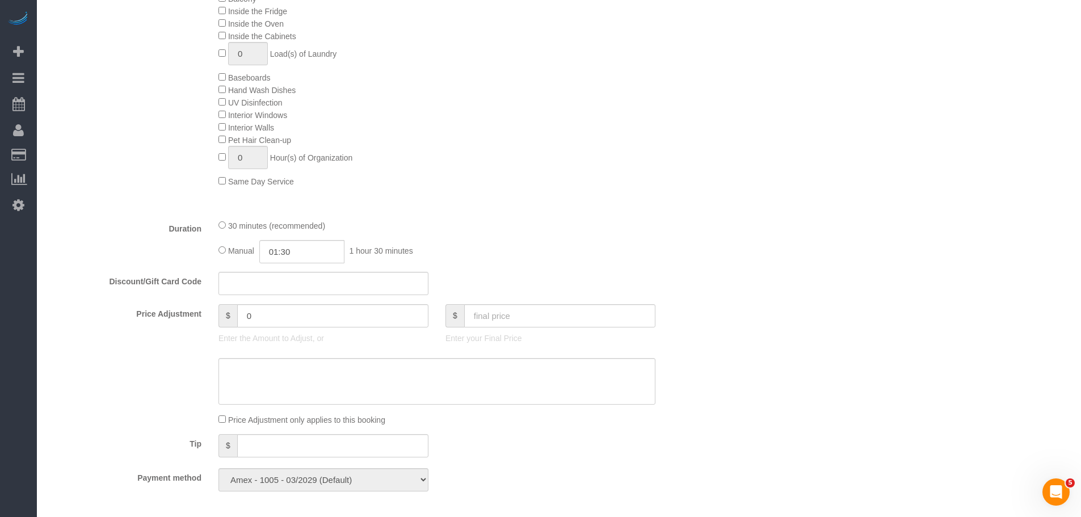
select select "object:1531"
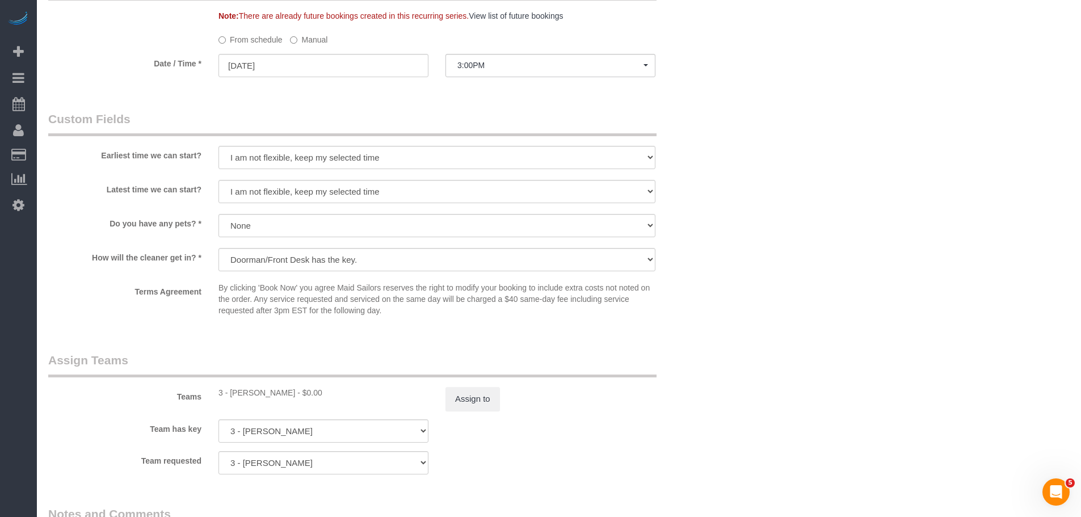
scroll to position [1191, 0]
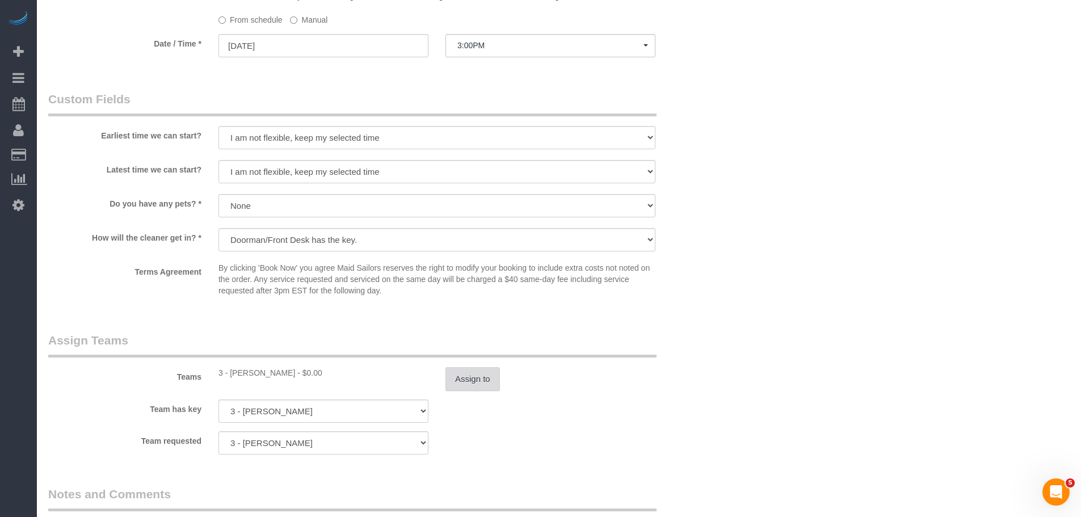
click at [466, 381] on button "Assign to" at bounding box center [472, 379] width 54 height 24
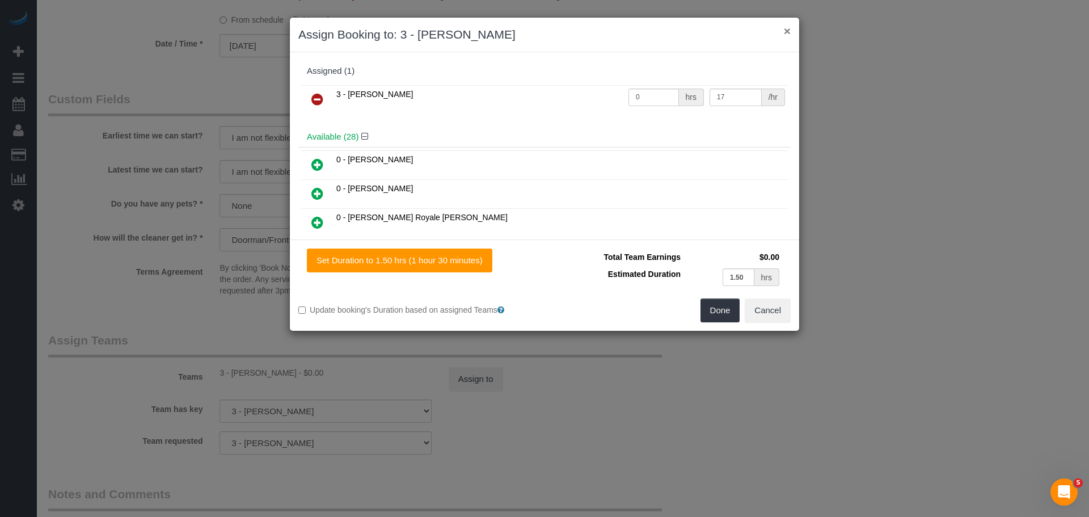
click at [790, 31] on button "×" at bounding box center [787, 31] width 7 height 12
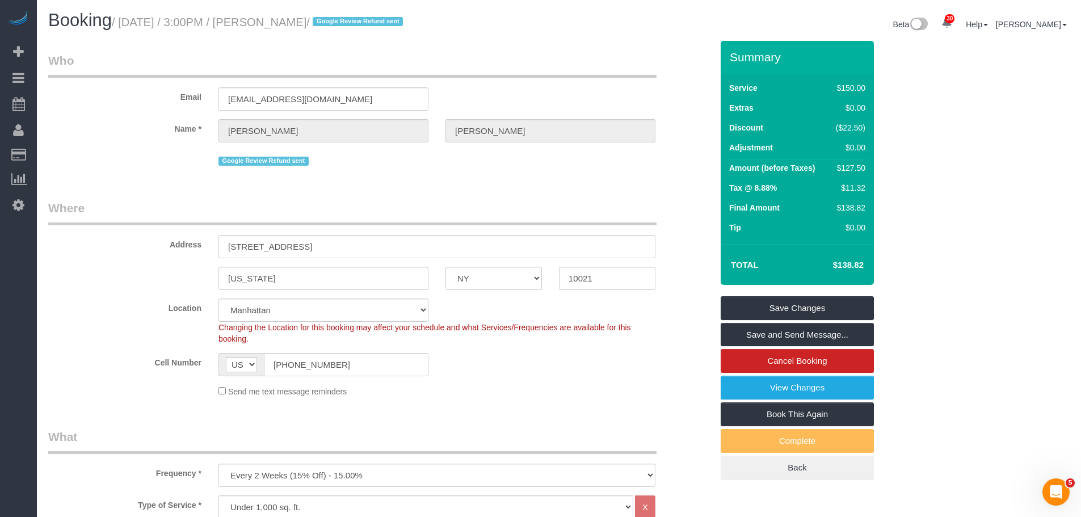
scroll to position [0, 0]
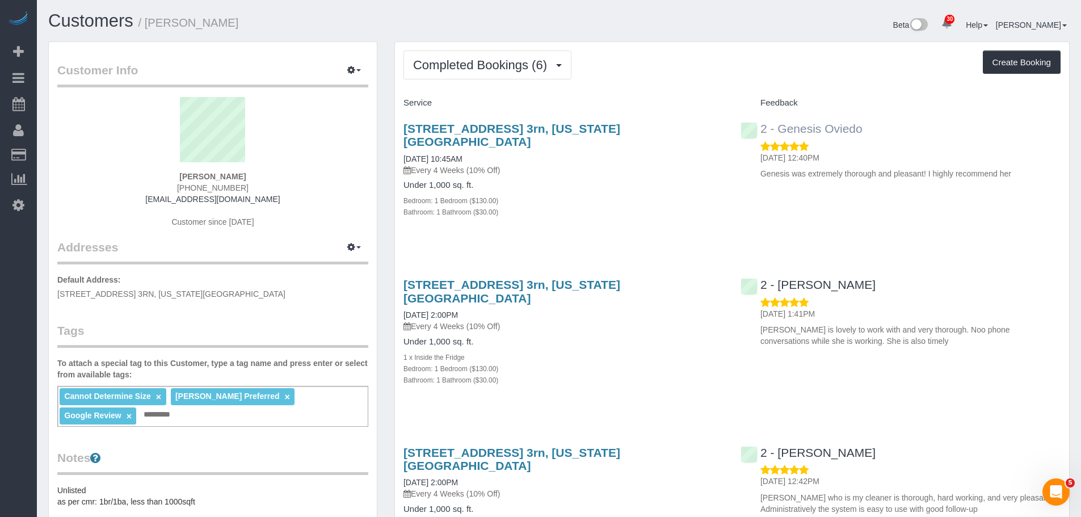
drag, startPoint x: 880, startPoint y: 125, endPoint x: 778, endPoint y: 134, distance: 102.5
click at [778, 134] on div "2 - Genesis Oviedo [DATE] 12:40PM Genesis was extremely thorough and pleasant! …" at bounding box center [900, 148] width 337 height 72
copy link "Genesis Oviedo"
click at [173, 419] on input "text" at bounding box center [160, 414] width 39 height 15
paste input "**********"
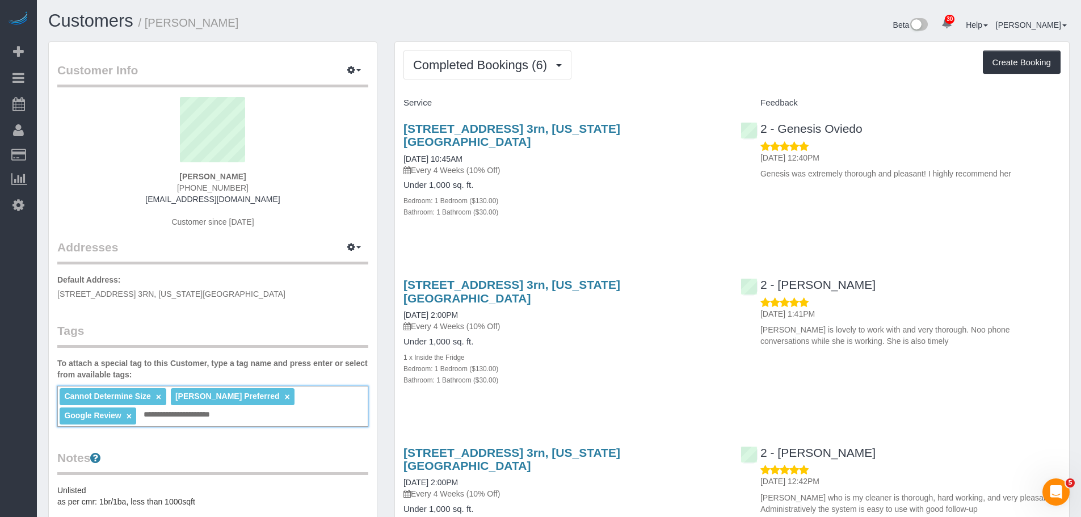
type input "**********"
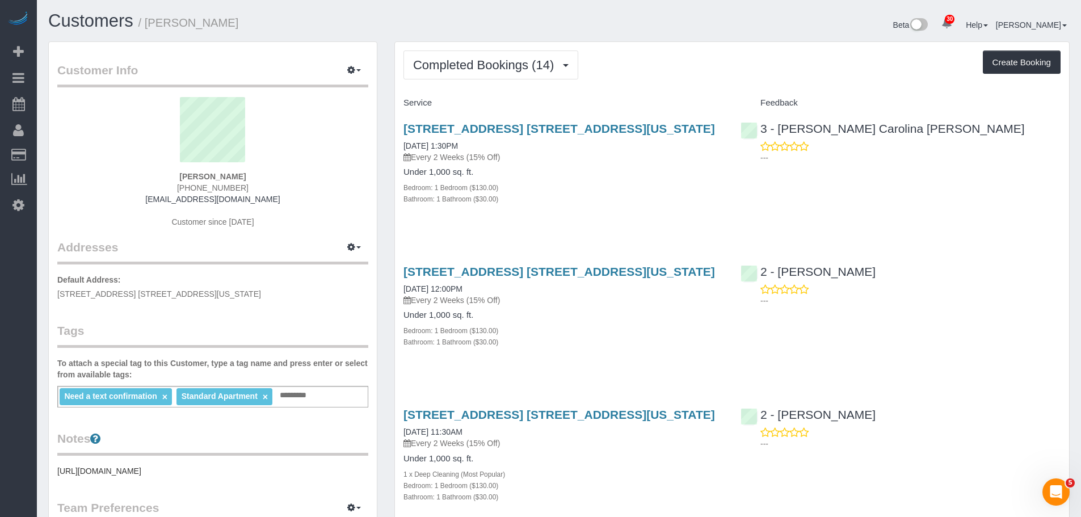
click at [684, 78] on div "Completed Bookings (14) Completed Bookings (14) Upcoming Bookings (7) Cancelled…" at bounding box center [731, 64] width 657 height 29
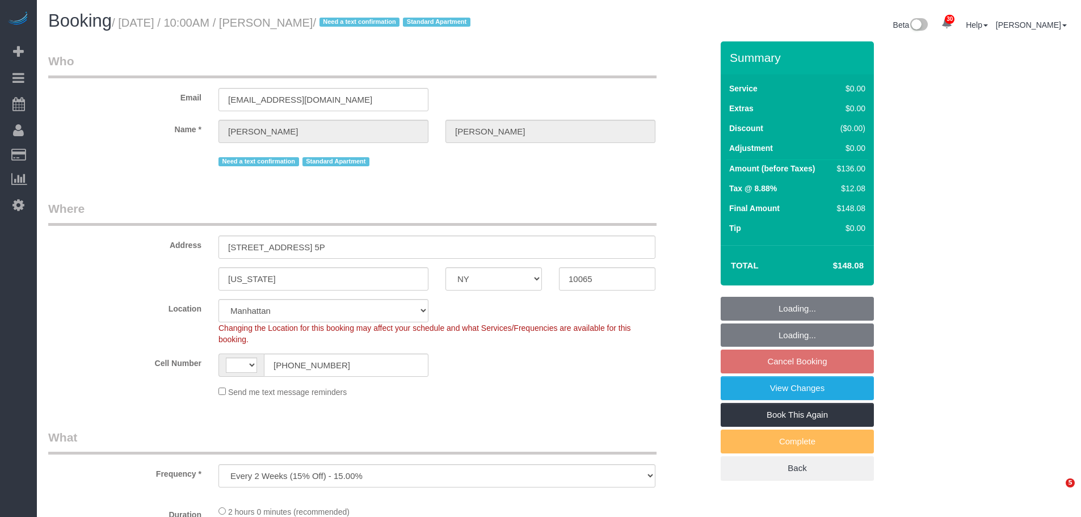
select select "NY"
select select "number:57"
select select "number:75"
select select "number:15"
select select "number:6"
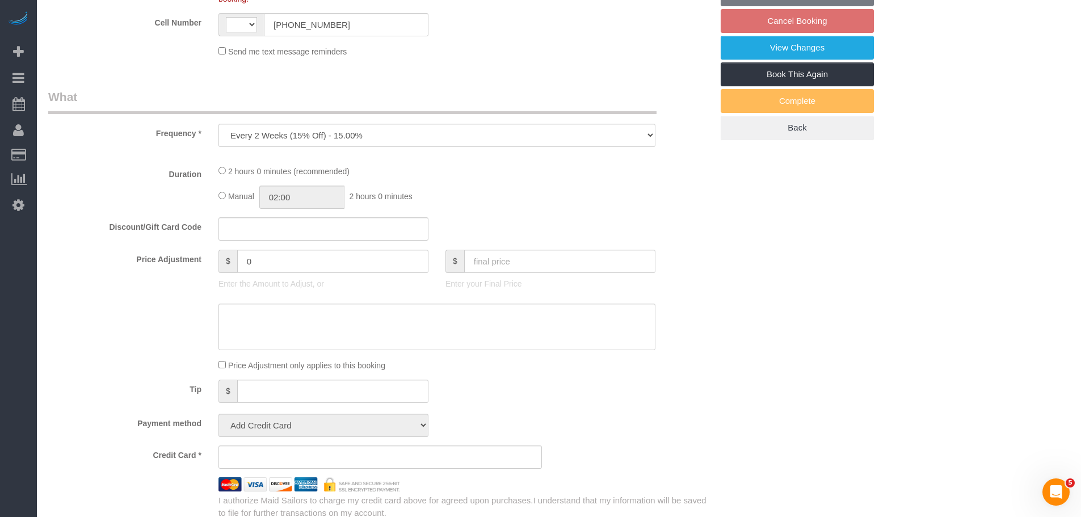
select select "object:648"
select select "string:[GEOGRAPHIC_DATA]"
select select "string:stripe-pm_1Q7UsO4VGloSiKo7akDAINuf"
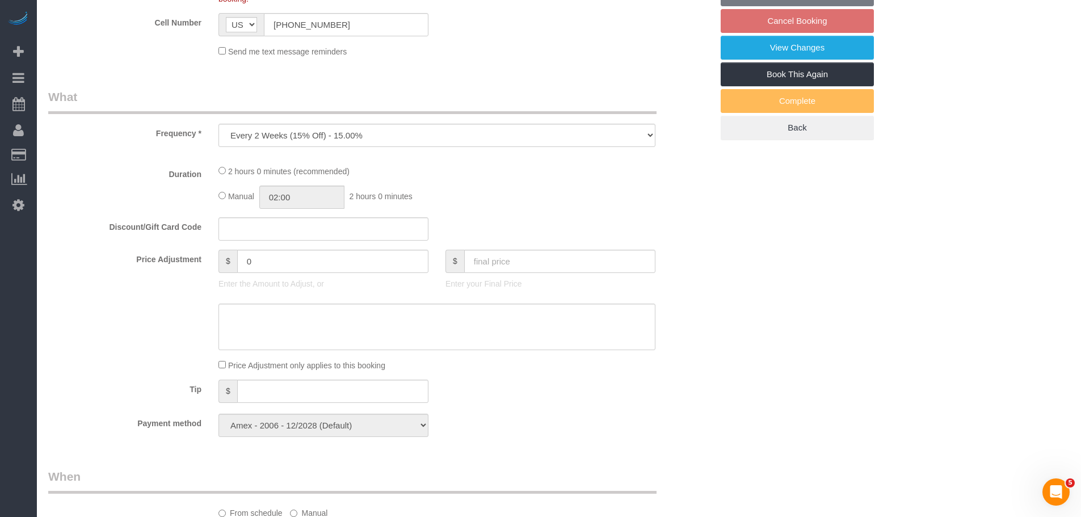
select select "1"
select select "spot1"
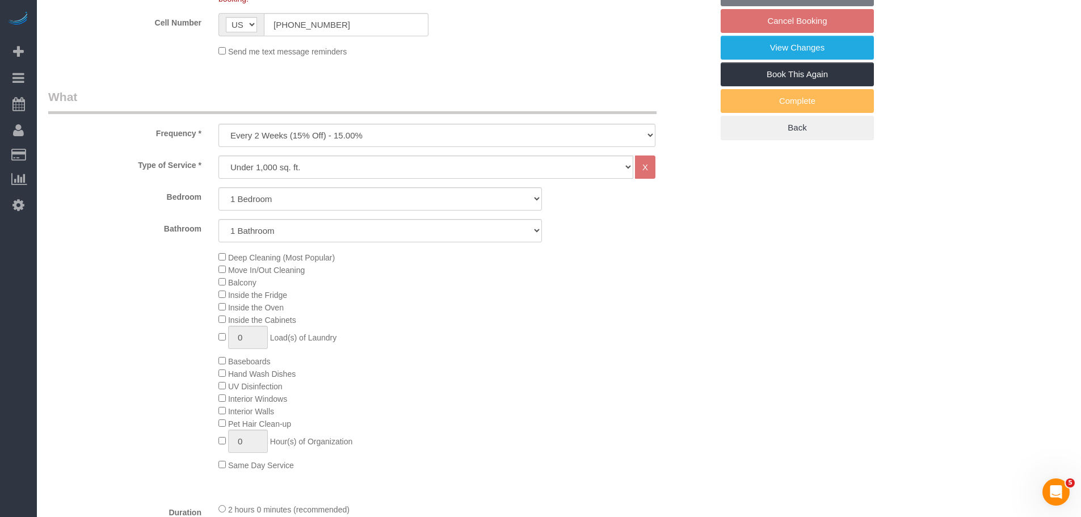
select select "1"
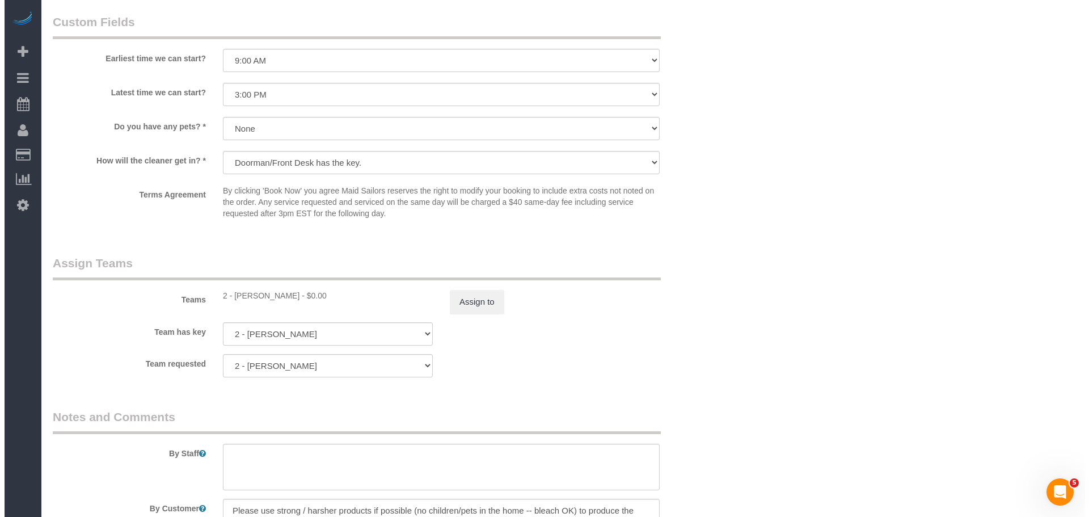
scroll to position [1362, 0]
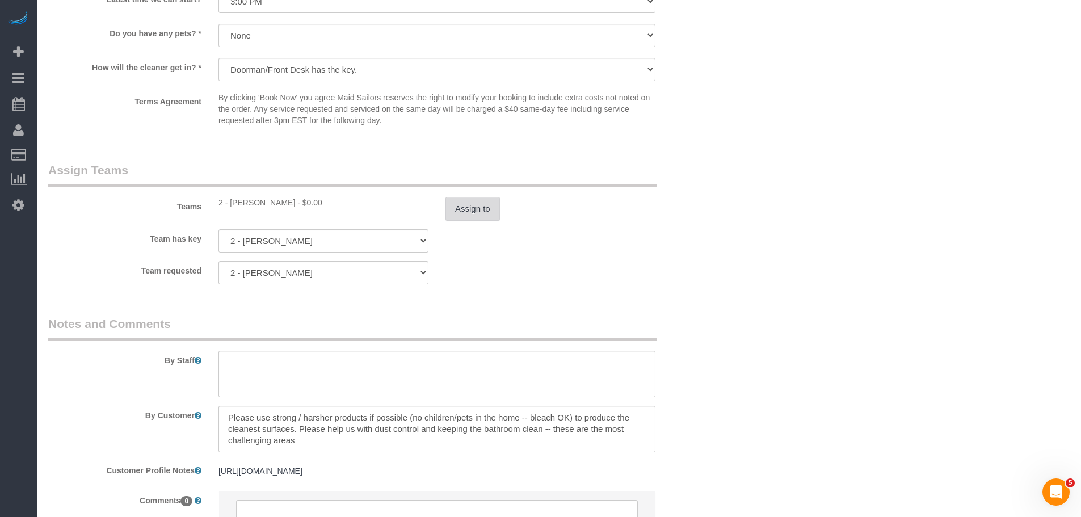
click at [465, 209] on button "Assign to" at bounding box center [472, 209] width 54 height 24
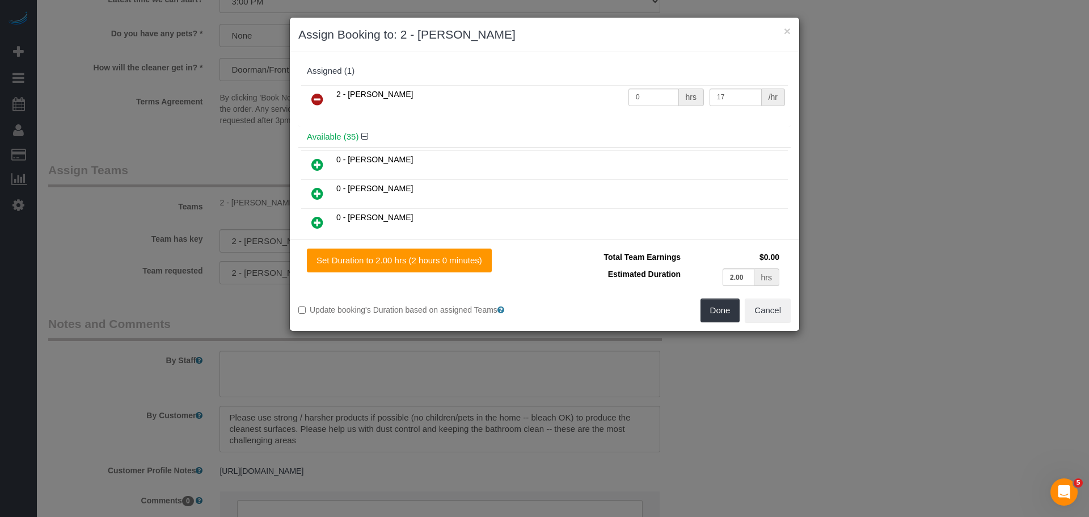
click at [321, 102] on icon at bounding box center [317, 99] width 12 height 14
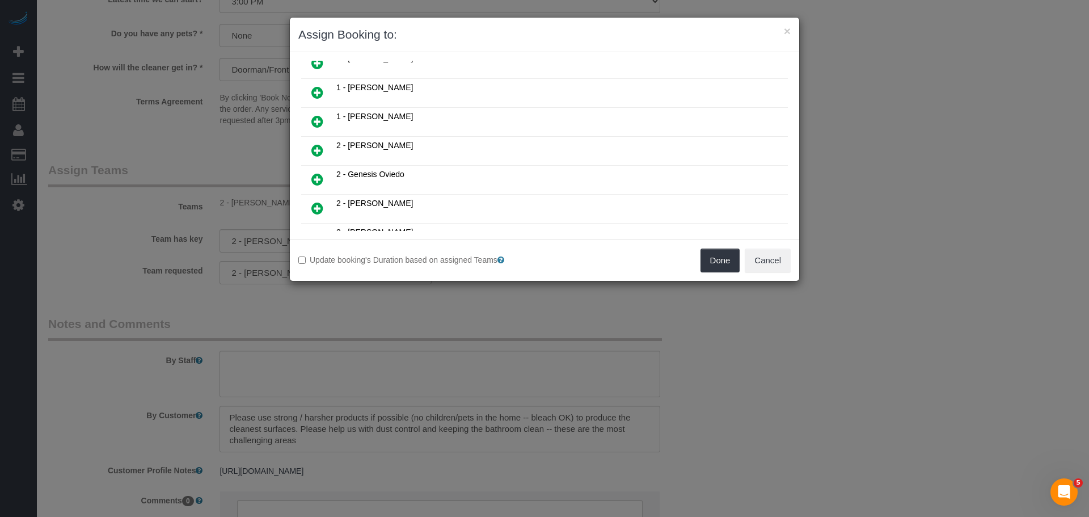
scroll to position [624, 0]
click at [319, 122] on icon at bounding box center [317, 124] width 12 height 14
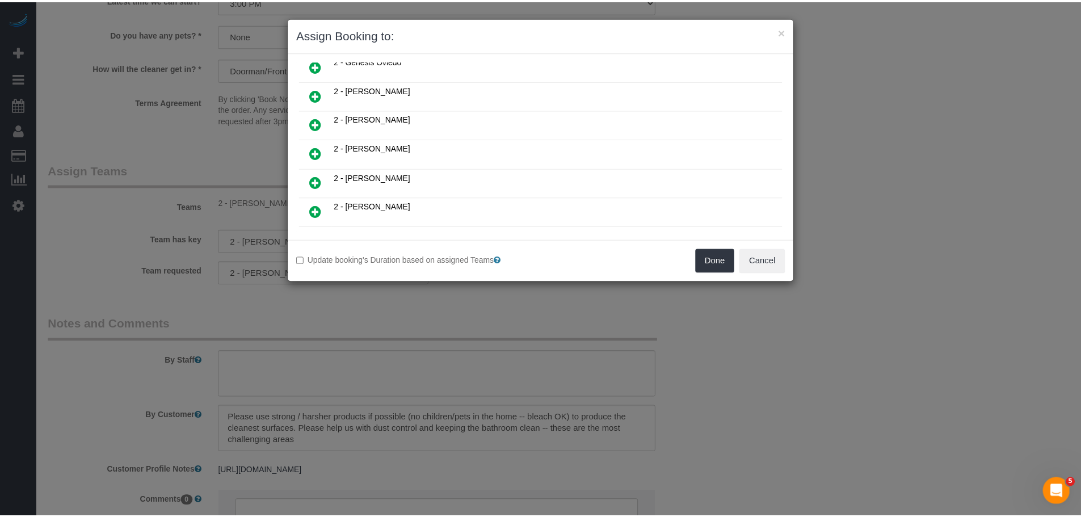
scroll to position [708, 0]
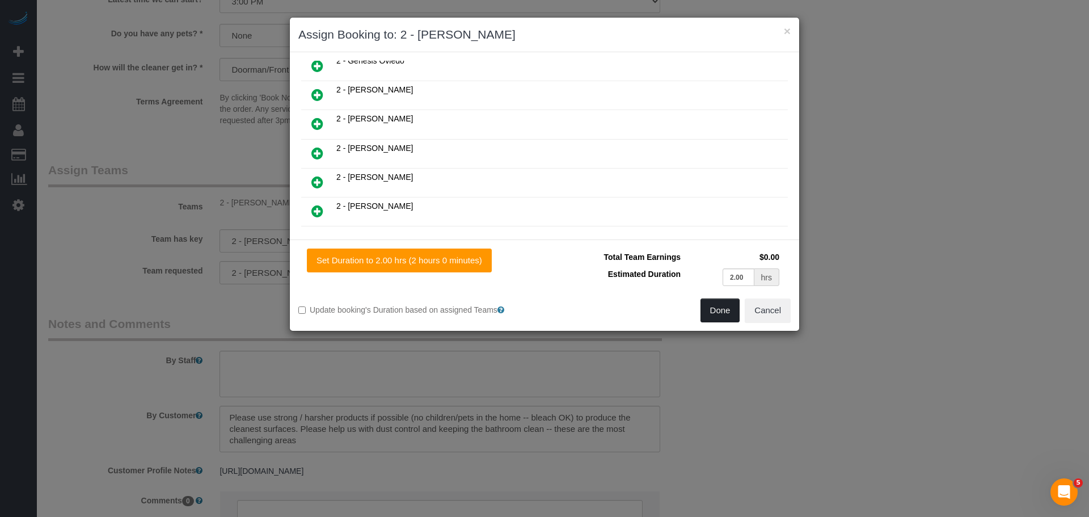
click at [713, 307] on button "Done" at bounding box center [721, 310] width 40 height 24
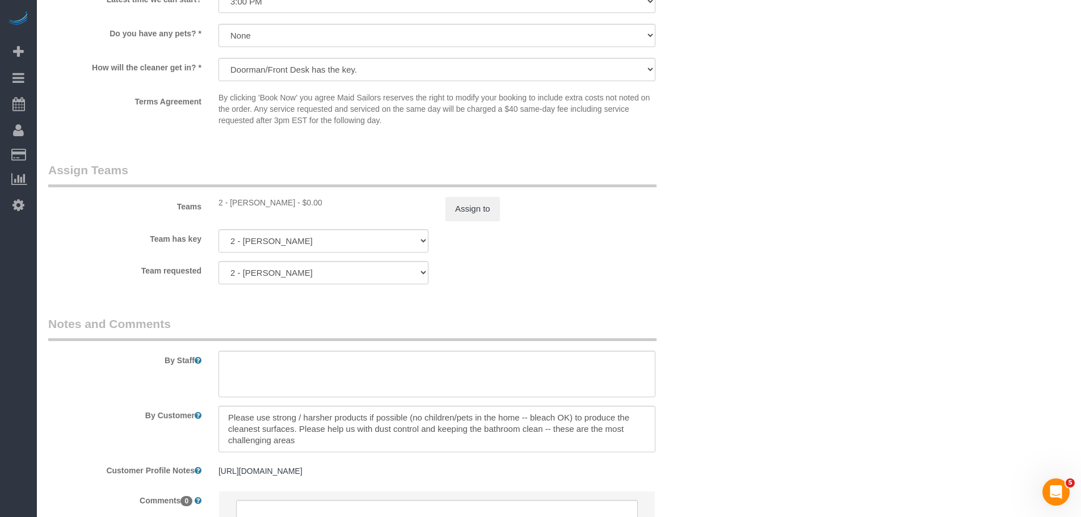
click at [668, 223] on sui-booking-teams "Teams 2 - [PERSON_NAME] - $0.00 Assign to Team has key 2 - [PERSON_NAME] 000- […" at bounding box center [380, 223] width 664 height 123
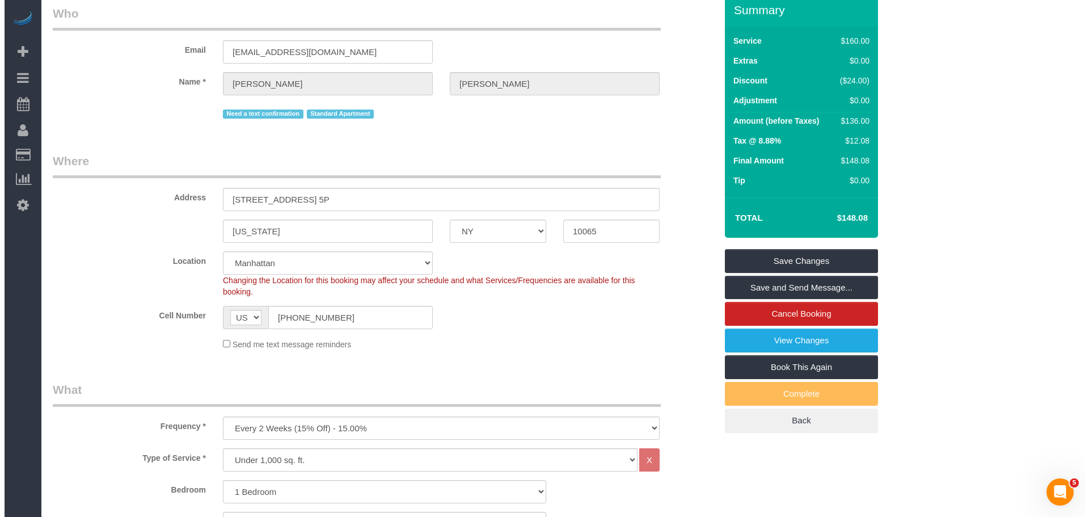
scroll to position [0, 0]
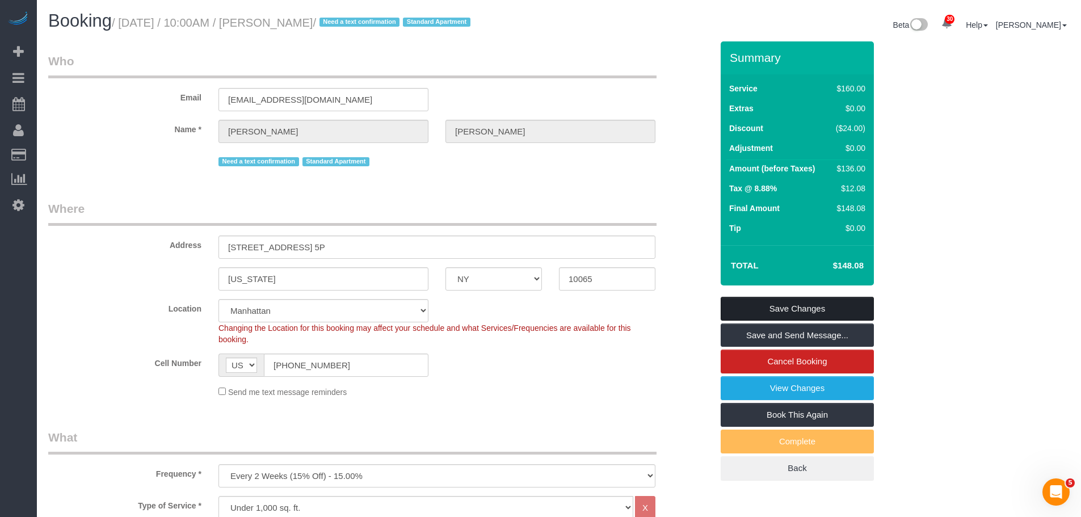
click at [799, 309] on link "Save Changes" at bounding box center [797, 309] width 153 height 24
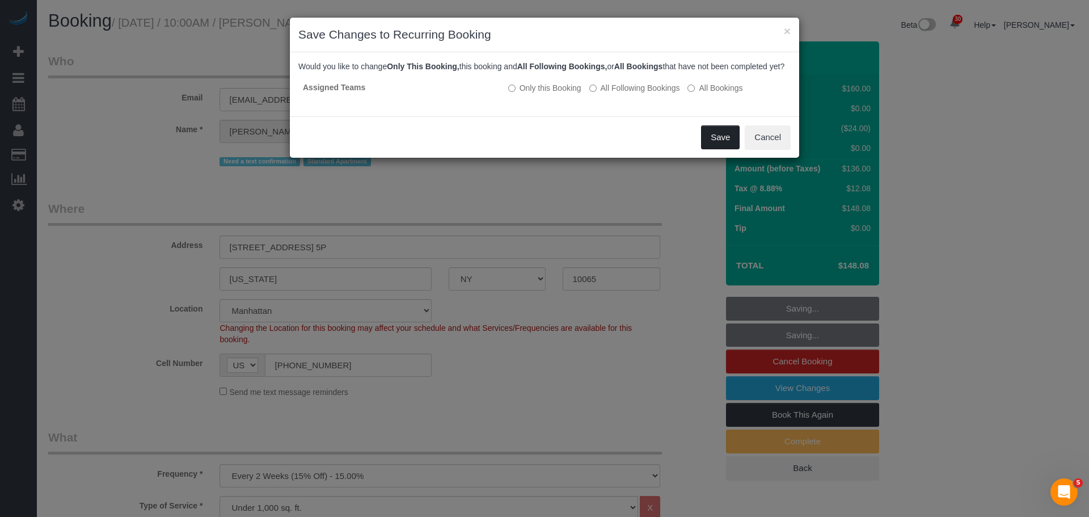
click at [711, 148] on button "Save" at bounding box center [720, 137] width 39 height 24
